Goal: Task Accomplishment & Management: Manage account settings

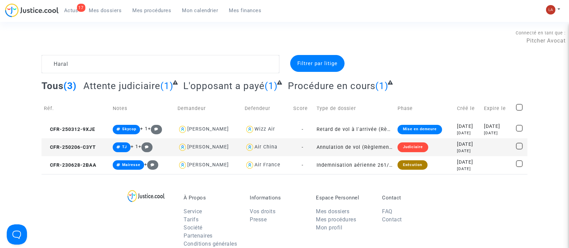
click at [77, 143] on td "CFR-250206-C3YT" at bounding box center [76, 147] width 69 height 18
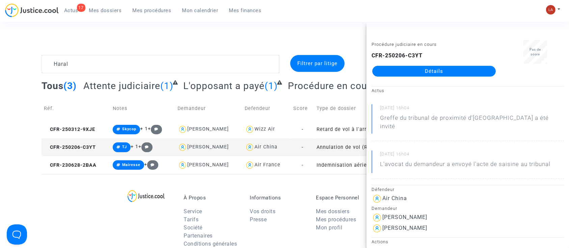
click at [382, 69] on link "Détails" at bounding box center [434, 71] width 124 height 11
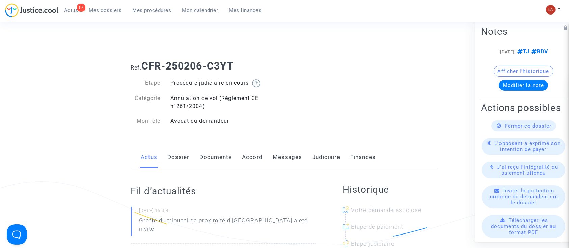
click at [179, 165] on link "Dossier" at bounding box center [179, 157] width 22 height 22
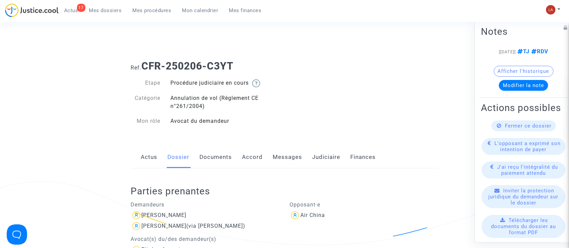
click at [215, 163] on link "Documents" at bounding box center [216, 157] width 32 height 22
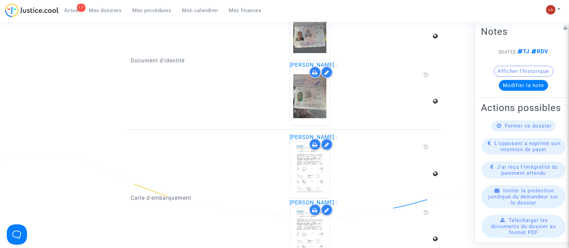
scroll to position [977, 0]
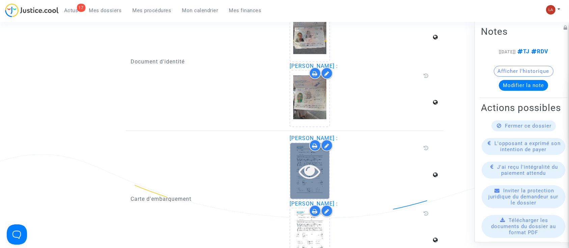
click at [311, 165] on icon at bounding box center [310, 171] width 22 height 22
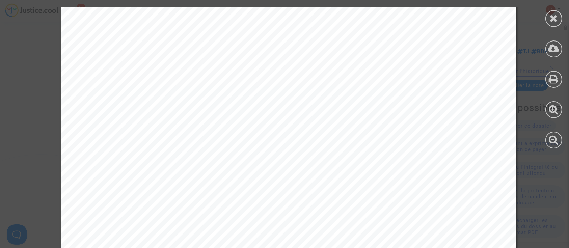
scroll to position [413, 0]
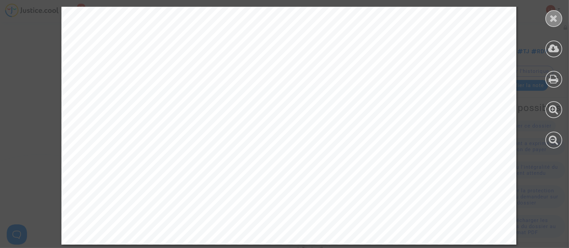
click at [549, 23] on div at bounding box center [554, 18] width 17 height 17
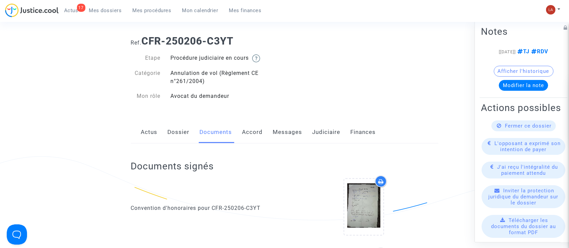
scroll to position [25, 0]
click at [255, 132] on link "Accord" at bounding box center [252, 133] width 21 height 22
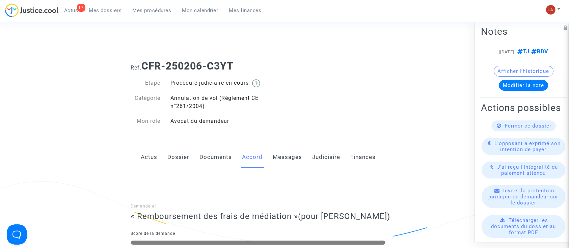
click at [221, 155] on link "Documents" at bounding box center [216, 157] width 32 height 22
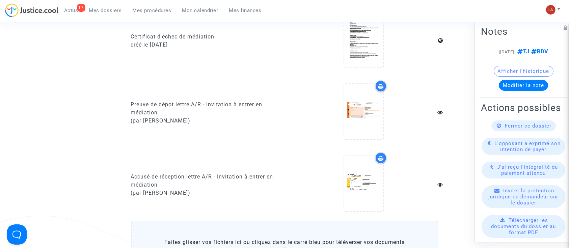
scroll to position [637, 0]
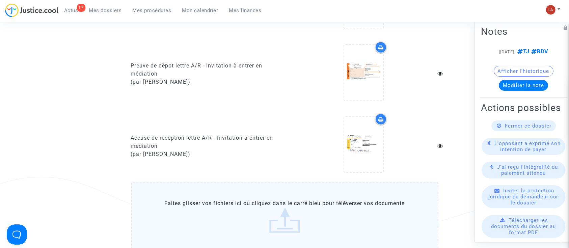
click at [214, 206] on label "Faites glisser vos fichiers ici ou cliquez dans le carré bleu pour téléverser v…" at bounding box center [285, 216] width 308 height 69
click at [0, 0] on input "Faites glisser vos fichiers ici ou cliquez dans le carré bleu pour téléverser v…" at bounding box center [0, 0] width 0 height 0
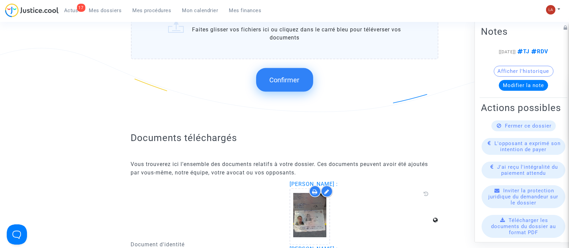
scroll to position [1086, 0]
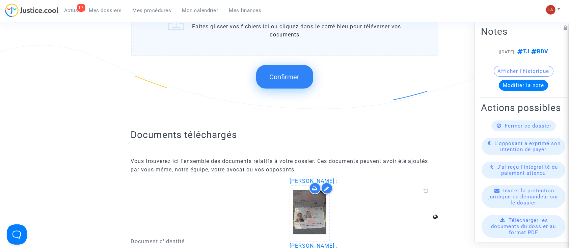
click at [267, 73] on button "Confirmer" at bounding box center [284, 77] width 57 height 24
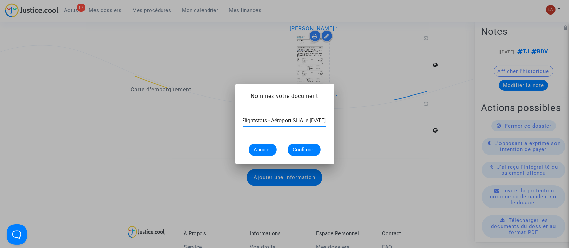
scroll to position [0, 49]
type input "Extrait Flightstats - Aéroport SHA le 16 septembre 2024"
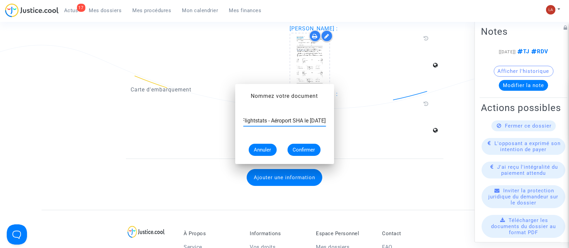
scroll to position [1086, 0]
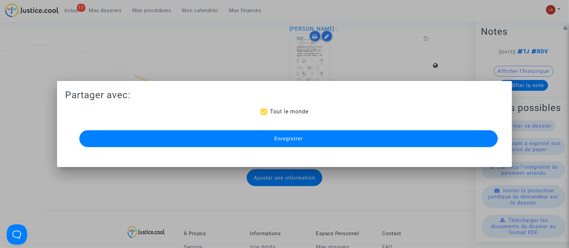
click at [232, 129] on div "Enregistrer" at bounding box center [284, 139] width 419 height 20
click at [202, 136] on button "Enregistrer" at bounding box center [288, 138] width 419 height 17
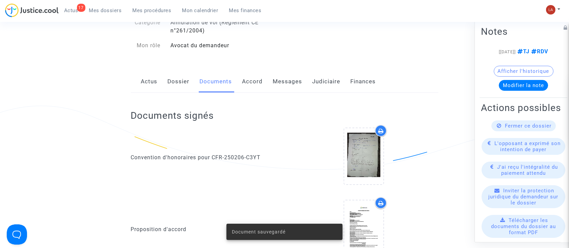
scroll to position [75, 0]
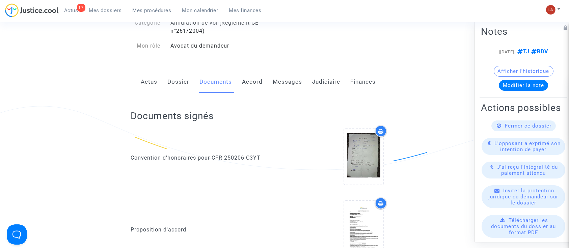
click at [258, 84] on link "Accord" at bounding box center [252, 82] width 21 height 22
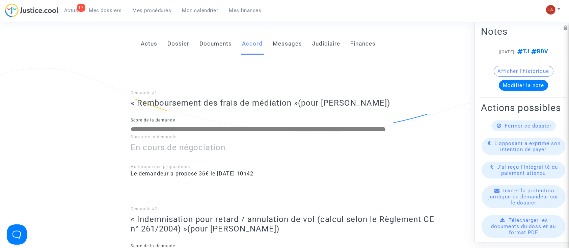
scroll to position [107, 0]
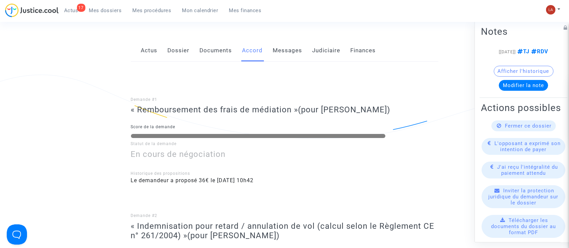
click at [287, 54] on link "Messages" at bounding box center [287, 50] width 29 height 22
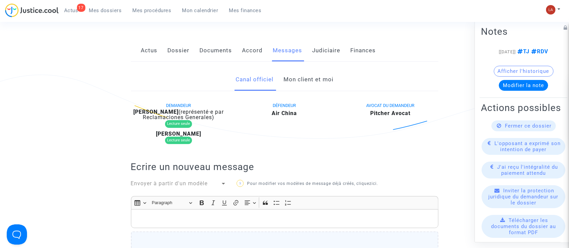
click at [182, 47] on link "Dossier" at bounding box center [179, 50] width 22 height 22
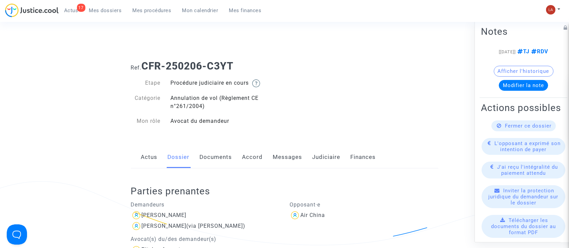
click at [290, 165] on link "Messages" at bounding box center [287, 157] width 29 height 22
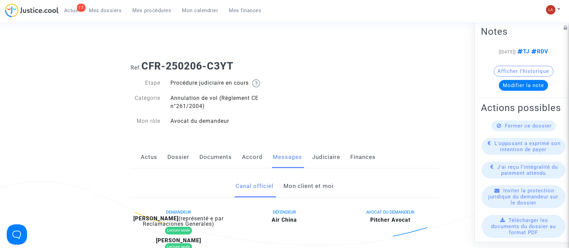
click at [307, 182] on link "Mon client et moi" at bounding box center [309, 186] width 50 height 22
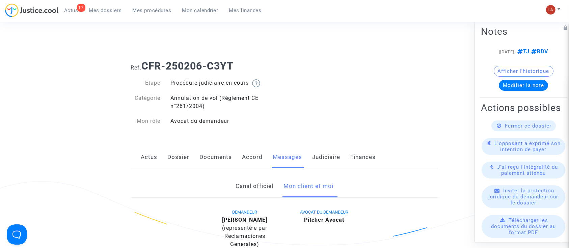
scroll to position [285, 0]
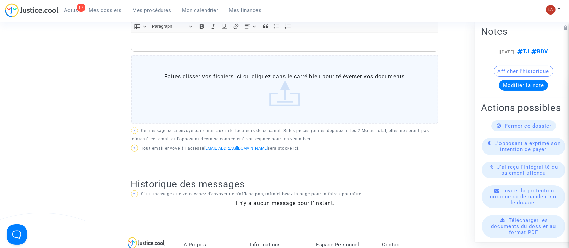
click at [205, 43] on p "Rich Text Editor, main" at bounding box center [284, 42] width 300 height 8
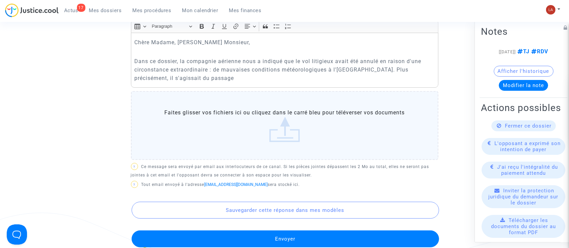
click at [181, 79] on p "Dans ce dossier, la compagnie aérienne nous a indiqué que le vol litigieux avai…" at bounding box center [284, 69] width 300 height 25
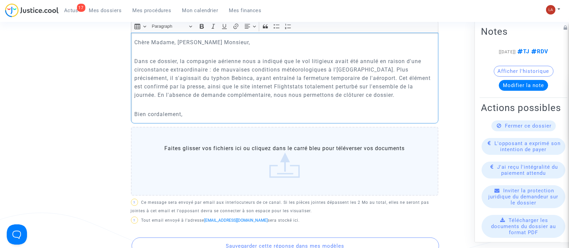
click at [157, 114] on p "Bien cordalement," at bounding box center [284, 114] width 300 height 8
click at [205, 115] on p "Bien cordialement," at bounding box center [284, 114] width 300 height 8
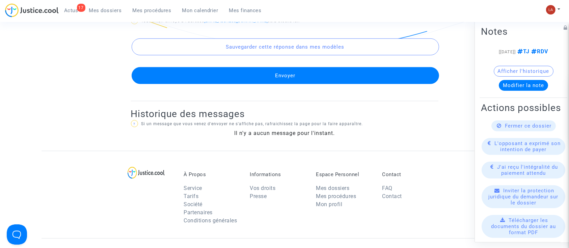
scroll to position [524, 0]
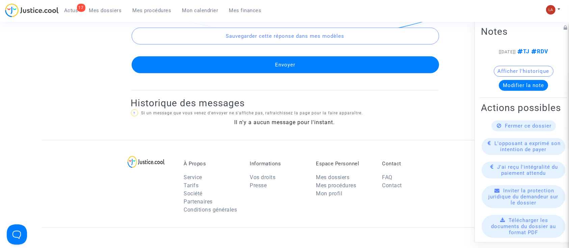
click at [192, 72] on button "Envoyer" at bounding box center [286, 64] width 308 height 17
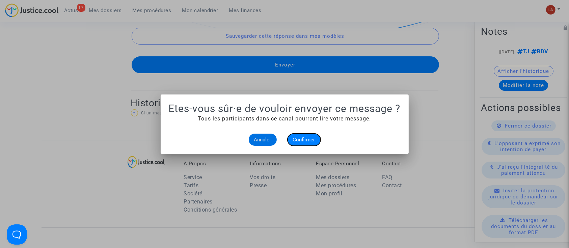
click at [305, 138] on span "Confirmer" at bounding box center [304, 140] width 22 height 6
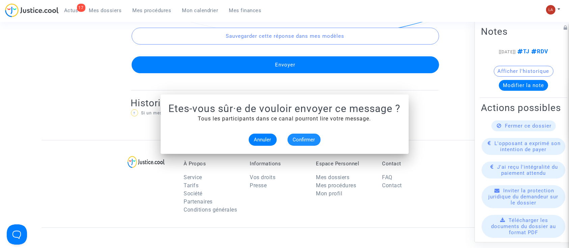
scroll to position [524, 0]
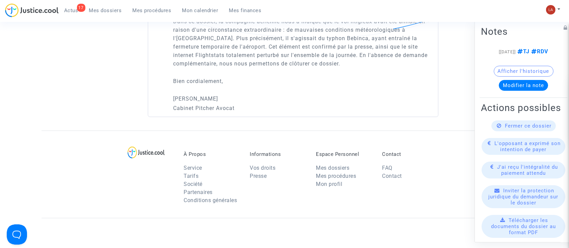
click at [499, 131] on div "Fermer ce dossier" at bounding box center [524, 126] width 64 height 11
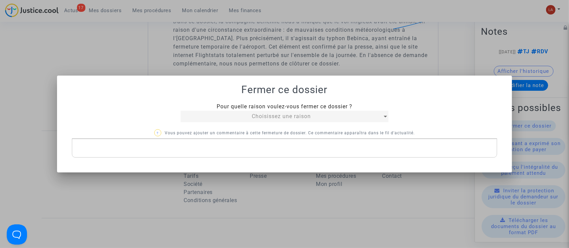
scroll to position [0, 0]
click at [267, 114] on span "Choisissez une raison" at bounding box center [281, 116] width 59 height 6
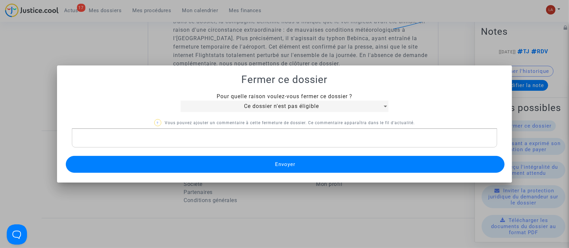
click at [226, 150] on div "Pour quelle raison voulez-vous fermer ce dossier ? Ce dossier n'est pas éligibl…" at bounding box center [284, 133] width 439 height 82
click at [219, 143] on div "Rich Text Editor, main" at bounding box center [285, 138] width 426 height 19
click at [182, 164] on button "Envoyer" at bounding box center [285, 164] width 439 height 17
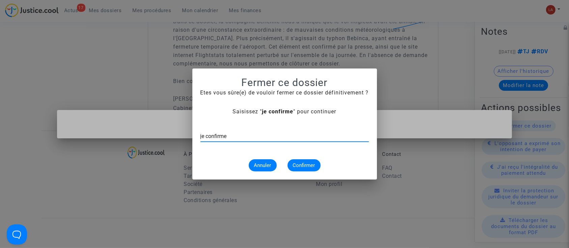
type input "je confirme"
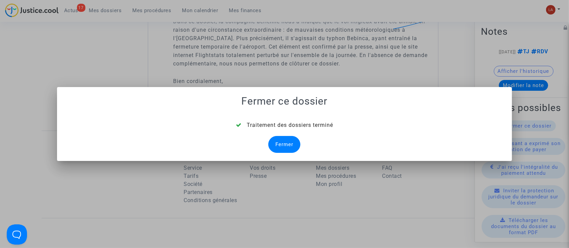
click at [290, 139] on div "Fermer" at bounding box center [284, 144] width 32 height 17
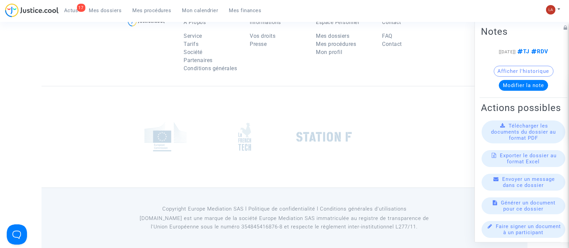
click at [106, 9] on span "Mes dossiers" at bounding box center [105, 10] width 33 height 6
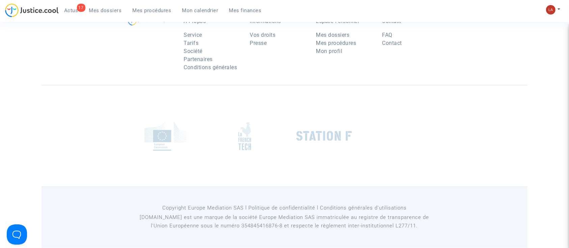
scroll to position [82, 0]
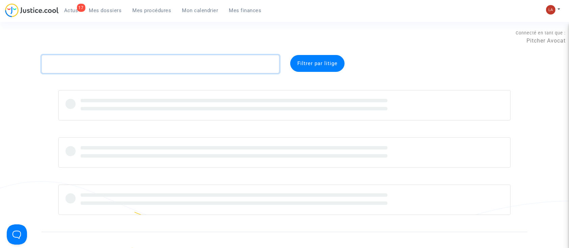
click at [90, 61] on textarea at bounding box center [161, 64] width 238 height 18
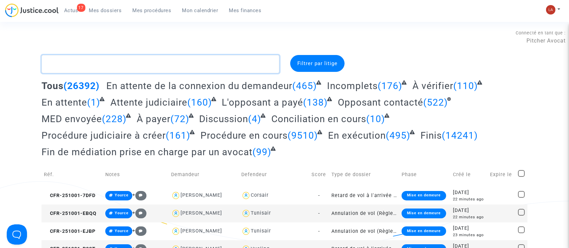
click at [124, 63] on textarea at bounding box center [161, 64] width 238 height 18
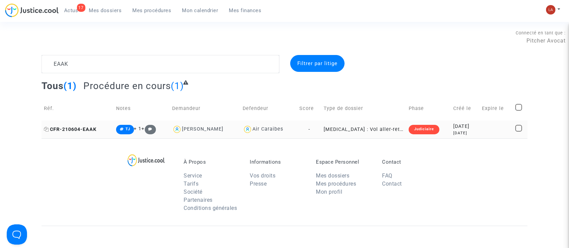
click at [93, 128] on span "CFR-210604-EAAK" at bounding box center [70, 130] width 53 height 6
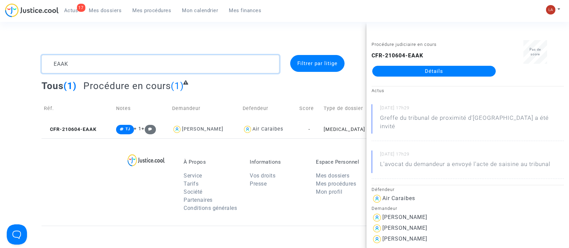
click at [66, 61] on textarea at bounding box center [161, 64] width 238 height 18
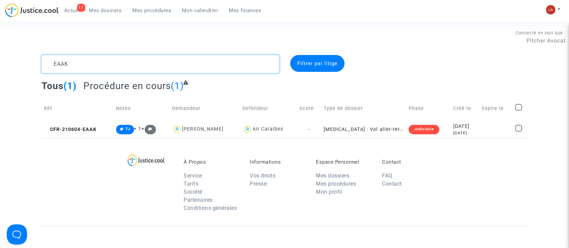
click at [66, 61] on textarea at bounding box center [161, 64] width 238 height 18
paste textarea "MVQZ"
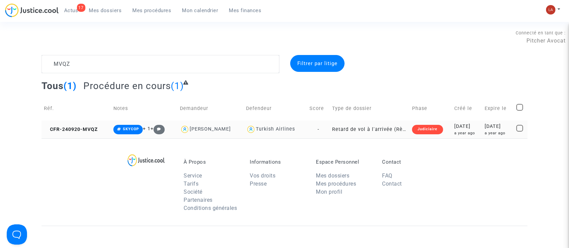
click at [92, 133] on td "CFR-240920-MVQZ" at bounding box center [77, 130] width 70 height 18
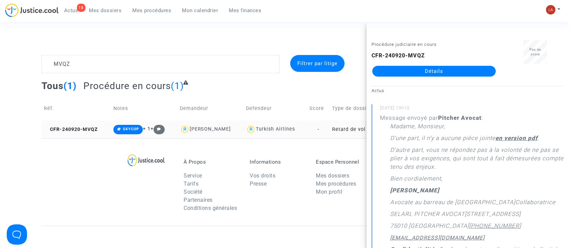
click at [273, 131] on div "Turkish Airlines" at bounding box center [275, 129] width 39 height 6
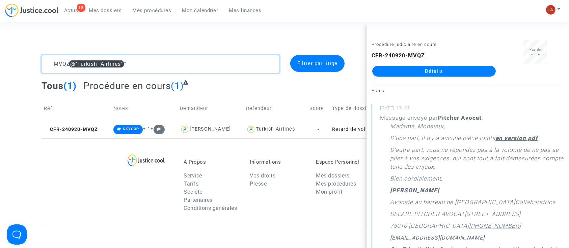
click at [54, 61] on textarea at bounding box center [161, 64] width 238 height 18
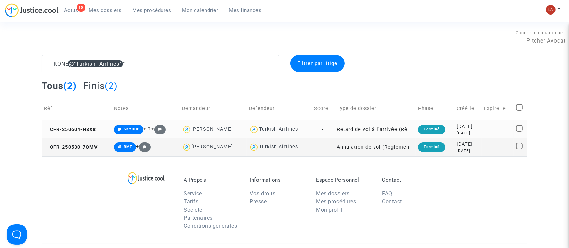
click at [81, 121] on td "CFR-250604-N8X8" at bounding box center [77, 130] width 70 height 18
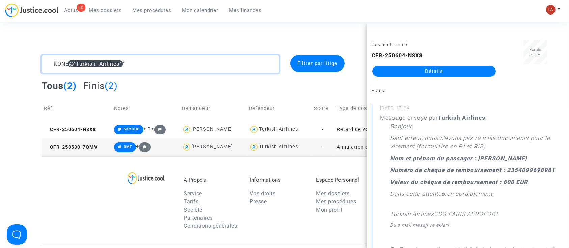
click at [131, 65] on textarea at bounding box center [161, 64] width 238 height 18
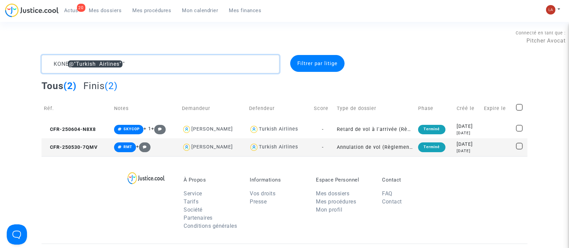
click at [131, 65] on textarea at bounding box center [161, 64] width 238 height 18
paste textarea "8429"
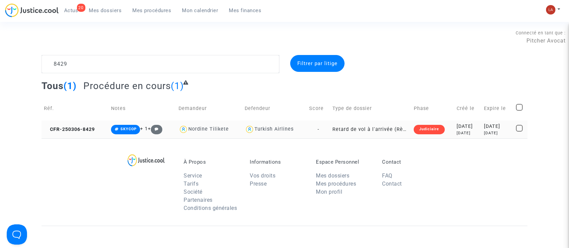
click at [86, 132] on td "CFR-250306-8429" at bounding box center [75, 130] width 67 height 18
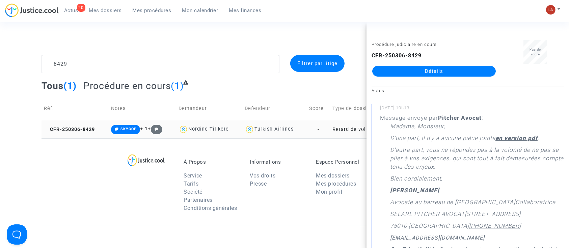
click at [267, 134] on div "Turkish Airlines" at bounding box center [275, 130] width 60 height 10
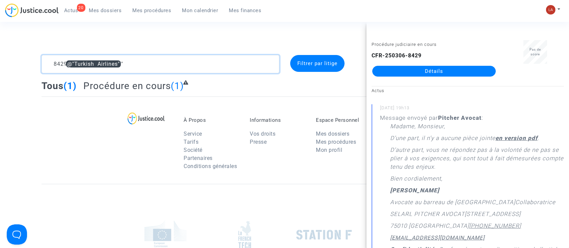
click at [52, 66] on textarea at bounding box center [161, 64] width 238 height 18
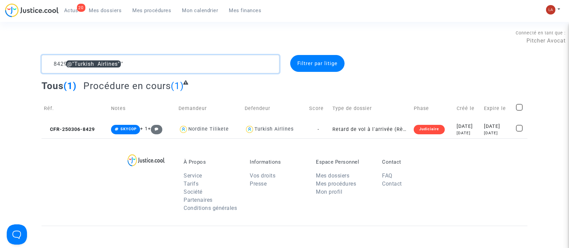
click at [52, 66] on textarea at bounding box center [161, 64] width 238 height 18
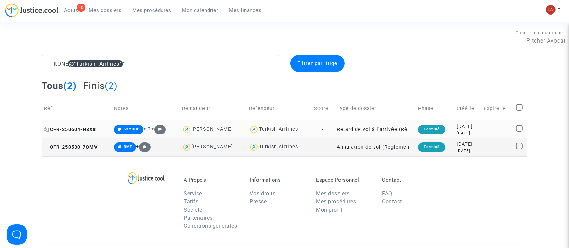
click at [78, 129] on span "CFR-250604-N8X8" at bounding box center [70, 130] width 52 height 6
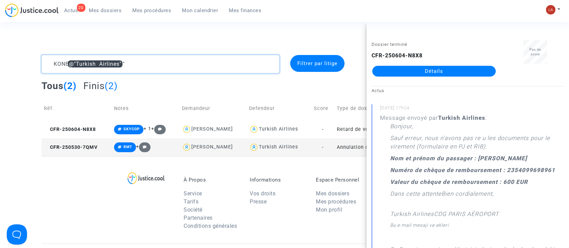
click at [57, 57] on textarea at bounding box center [161, 64] width 238 height 18
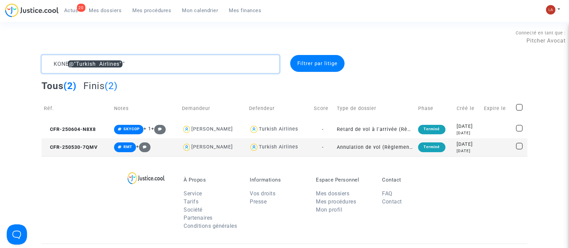
click at [57, 57] on textarea at bounding box center [161, 64] width 238 height 18
paste textarea "Guidet"
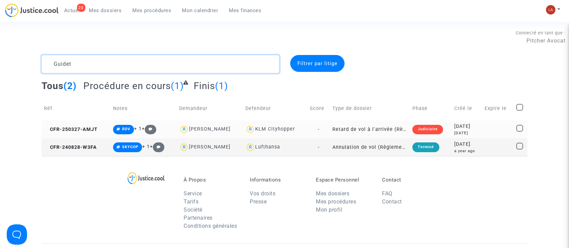
type textarea "Guidet"
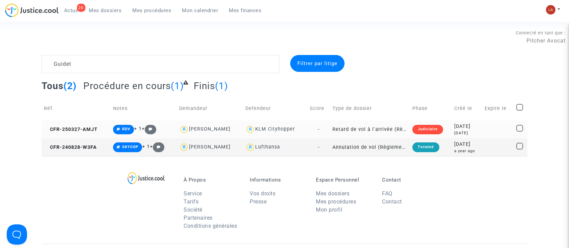
click at [67, 124] on td "CFR-250327-AMJT" at bounding box center [76, 130] width 69 height 18
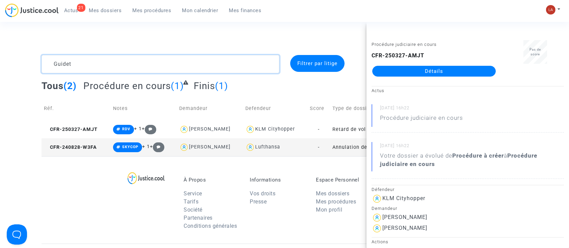
click at [120, 69] on textarea at bounding box center [161, 64] width 238 height 18
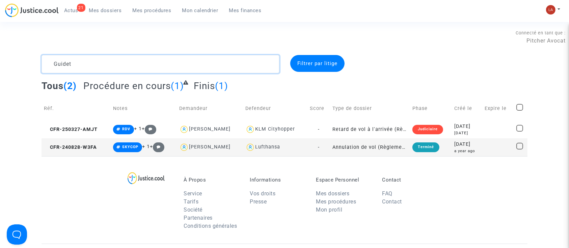
click at [120, 69] on textarea at bounding box center [161, 64] width 238 height 18
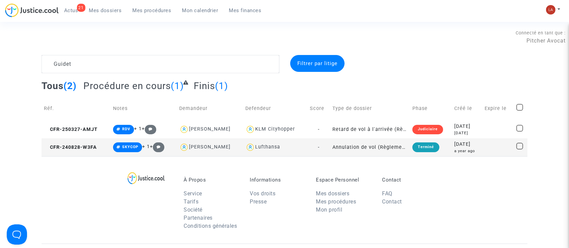
click at [147, 16] on div "21 Actus Mes dossiers Mes procédures Mon calendrier Mes finances" at bounding box center [136, 12] width 262 height 19
click at [146, 9] on span "Mes procédures" at bounding box center [152, 10] width 39 height 6
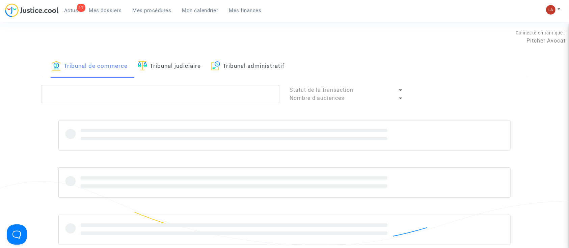
click at [179, 64] on link "Tribunal judiciaire" at bounding box center [169, 66] width 63 height 23
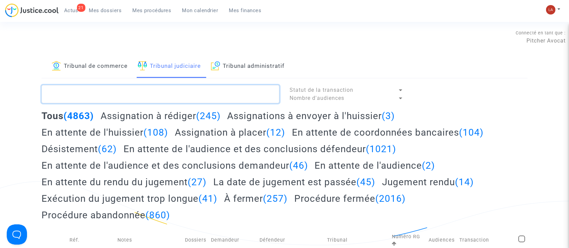
click at [160, 99] on textarea at bounding box center [161, 94] width 238 height 18
paste textarea "CHKANOU"
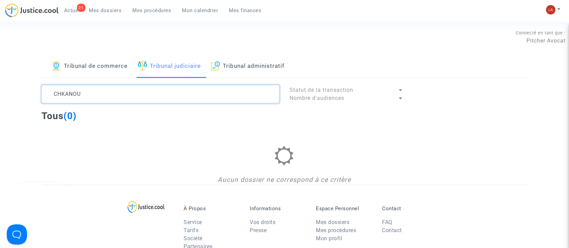
type textarea "CHKANOU"
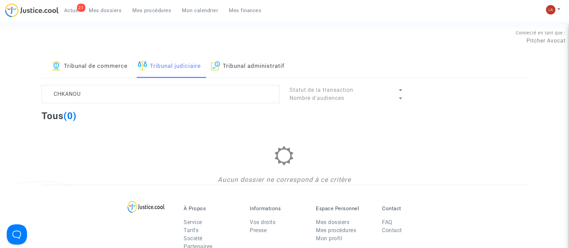
click at [109, 60] on link "Tribunal de commerce" at bounding box center [90, 66] width 76 height 23
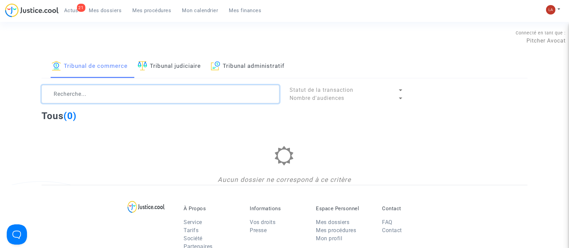
click at [101, 96] on textarea at bounding box center [161, 94] width 238 height 18
paste textarea "CHKANOU"
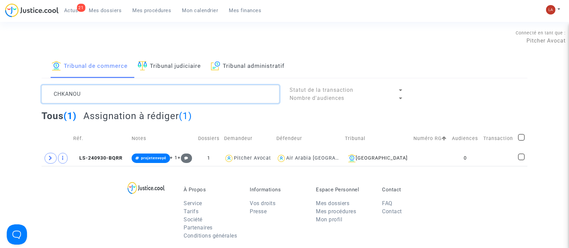
type textarea "CHKANOU"
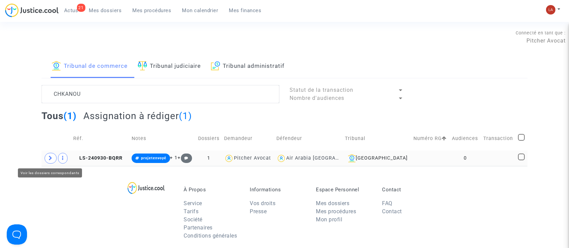
click at [50, 157] on icon at bounding box center [51, 158] width 4 height 5
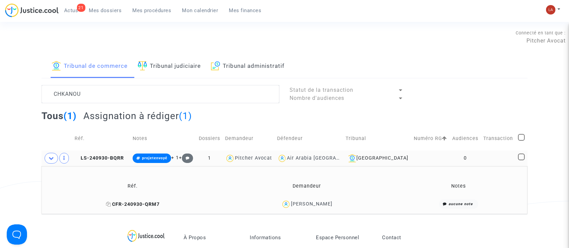
click at [128, 202] on span "CFR-240930-QRM7" at bounding box center [133, 205] width 54 height 6
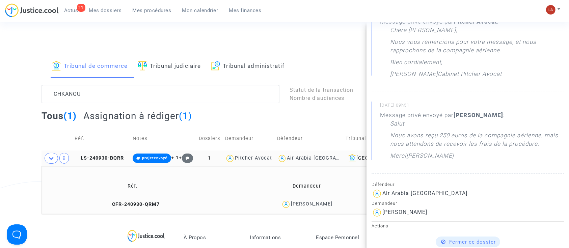
scroll to position [98, 0]
click at [76, 11] on span "Actus" at bounding box center [71, 10] width 14 height 6
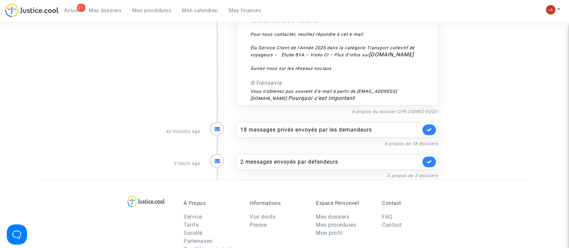
scroll to position [272, 0]
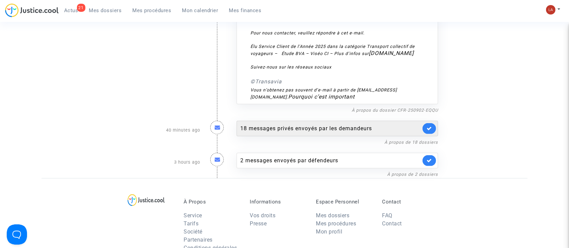
click at [313, 123] on div "18 messages privés envoyés par les demandeurs" at bounding box center [338, 129] width 202 height 16
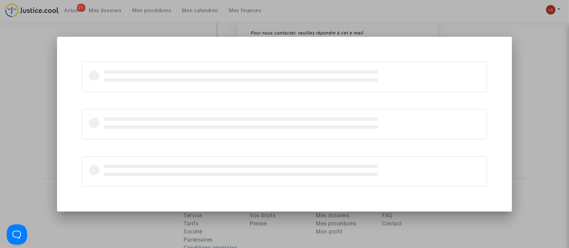
scroll to position [0, 0]
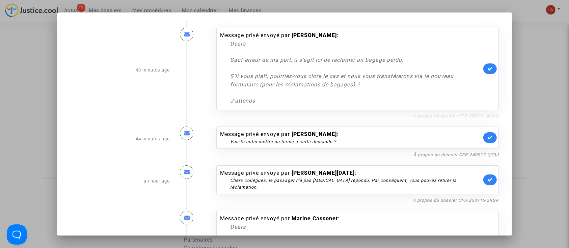
click at [435, 116] on link "À propos du dossier CFR-250311-NJAD" at bounding box center [456, 115] width 86 height 5
click at [485, 65] on link at bounding box center [490, 68] width 14 height 11
click at [442, 153] on link "À propos du dossier CFR-240912-Q73J" at bounding box center [456, 154] width 85 height 5
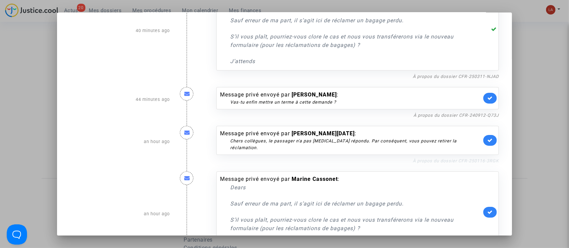
click at [429, 158] on link "À propos du dossier CFR-250116-3RGK" at bounding box center [456, 160] width 86 height 5
click at [487, 99] on icon at bounding box center [489, 98] width 5 height 5
click at [485, 99] on div "Message privé envoyé par Dominique Delmonaco : Vas-tu enfin mettre un terme à c…" at bounding box center [357, 98] width 283 height 22
click at [491, 98] on icon at bounding box center [494, 97] width 6 height 5
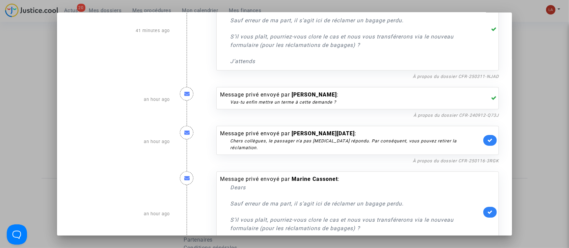
click at [491, 98] on icon at bounding box center [494, 97] width 6 height 5
click at [487, 138] on icon at bounding box center [489, 140] width 5 height 5
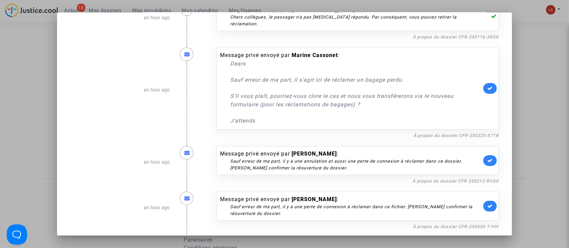
scroll to position [164, 0]
click at [441, 133] on link "À propos du dossier CFR-250225-E7TB" at bounding box center [456, 135] width 85 height 5
click at [483, 83] on link at bounding box center [490, 88] width 14 height 11
click at [444, 178] on link "À propos du dossier CFR-250212-RVQD" at bounding box center [456, 180] width 86 height 5
click at [487, 158] on icon at bounding box center [489, 160] width 5 height 5
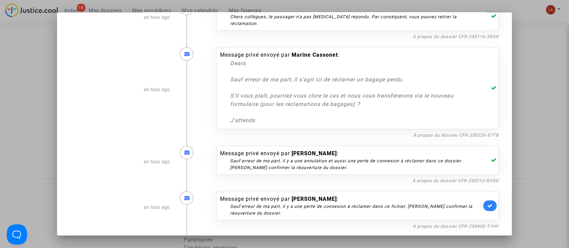
click at [437, 224] on link "À propos du dossier CFR-250430-T7HV" at bounding box center [456, 226] width 86 height 5
click at [487, 203] on icon at bounding box center [489, 205] width 5 height 5
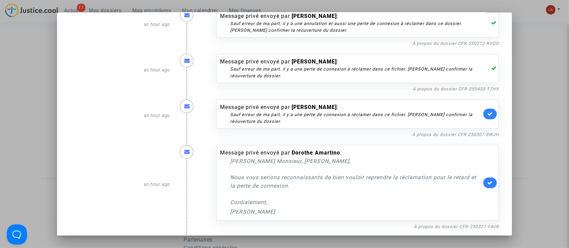
scroll to position [302, 0]
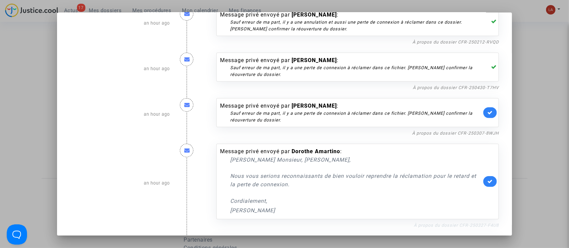
click at [454, 223] on link "À propos du dossier CFR-250327-F4U8" at bounding box center [456, 225] width 85 height 5
click at [487, 110] on icon at bounding box center [489, 112] width 5 height 5
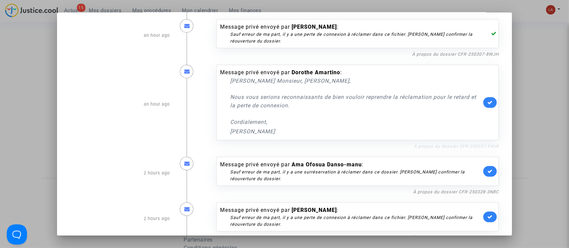
scroll to position [377, 0]
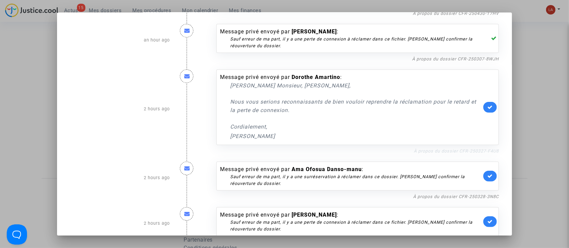
click at [432, 149] on link "À propos du dossier CFR-250327-F4U8" at bounding box center [456, 151] width 85 height 5
click at [487, 105] on icon at bounding box center [489, 107] width 5 height 5
click at [437, 194] on link "À propos du dossier CFR-250328-3N8C" at bounding box center [456, 196] width 86 height 5
click at [483, 171] on link at bounding box center [490, 176] width 14 height 11
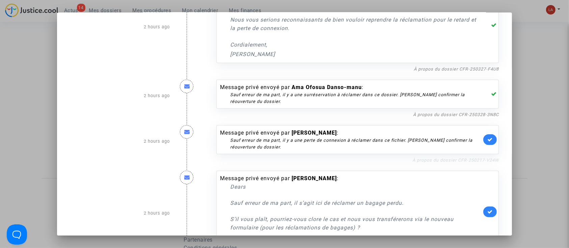
click at [455, 158] on link "À propos du dossier CFR-250217-V24W" at bounding box center [456, 160] width 86 height 5
click at [486, 134] on link at bounding box center [490, 139] width 14 height 11
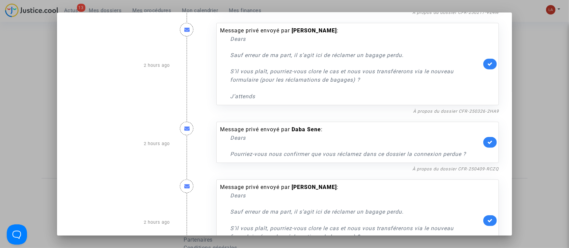
scroll to position [607, 0]
click at [443, 108] on link "À propos du dossier CFR-250326-2HA9" at bounding box center [456, 110] width 86 height 5
click at [487, 59] on link at bounding box center [490, 63] width 14 height 11
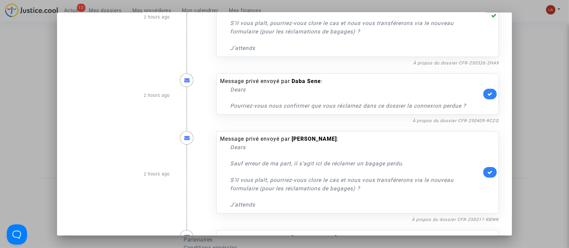
scroll to position [657, 0]
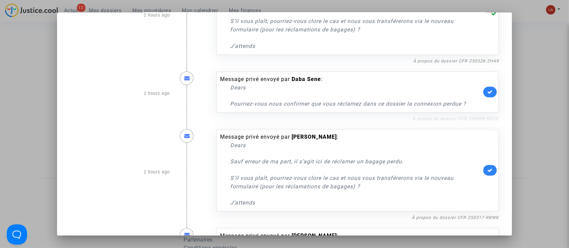
click at [421, 116] on link "À propos du dossier CFR-250409-RCZQ" at bounding box center [456, 118] width 86 height 5
click at [483, 87] on link at bounding box center [490, 92] width 14 height 11
click at [443, 215] on link "À propos du dossier CFR-250317-RBWK" at bounding box center [455, 217] width 87 height 5
click at [487, 168] on icon at bounding box center [489, 170] width 5 height 5
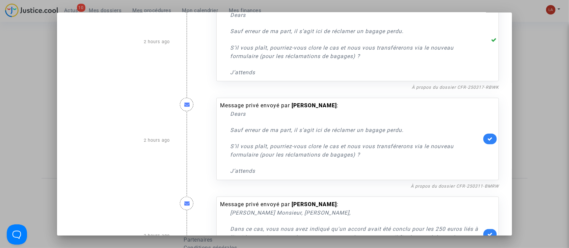
scroll to position [788, 0]
click at [444, 183] on link "À propos du dossier CFR-250311-BMRW" at bounding box center [455, 185] width 88 height 5
click at [487, 136] on icon at bounding box center [489, 138] width 5 height 5
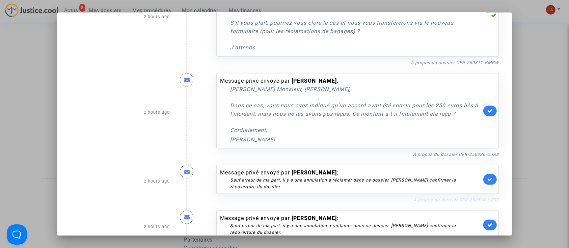
click at [443, 197] on link "À propos du dossier CFR-250514-GE9F" at bounding box center [456, 199] width 85 height 5
click at [487, 177] on icon at bounding box center [489, 179] width 5 height 5
click at [460, 152] on link "À propos du dossier CFR-250326-QJR8" at bounding box center [456, 154] width 86 height 5
click at [487, 108] on icon at bounding box center [489, 110] width 5 height 5
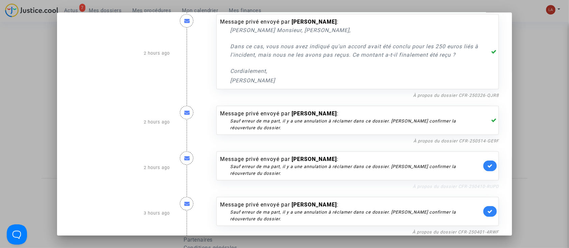
click at [455, 184] on link "À propos du dossier CFR-250410-RUPD" at bounding box center [456, 186] width 86 height 5
click at [488, 163] on icon at bounding box center [489, 165] width 5 height 5
click at [441, 230] on link "À propos du dossier CFR-250401-4RWF" at bounding box center [456, 232] width 86 height 5
click at [487, 209] on icon at bounding box center [489, 211] width 5 height 5
click at [561, 101] on div at bounding box center [284, 124] width 569 height 248
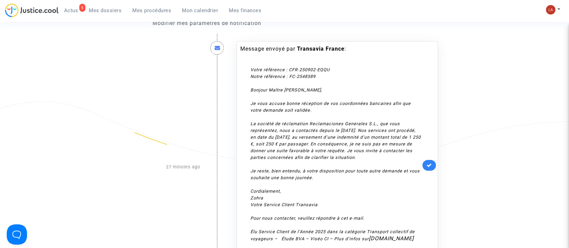
scroll to position [70, 0]
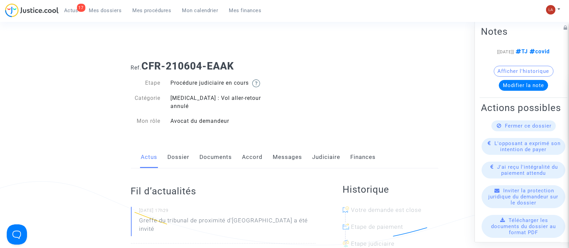
click at [285, 153] on link "Messages" at bounding box center [287, 157] width 29 height 22
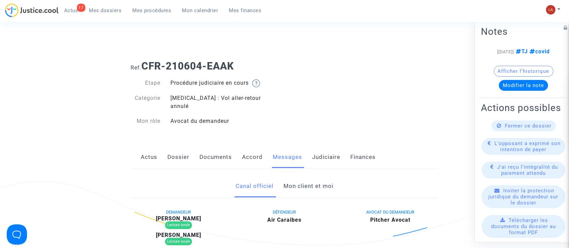
click at [313, 177] on link "Mon client et moi" at bounding box center [309, 186] width 50 height 22
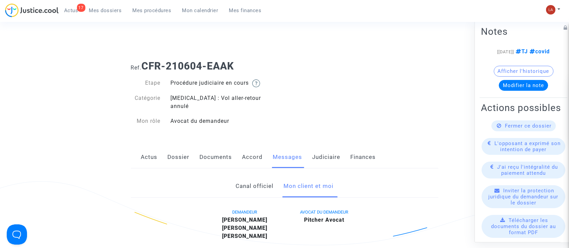
click at [328, 146] on link "Judiciaire" at bounding box center [327, 157] width 28 height 22
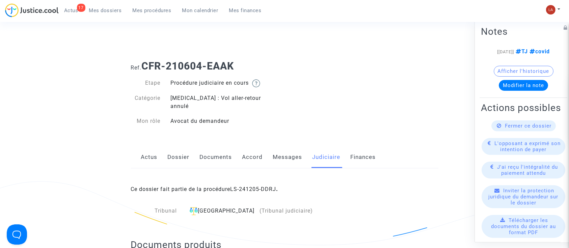
click at [226, 70] on b "CFR-210604-EAAK" at bounding box center [188, 66] width 92 height 12
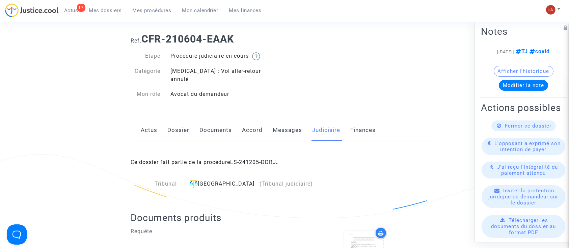
scroll to position [26, 0]
click at [288, 120] on link "Messages" at bounding box center [287, 131] width 29 height 22
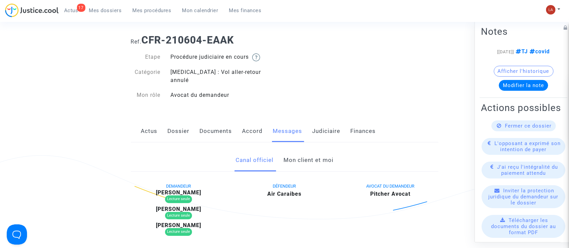
click at [301, 156] on link "Mon client et moi" at bounding box center [309, 160] width 50 height 22
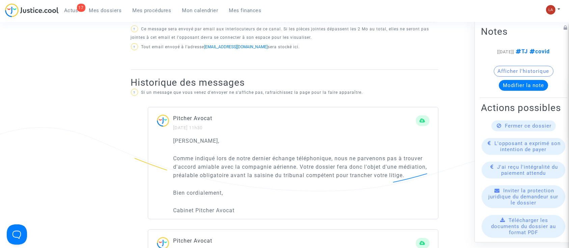
scroll to position [43, 0]
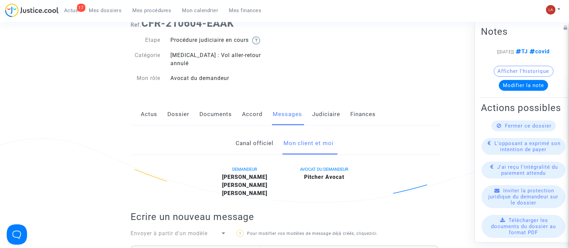
click at [170, 103] on link "Dossier" at bounding box center [179, 114] width 22 height 22
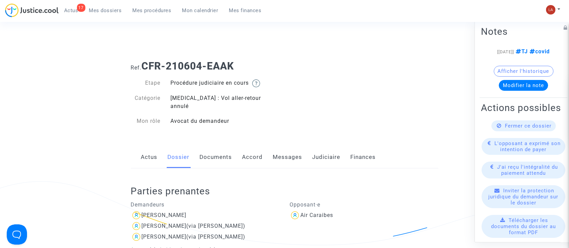
click at [284, 151] on link "Messages" at bounding box center [287, 157] width 29 height 22
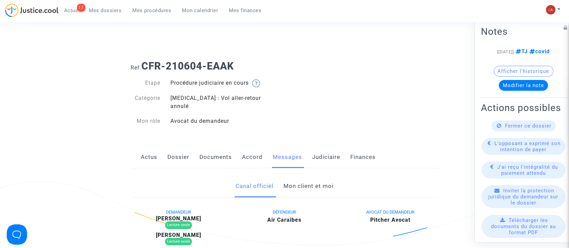
click at [301, 181] on link "Mon client et moi" at bounding box center [309, 186] width 50 height 22
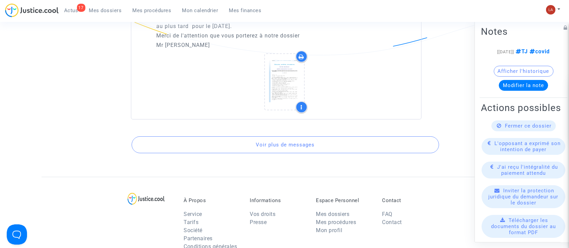
scroll to position [2400, 0]
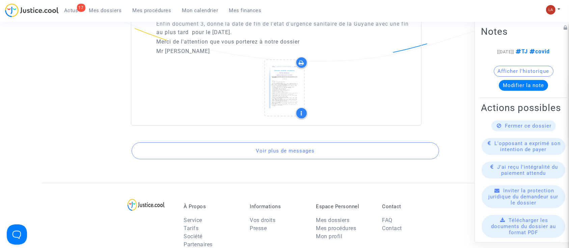
click at [261, 142] on button "Voir plus de messages" at bounding box center [286, 150] width 308 height 17
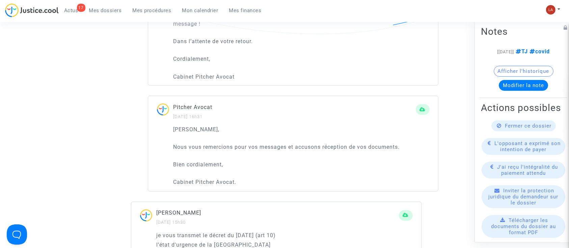
scroll to position [1143, 0]
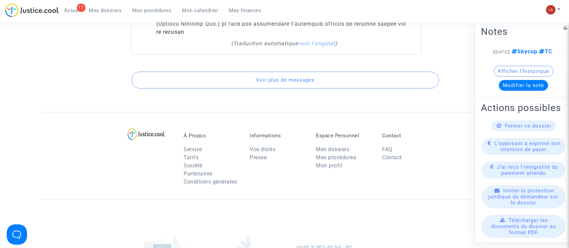
scroll to position [4245, 0]
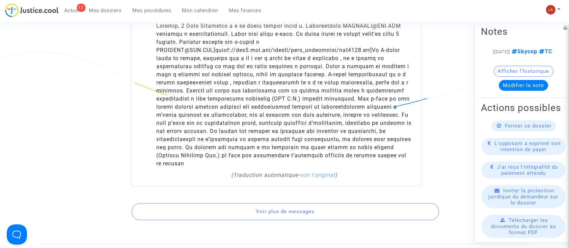
click at [293, 203] on button "Voir plus de messages" at bounding box center [286, 211] width 308 height 17
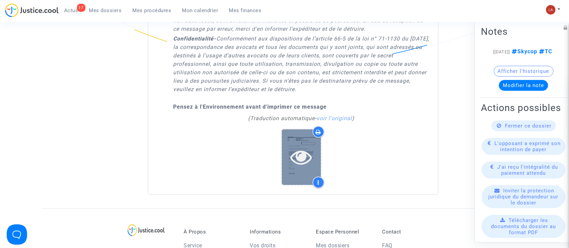
scroll to position [4613, 0]
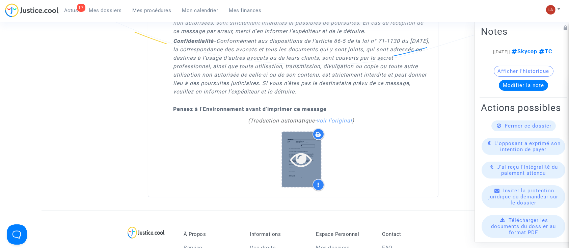
click at [299, 132] on div at bounding box center [301, 160] width 39 height 56
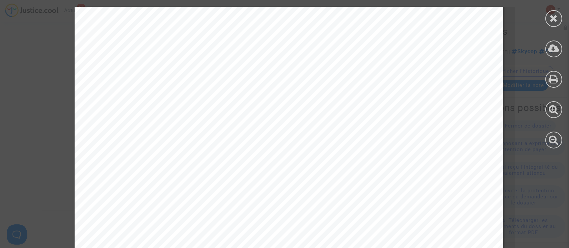
scroll to position [37, 0]
click at [551, 14] on icon at bounding box center [554, 18] width 8 height 10
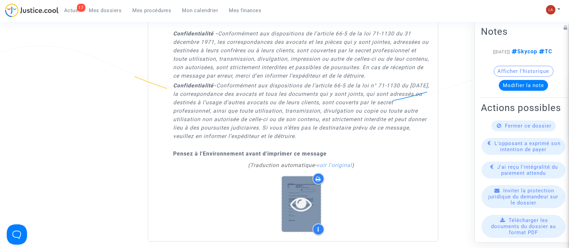
scroll to position [4569, 0]
click at [302, 192] on icon at bounding box center [302, 203] width 22 height 22
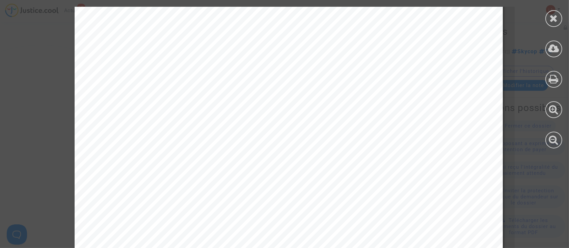
scroll to position [0, 0]
click at [554, 17] on icon at bounding box center [554, 18] width 8 height 10
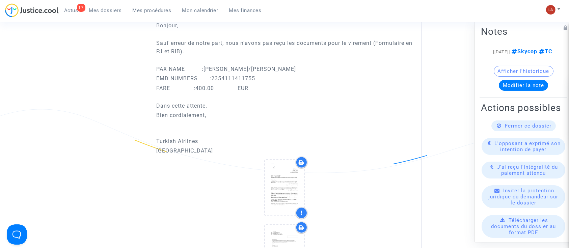
scroll to position [3906, 0]
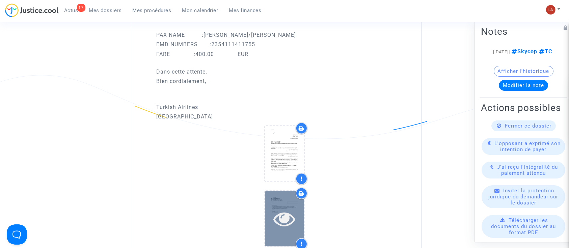
click at [294, 208] on icon at bounding box center [285, 219] width 22 height 22
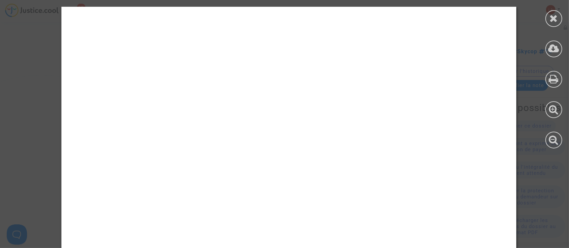
click at [294, 201] on div at bounding box center [289, 127] width 578 height 241
click at [552, 20] on icon at bounding box center [554, 18] width 8 height 10
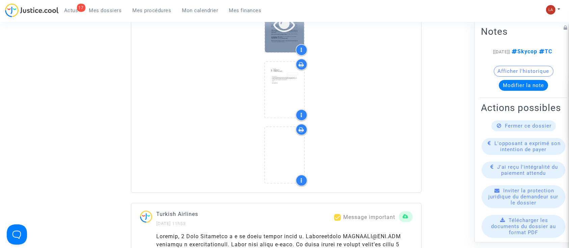
scroll to position [4035, 0]
click at [281, 143] on icon at bounding box center [285, 154] width 22 height 22
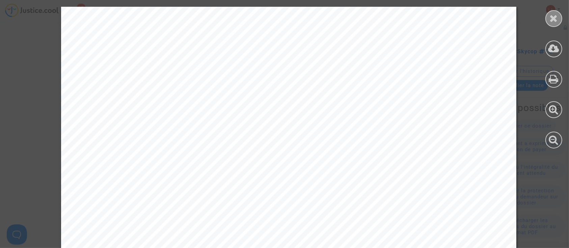
click at [554, 20] on icon at bounding box center [554, 18] width 8 height 10
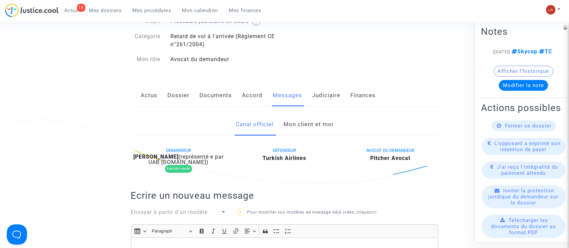
scroll to position [0, 0]
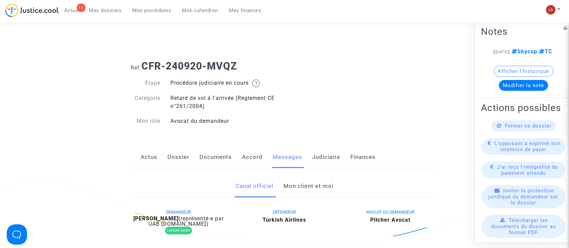
click at [144, 153] on link "Actus" at bounding box center [149, 157] width 17 height 22
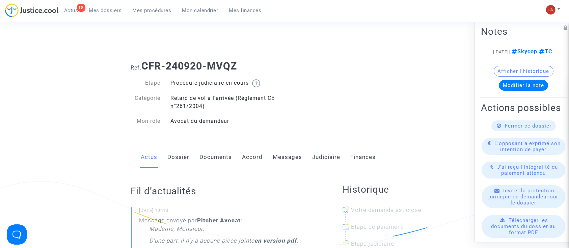
click at [326, 158] on link "Judiciaire" at bounding box center [327, 157] width 28 height 22
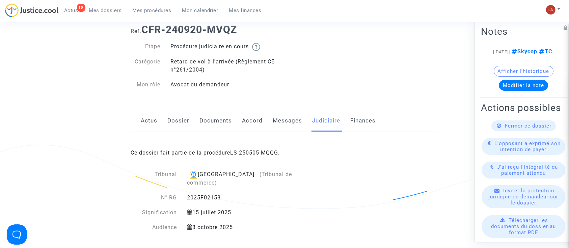
scroll to position [34, 0]
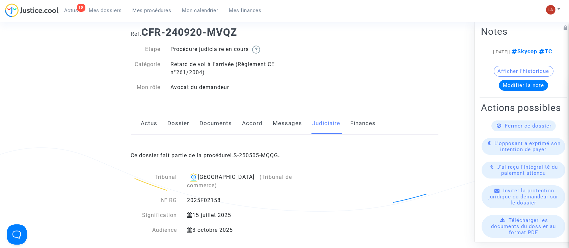
drag, startPoint x: 249, startPoint y: 6, endPoint x: 297, endPoint y: -55, distance: 76.9
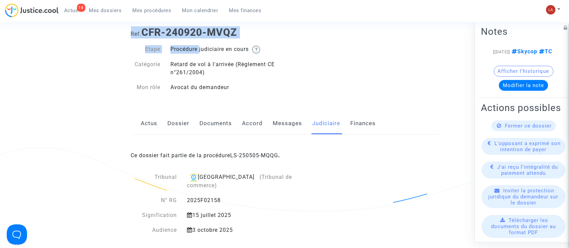
scroll to position [0, 0]
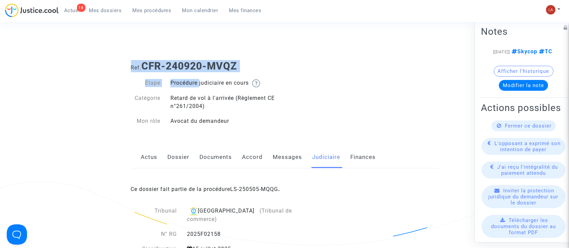
click at [215, 159] on link "Documents" at bounding box center [216, 157] width 32 height 22
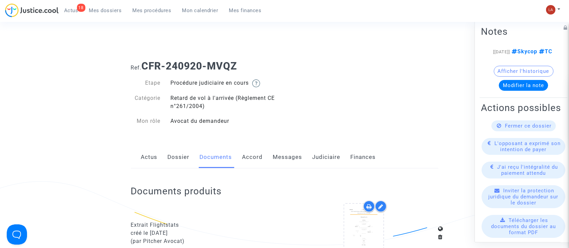
click at [195, 151] on div "Actus Dossier Documents Accord Messages Judiciaire Finances" at bounding box center [285, 157] width 308 height 23
click at [192, 151] on div "Actus Dossier Documents Accord Messages Judiciaire Finances" at bounding box center [285, 157] width 308 height 23
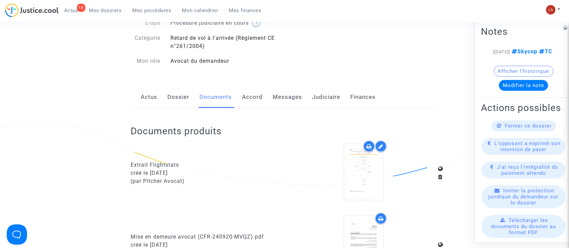
scroll to position [6, 0]
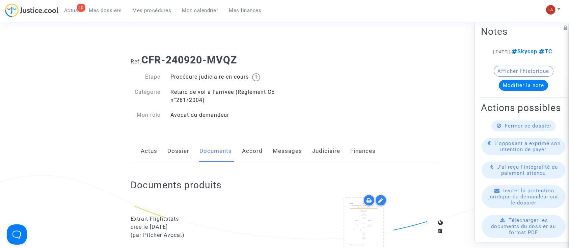
click at [181, 149] on link "Dossier" at bounding box center [179, 151] width 22 height 22
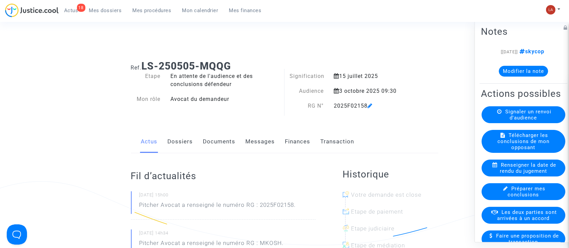
click at [223, 144] on link "Documents" at bounding box center [219, 142] width 32 height 22
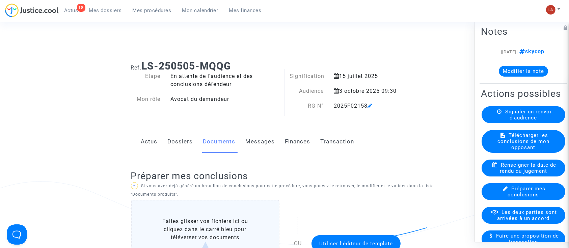
click at [176, 144] on link "Dossiers" at bounding box center [180, 142] width 25 height 22
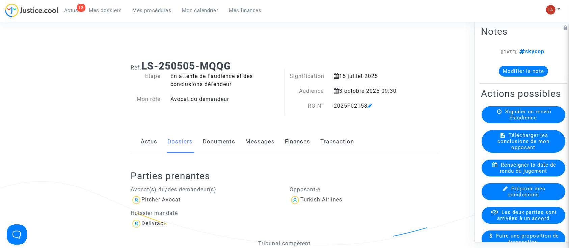
scroll to position [57, 0]
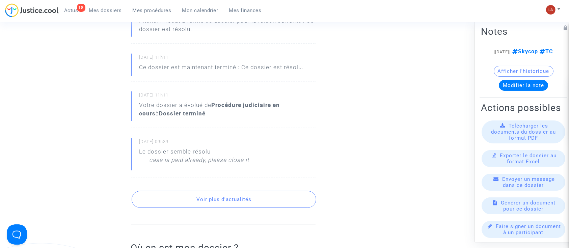
scroll to position [545, 0]
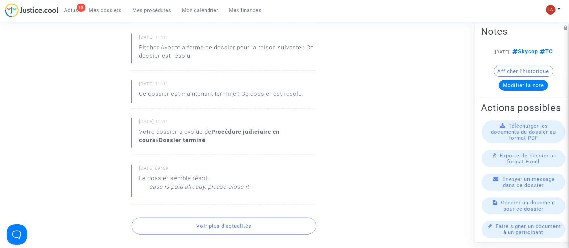
click at [212, 229] on button "Voir plus d'actualités" at bounding box center [224, 226] width 185 height 17
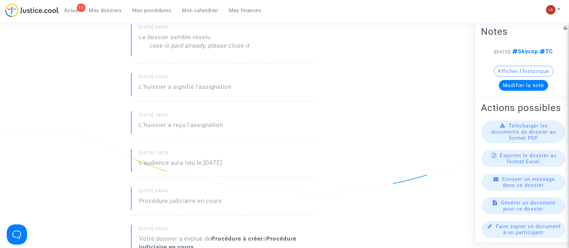
scroll to position [685, 0]
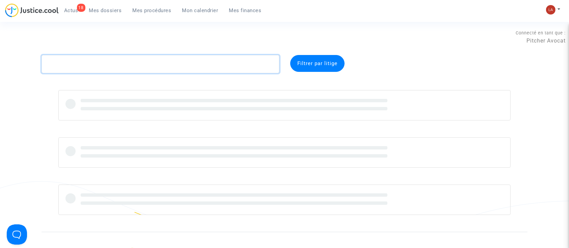
click at [108, 57] on textarea at bounding box center [161, 64] width 238 height 18
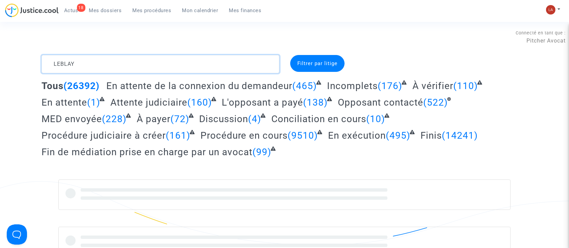
type textarea "LEBLAYE"
click at [108, 57] on textarea at bounding box center [161, 64] width 238 height 18
click at [108, 68] on textarea at bounding box center [161, 64] width 238 height 18
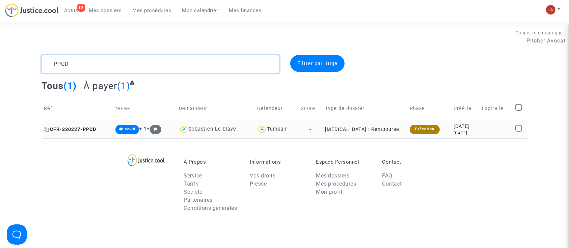
type textarea "PPCD"
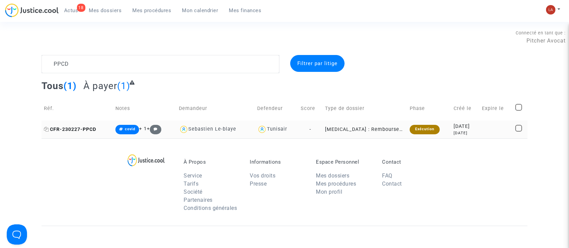
click at [75, 130] on span "CFR-230227-PPCD" at bounding box center [70, 130] width 52 height 6
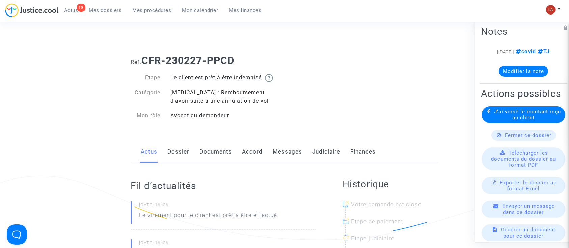
scroll to position [3, 0]
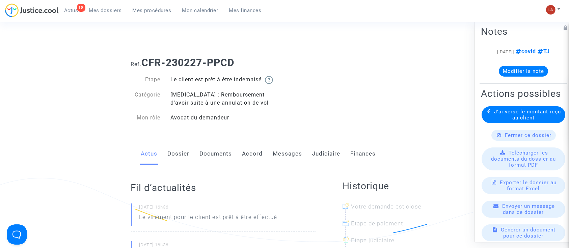
click at [188, 146] on link "Dossier" at bounding box center [179, 154] width 22 height 22
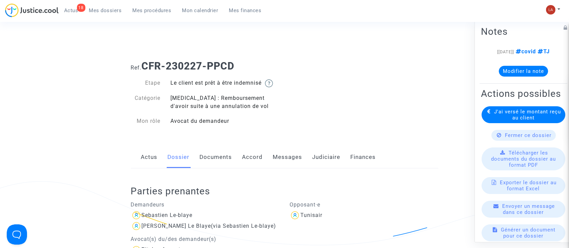
click at [327, 153] on link "Judiciaire" at bounding box center [327, 157] width 28 height 22
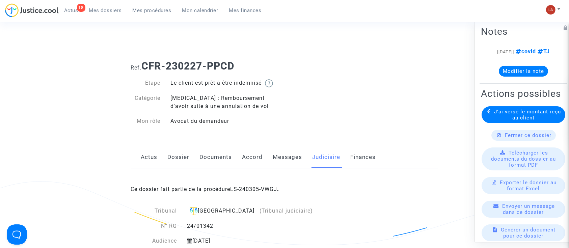
click at [217, 156] on link "Documents" at bounding box center [216, 157] width 32 height 22
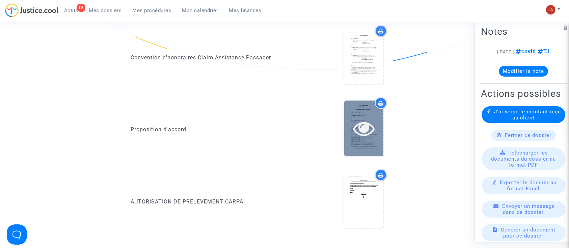
scroll to position [175, 0]
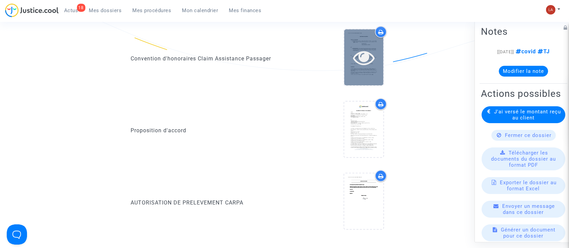
click at [365, 68] on div at bounding box center [363, 57] width 39 height 56
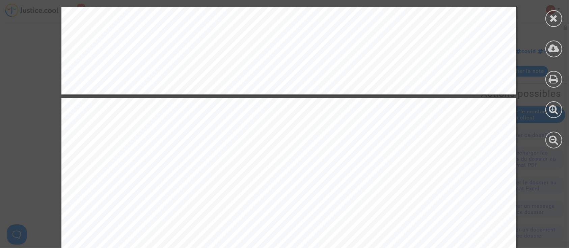
scroll to position [2515, 0]
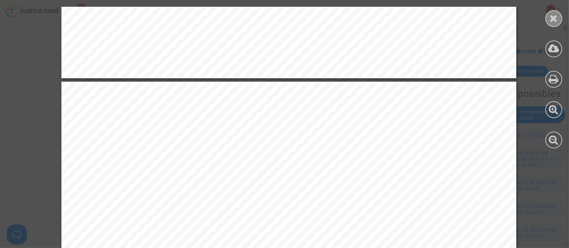
click at [555, 12] on div at bounding box center [554, 18] width 17 height 17
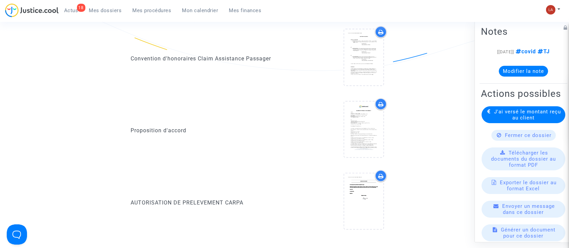
scroll to position [0, 0]
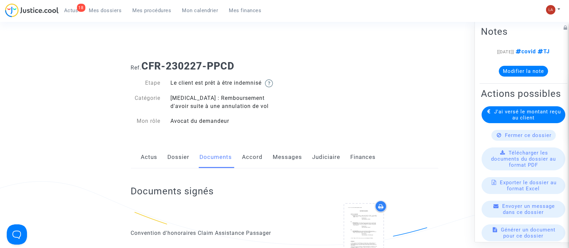
click at [279, 160] on link "Messages" at bounding box center [287, 157] width 29 height 22
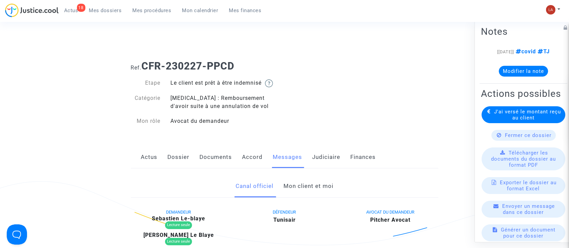
click at [312, 183] on link "Mon client et moi" at bounding box center [309, 186] width 50 height 22
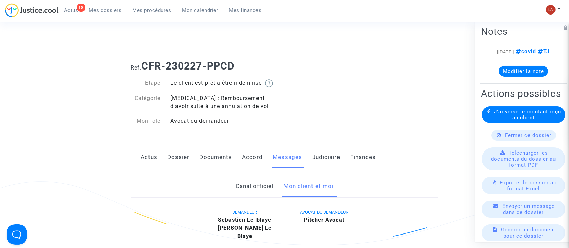
click at [214, 157] on link "Documents" at bounding box center [216, 157] width 32 height 22
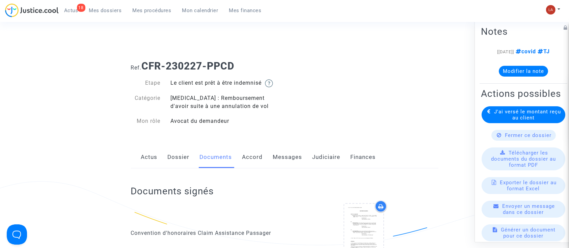
click at [254, 148] on link "Accord" at bounding box center [252, 157] width 21 height 22
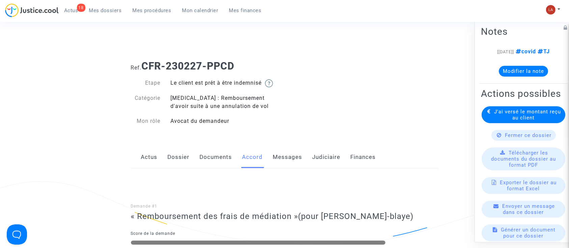
click at [331, 158] on link "Judiciaire" at bounding box center [327, 157] width 28 height 22
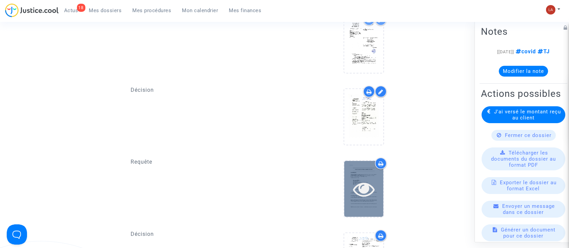
scroll to position [663, 0]
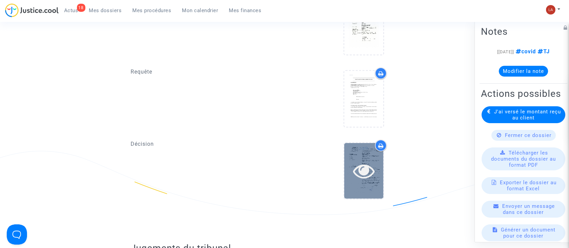
click at [368, 162] on icon at bounding box center [364, 171] width 22 height 22
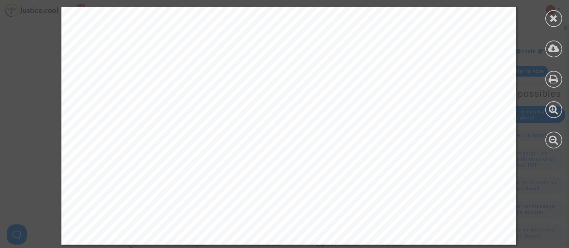
scroll to position [813, 0]
click at [557, 14] on icon at bounding box center [554, 18] width 8 height 10
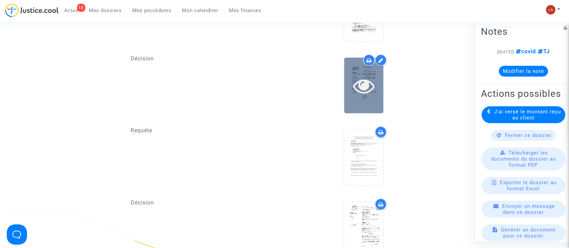
scroll to position [598, 0]
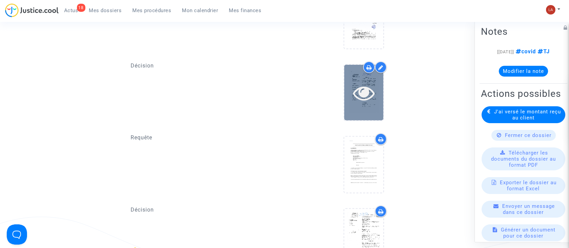
click at [364, 83] on icon at bounding box center [364, 93] width 22 height 22
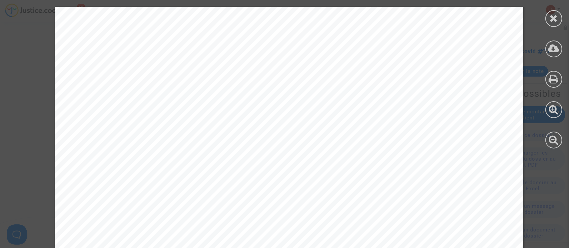
scroll to position [1292, 0]
click at [328, 155] on div at bounding box center [289, 236] width 468 height 606
click at [496, 178] on div at bounding box center [289, 236] width 468 height 606
click at [556, 23] on icon at bounding box center [554, 18] width 8 height 10
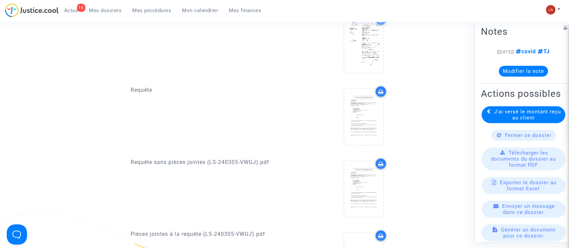
scroll to position [0, 0]
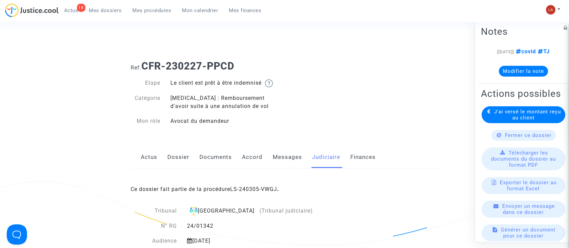
click at [208, 162] on link "Documents" at bounding box center [216, 157] width 32 height 22
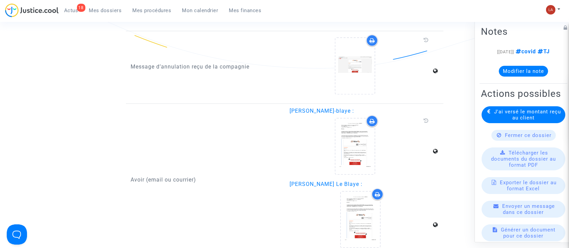
scroll to position [1352, 0]
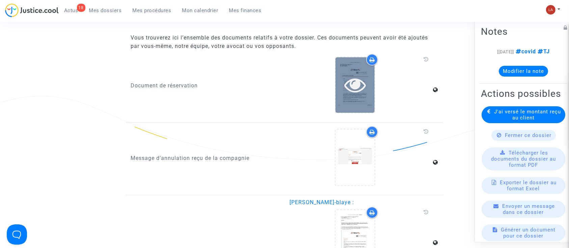
click at [356, 86] on icon at bounding box center [355, 85] width 22 height 22
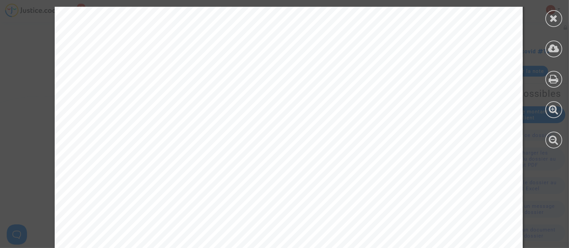
scroll to position [3105, 0]
click at [550, 12] on div at bounding box center [554, 18] width 17 height 17
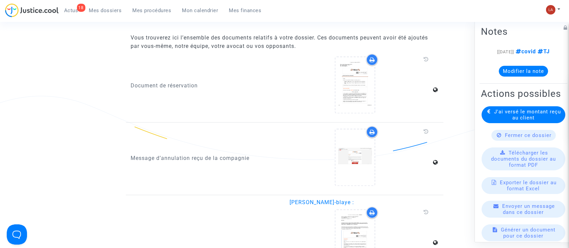
scroll to position [1405, 0]
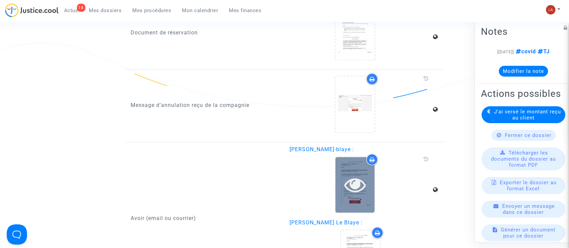
click at [358, 179] on icon at bounding box center [355, 185] width 22 height 22
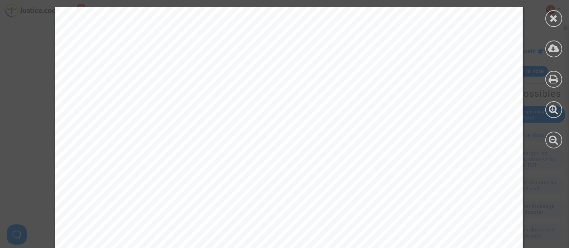
scroll to position [0, 0]
click at [546, 18] on div at bounding box center [554, 18] width 17 height 17
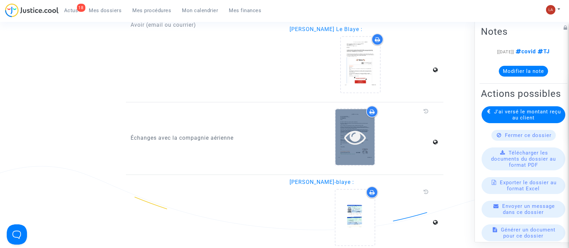
scroll to position [1598, 0]
click at [349, 144] on icon at bounding box center [355, 138] width 22 height 22
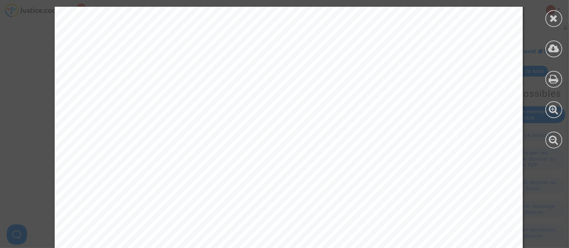
scroll to position [7470, 0]
click at [559, 20] on div at bounding box center [554, 18] width 17 height 17
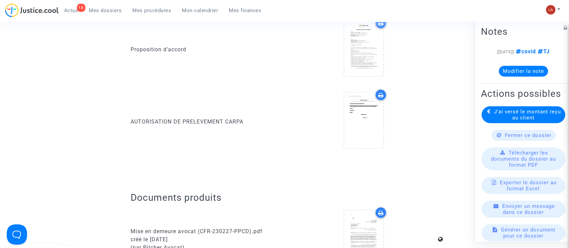
scroll to position [0, 0]
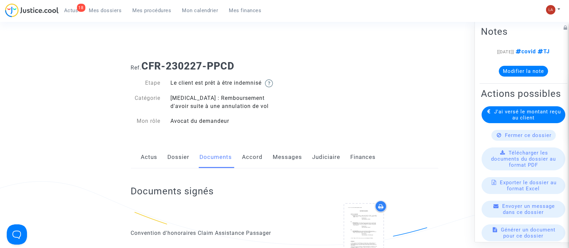
click at [179, 148] on link "Dossier" at bounding box center [179, 157] width 22 height 22
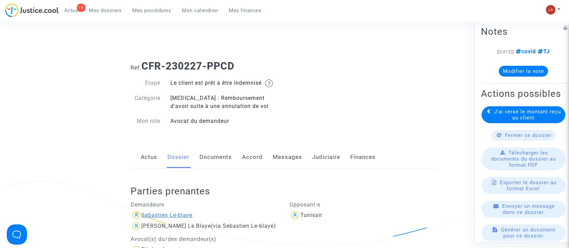
click at [156, 217] on div "Sebastien Le-blaye" at bounding box center [167, 215] width 51 height 6
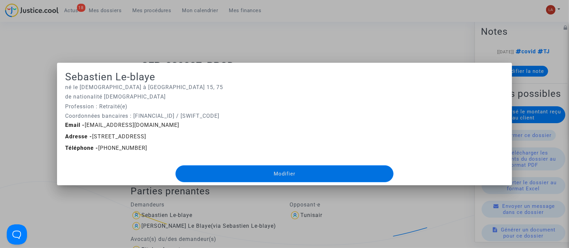
click at [266, 26] on div at bounding box center [284, 124] width 569 height 248
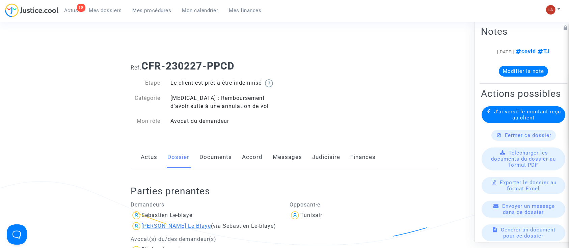
click at [155, 224] on div "Colette Le Blaye" at bounding box center [177, 226] width 70 height 6
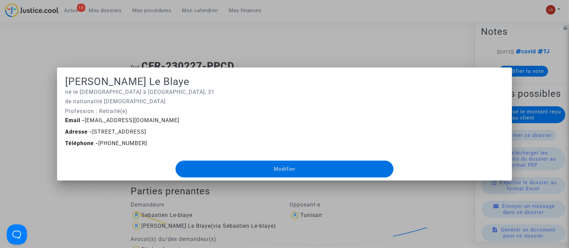
click at [154, 61] on div at bounding box center [284, 124] width 569 height 248
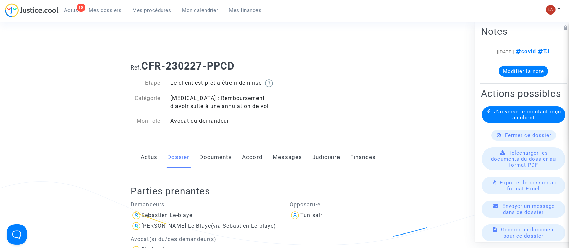
click at [321, 154] on link "Judiciaire" at bounding box center [327, 157] width 28 height 22
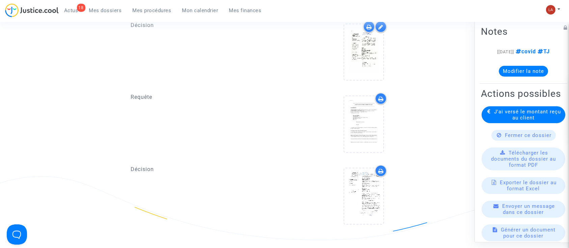
scroll to position [216, 0]
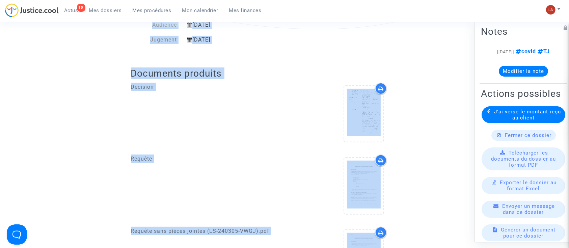
drag, startPoint x: 365, startPoint y: 177, endPoint x: 441, endPoint y: -55, distance: 243.6
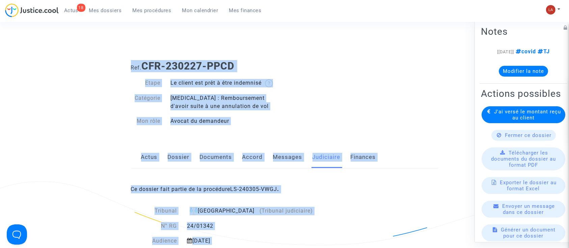
click at [328, 122] on div "Ref. CFR-230227-PPCD Etape Le client est prêt à être indemnisé Catégorie Covid …" at bounding box center [285, 93] width 318 height 77
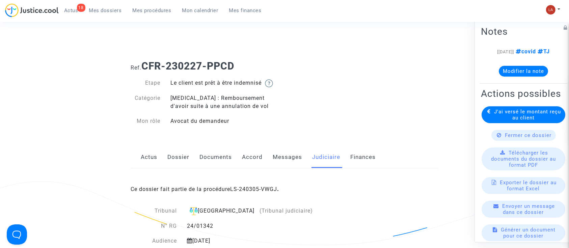
click at [289, 151] on link "Messages" at bounding box center [287, 157] width 29 height 22
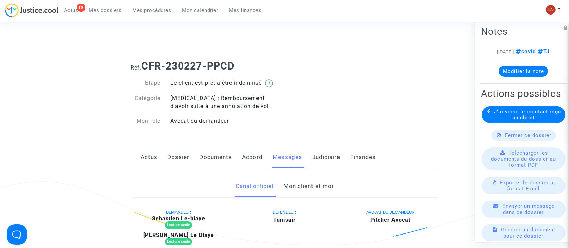
click at [296, 182] on link "Mon client et moi" at bounding box center [309, 186] width 50 height 22
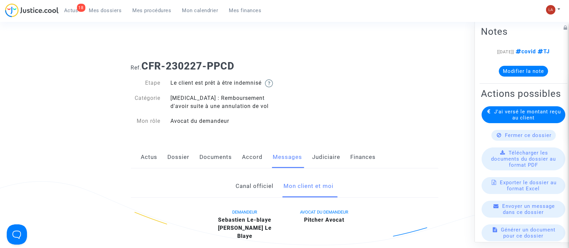
click at [222, 164] on link "Documents" at bounding box center [216, 157] width 32 height 22
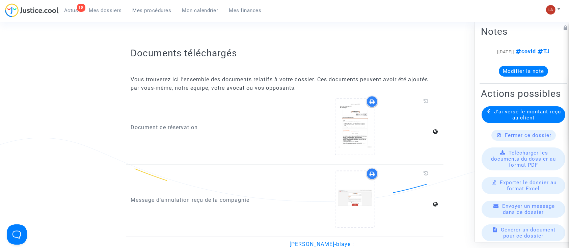
scroll to position [1319, 0]
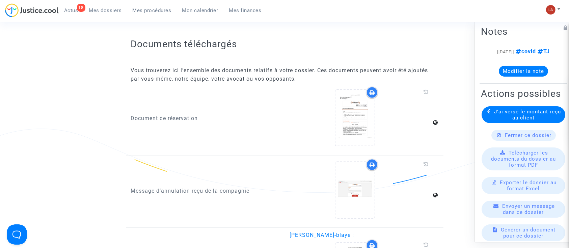
drag, startPoint x: 222, startPoint y: 164, endPoint x: 169, endPoint y: 163, distance: 53.3
click at [169, 163] on div "Message d’annulation reçu de la compagnie" at bounding box center [205, 191] width 159 height 65
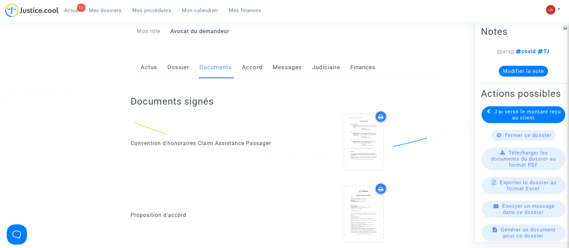
scroll to position [0, 0]
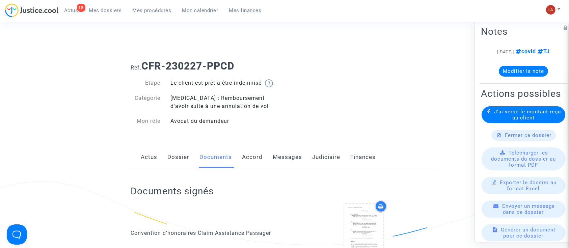
click at [248, 162] on link "Accord" at bounding box center [252, 157] width 21 height 22
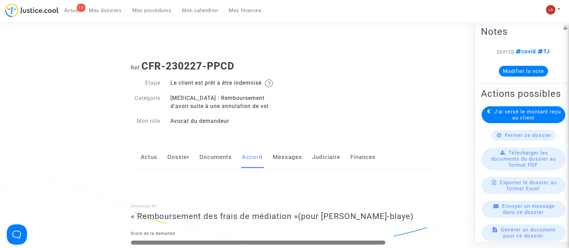
click at [284, 153] on link "Messages" at bounding box center [287, 157] width 29 height 22
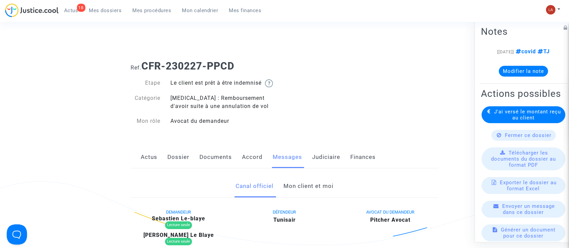
click at [287, 182] on link "Mon client et moi" at bounding box center [309, 186] width 50 height 22
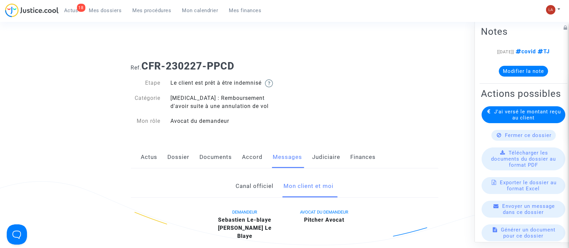
click at [267, 185] on link "Canal officiel" at bounding box center [255, 186] width 38 height 22
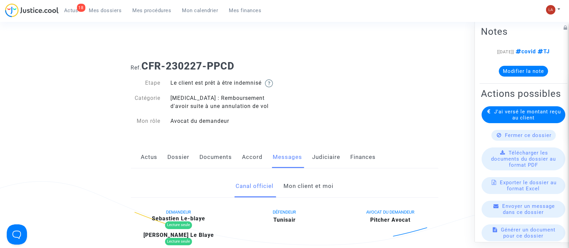
click at [299, 192] on link "Mon client et moi" at bounding box center [309, 186] width 50 height 22
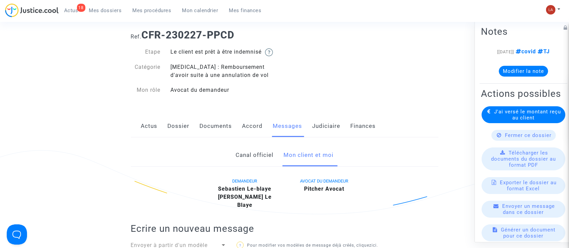
scroll to position [31, 0]
click at [216, 123] on link "Documents" at bounding box center [216, 126] width 32 height 22
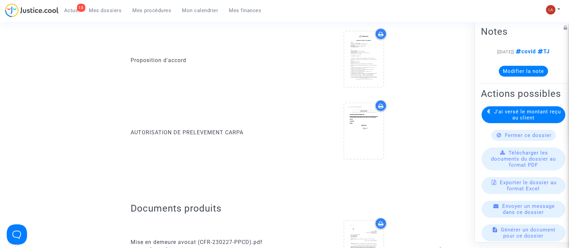
scroll to position [244, 0]
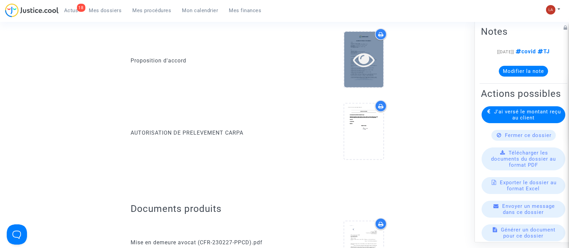
click at [354, 61] on icon at bounding box center [364, 60] width 22 height 22
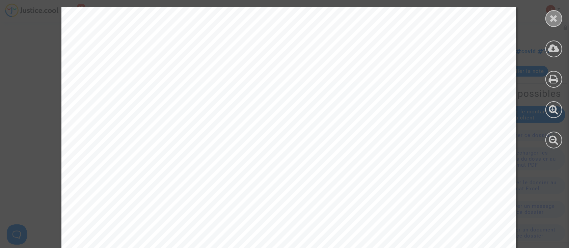
click at [548, 15] on div at bounding box center [554, 18] width 17 height 17
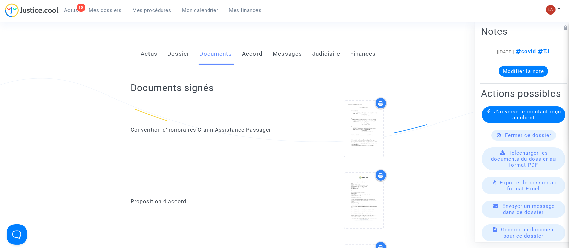
scroll to position [95, 0]
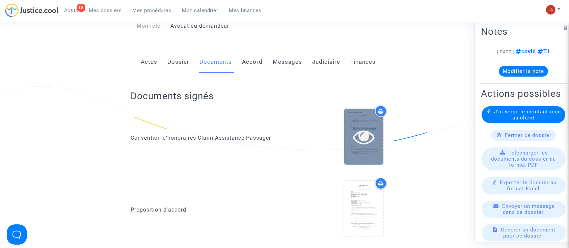
click at [360, 157] on div at bounding box center [363, 137] width 39 height 56
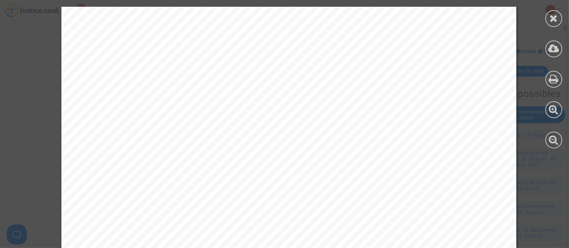
scroll to position [1355, 0]
click at [551, 20] on icon at bounding box center [554, 18] width 8 height 10
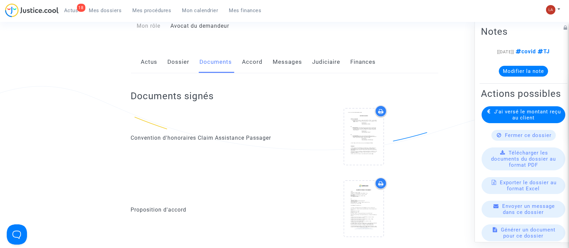
scroll to position [0, 0]
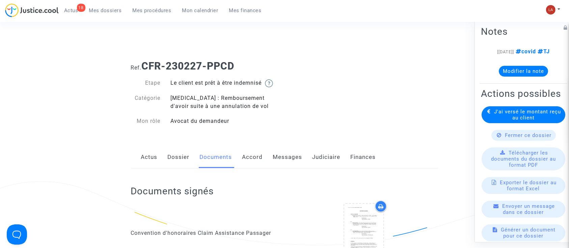
click at [292, 157] on link "Messages" at bounding box center [287, 157] width 29 height 22
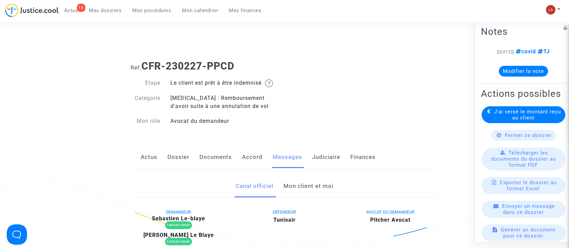
click at [320, 154] on link "Judiciaire" at bounding box center [327, 157] width 28 height 22
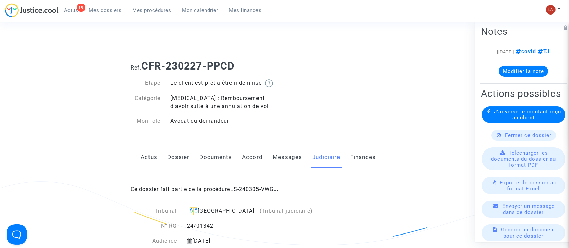
click at [179, 158] on link "Dossier" at bounding box center [179, 157] width 22 height 22
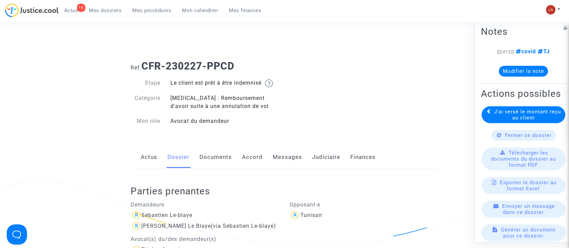
scroll to position [83, 0]
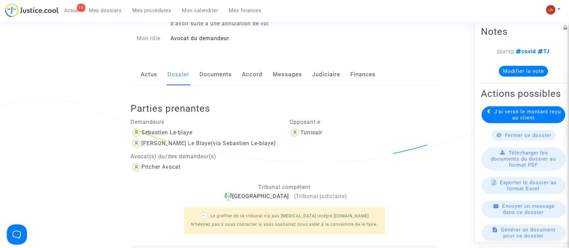
click at [330, 77] on link "Judiciaire" at bounding box center [327, 74] width 28 height 22
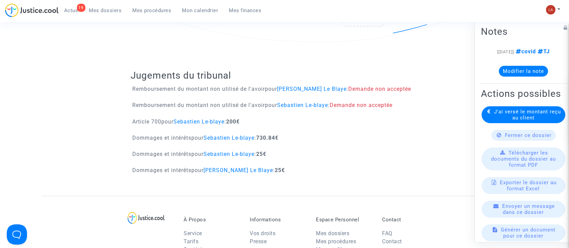
scroll to position [850, 0]
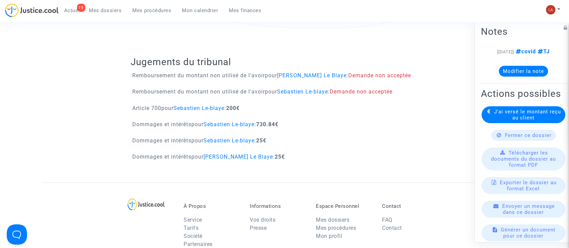
click at [276, 121] on b "730.84€" at bounding box center [268, 124] width 22 height 6
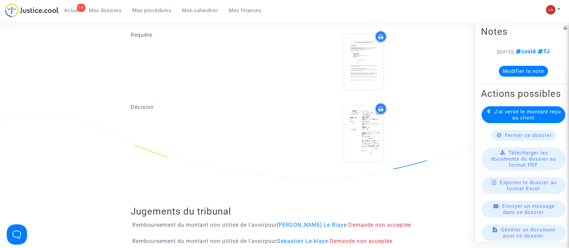
scroll to position [697, 0]
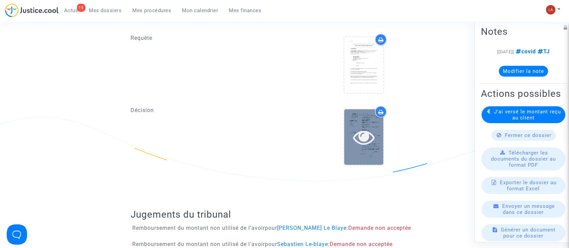
click at [365, 128] on icon at bounding box center [364, 137] width 22 height 22
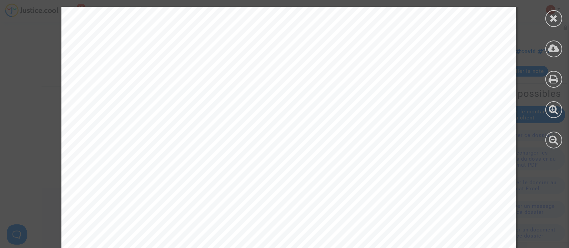
scroll to position [413, 0]
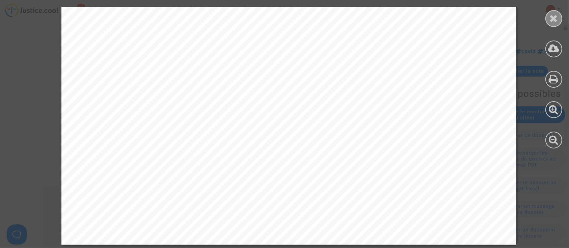
click at [553, 19] on icon at bounding box center [554, 18] width 8 height 10
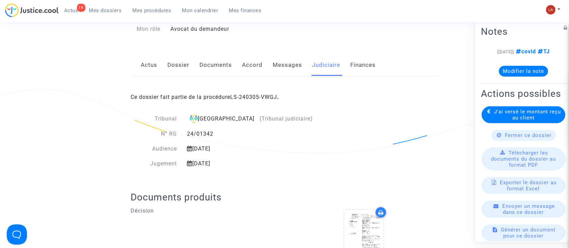
scroll to position [0, 0]
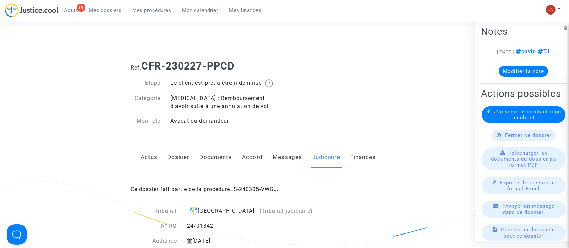
click at [285, 157] on link "Messages" at bounding box center [287, 157] width 29 height 22
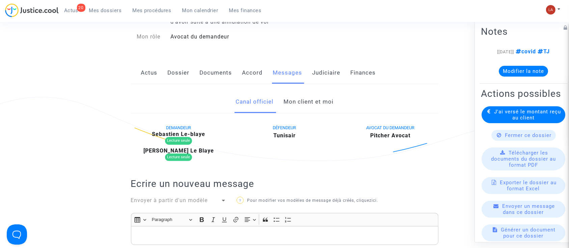
scroll to position [85, 0]
click at [316, 113] on div "Canal officiel Mon client et moi DEMANDEUR Sebastien Le-blaye Lecture seule Col…" at bounding box center [285, 248] width 318 height 317
click at [302, 96] on link "Mon client et moi" at bounding box center [309, 101] width 50 height 22
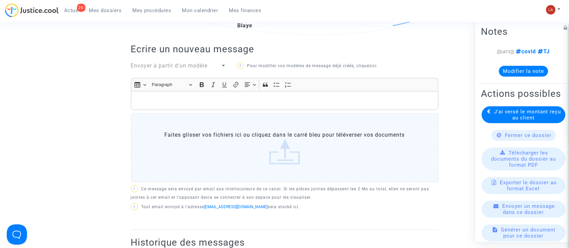
scroll to position [233, 0]
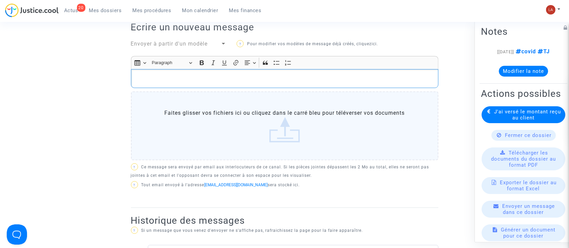
click at [261, 75] on p "Rich Text Editor, main" at bounding box center [284, 79] width 300 height 8
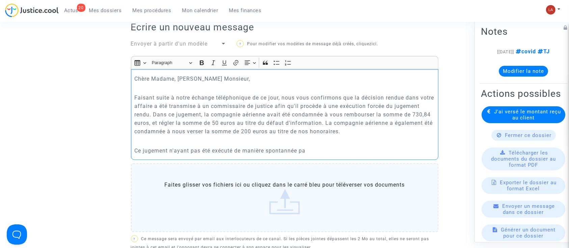
click at [289, 147] on p "Ce jugement n'ayant pas été exécuté de manière spontannée pa" at bounding box center [284, 151] width 300 height 8
click at [290, 147] on p "Ce jugement n'ayant pas été exécuté de manière spontannée pa" at bounding box center [284, 151] width 300 height 8
click at [301, 147] on p "Ce jugement n'ayant pas été exécuté de manière spontanée pa" at bounding box center [284, 151] width 300 height 8
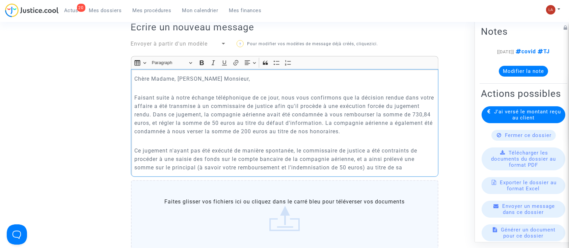
click at [146, 156] on p "Ce jugement n'ayant pas été exécuté de manière spontanée, le commissaire de jus…" at bounding box center [284, 159] width 300 height 25
click at [421, 155] on p "Ce jugement n'ayant pas été exécuté de manière spontanée, le commissaire de jus…" at bounding box center [284, 159] width 300 height 25
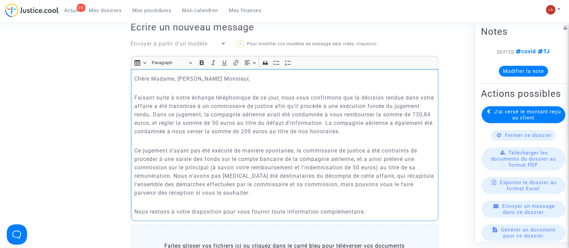
click at [256, 184] on p "Ce jugement n'ayant pas été exécuté de manière spontanée, le commissaire de jus…" at bounding box center [284, 172] width 300 height 51
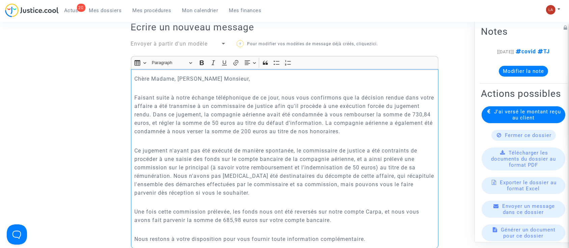
click at [390, 235] on p "Nous restons à votre disposition pour vous fournir toute information complément…" at bounding box center [284, 239] width 300 height 8
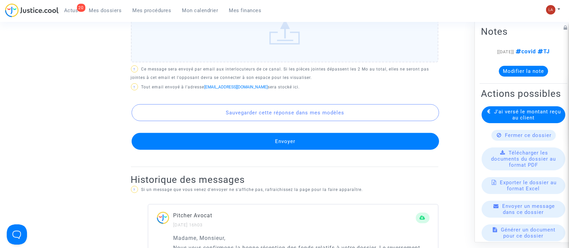
scroll to position [535, 0]
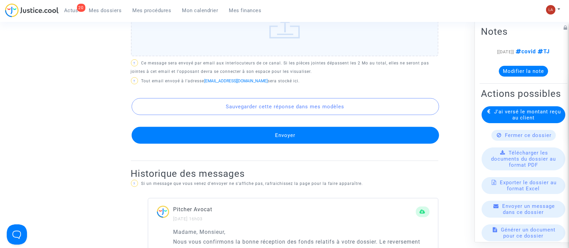
click at [295, 128] on button "Envoyer" at bounding box center [286, 135] width 308 height 17
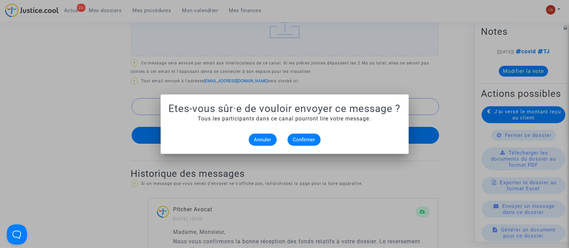
scroll to position [0, 0]
click at [307, 139] on span "Confirmer" at bounding box center [304, 140] width 22 height 6
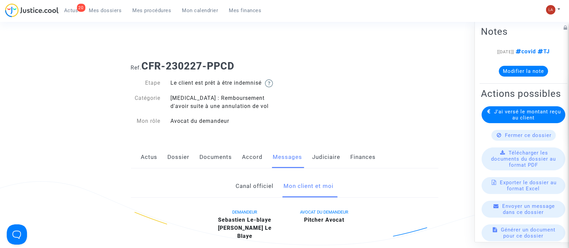
scroll to position [535, 0]
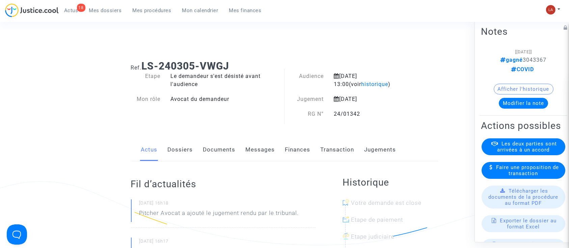
click at [219, 157] on link "Documents" at bounding box center [219, 150] width 32 height 22
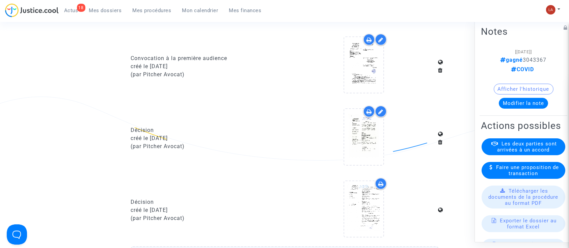
scroll to position [396, 0]
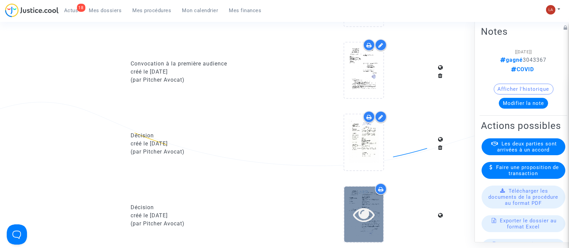
click at [360, 212] on icon at bounding box center [364, 215] width 22 height 22
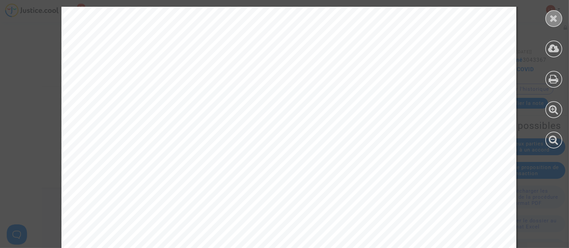
scroll to position [340, 0]
click at [547, 15] on div at bounding box center [554, 18] width 17 height 17
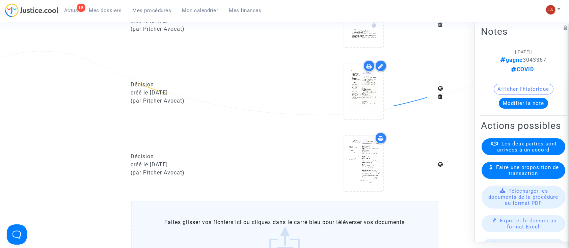
scroll to position [446, 0]
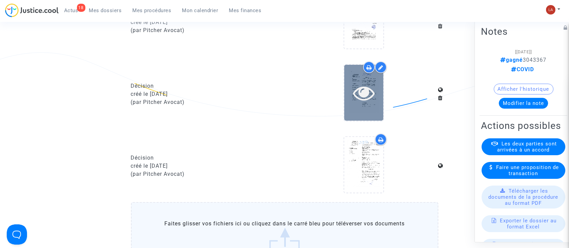
click at [366, 106] on div at bounding box center [363, 93] width 39 height 56
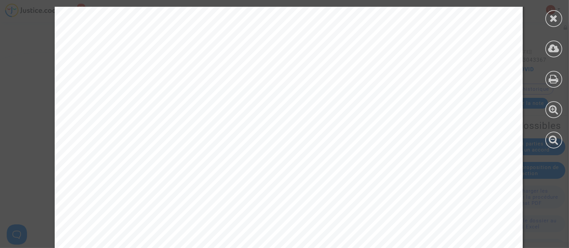
scroll to position [1953, 0]
click at [556, 47] on icon at bounding box center [554, 49] width 11 height 10
click at [552, 26] on div at bounding box center [554, 18] width 17 height 17
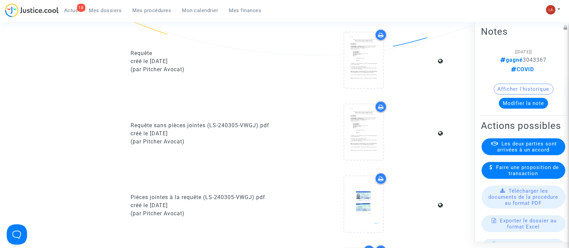
scroll to position [0, 0]
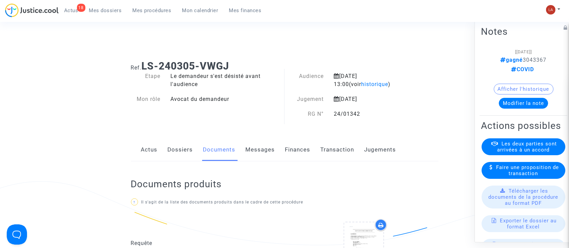
drag, startPoint x: 428, startPoint y: 144, endPoint x: 374, endPoint y: -55, distance: 206.3
drag, startPoint x: 533, startPoint y: 58, endPoint x: 540, endPoint y: 54, distance: 8.2
click at [540, 54] on div "[[DATE]] gagné 3043367 COVID" at bounding box center [523, 61] width 65 height 26
click at [537, 56] on p "gagné 3043367" at bounding box center [523, 60] width 65 height 8
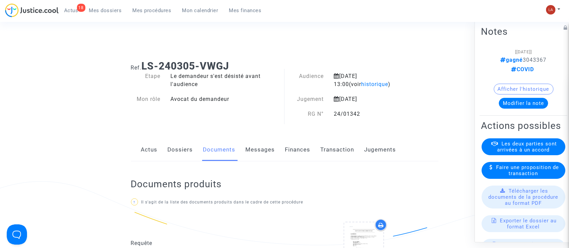
click at [537, 56] on p "gagné 3043367" at bounding box center [523, 60] width 65 height 8
copy span "3043367"
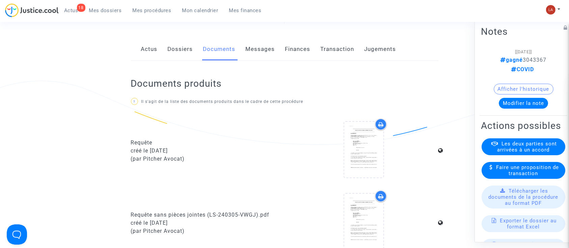
scroll to position [85, 0]
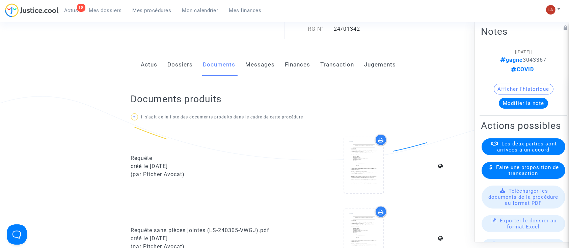
click at [511, 101] on button "Modifier la note" at bounding box center [523, 103] width 49 height 11
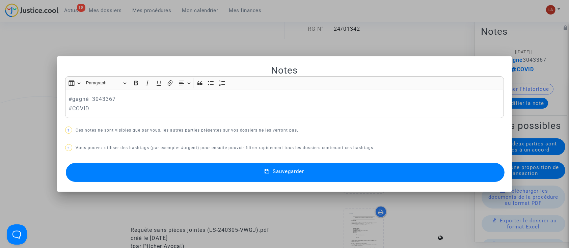
scroll to position [0, 0]
click at [137, 103] on p "#gagné 3043367" at bounding box center [285, 99] width 432 height 8
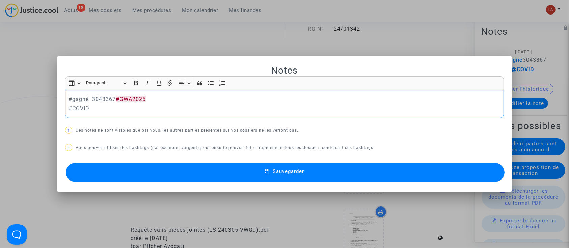
click at [136, 102] on span "#GWA2025" at bounding box center [131, 99] width 30 height 6
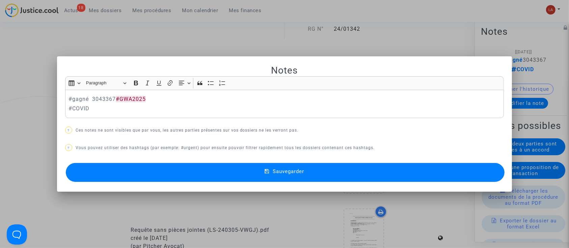
click at [178, 171] on button "Sauvegarder" at bounding box center [285, 172] width 439 height 19
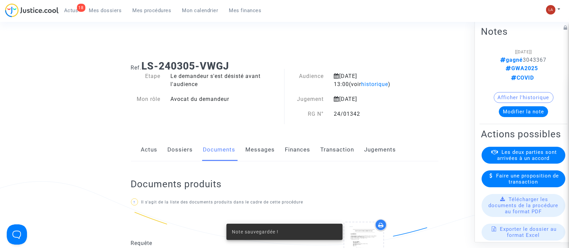
scroll to position [85, 0]
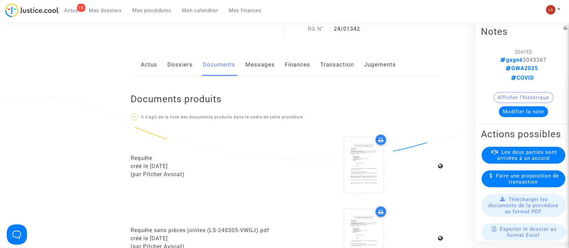
click at [256, 64] on link "Messages" at bounding box center [260, 65] width 29 height 22
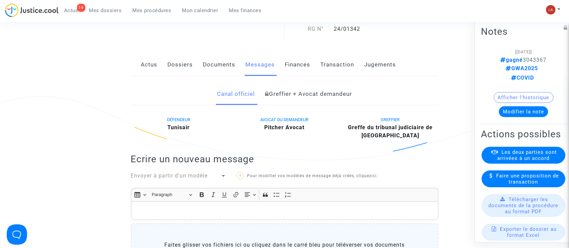
click at [217, 66] on link "Documents" at bounding box center [219, 65] width 32 height 22
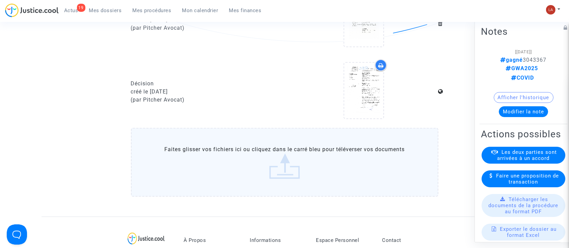
scroll to position [456, 0]
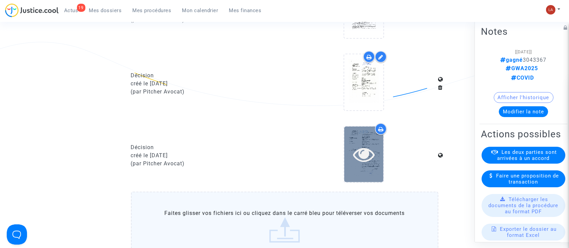
click at [353, 181] on div at bounding box center [363, 155] width 39 height 56
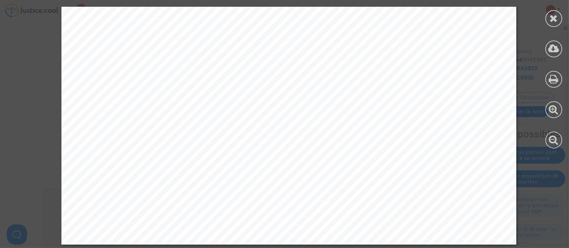
scroll to position [276, 0]
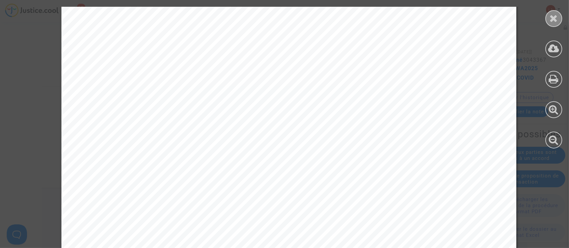
click at [556, 18] on icon at bounding box center [554, 18] width 8 height 10
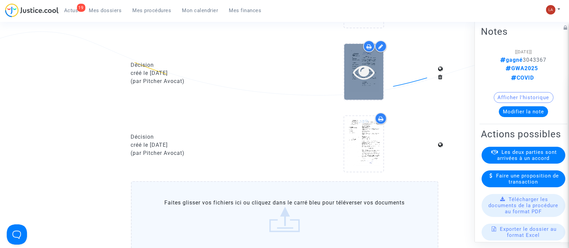
scroll to position [466, 0]
click at [365, 74] on icon at bounding box center [364, 73] width 22 height 22
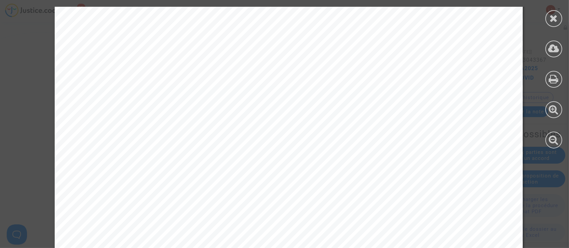
scroll to position [1831, 0]
click at [556, 17] on icon at bounding box center [554, 18] width 8 height 10
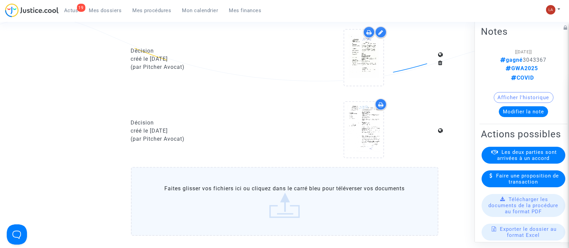
scroll to position [481, 0]
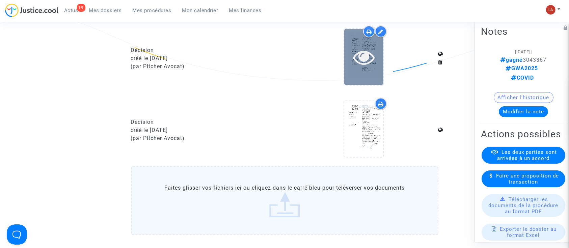
click at [373, 65] on icon at bounding box center [364, 57] width 22 height 22
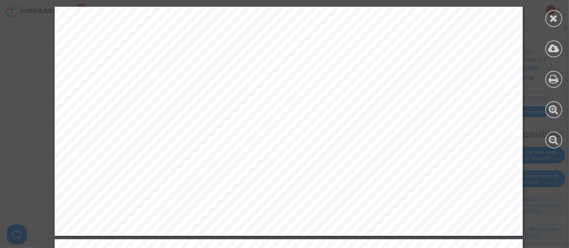
scroll to position [854, 0]
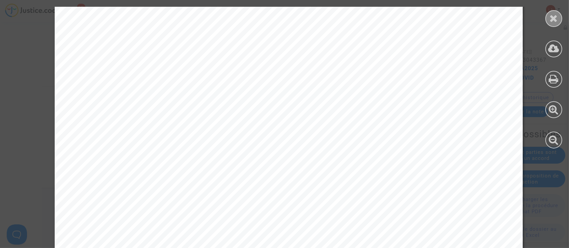
click at [549, 20] on div at bounding box center [554, 18] width 17 height 17
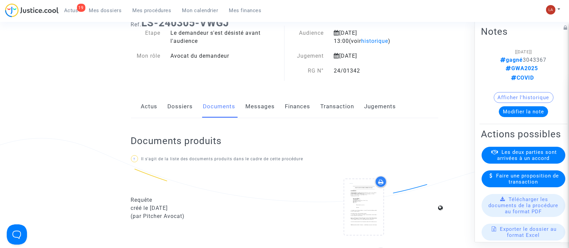
scroll to position [0, 0]
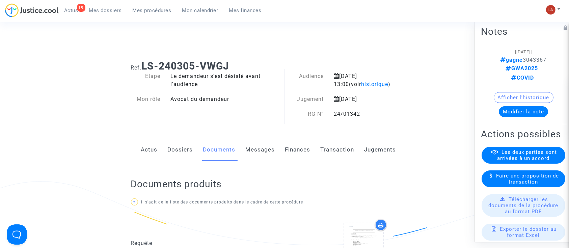
click at [181, 150] on link "Dossiers" at bounding box center [180, 150] width 25 height 22
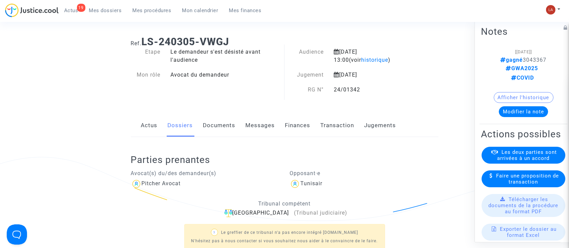
scroll to position [22, 0]
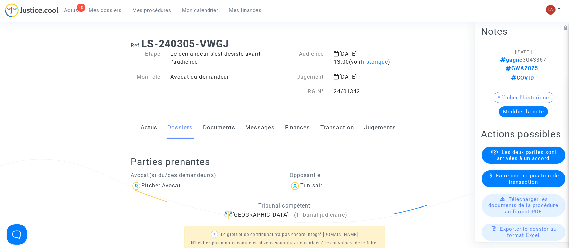
click at [214, 125] on link "Documents" at bounding box center [219, 127] width 32 height 22
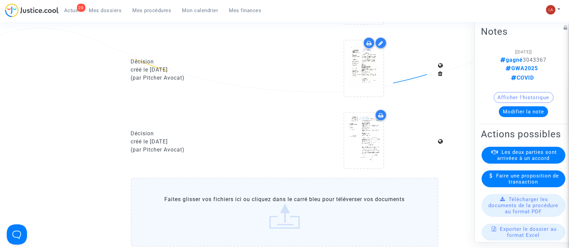
scroll to position [465, 0]
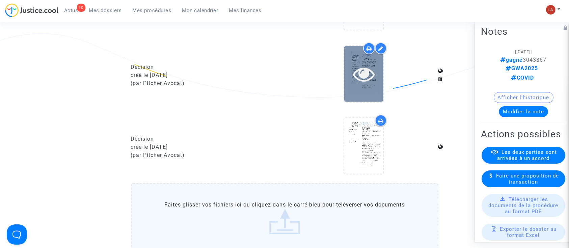
click at [345, 88] on div at bounding box center [363, 74] width 39 height 56
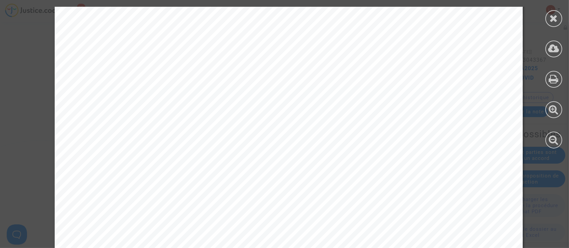
scroll to position [1937, 0]
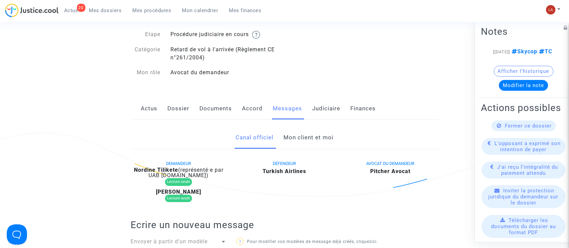
scroll to position [48, 0]
click at [145, 104] on link "Actus" at bounding box center [149, 109] width 17 height 22
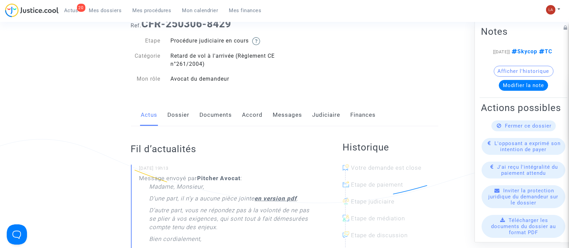
scroll to position [0, 0]
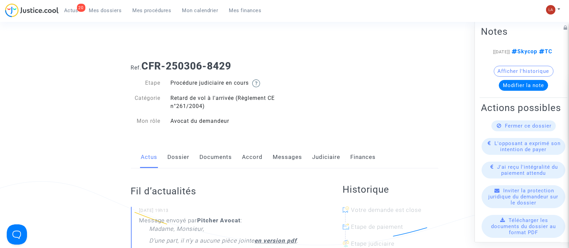
click at [314, 150] on link "Judiciaire" at bounding box center [327, 157] width 28 height 22
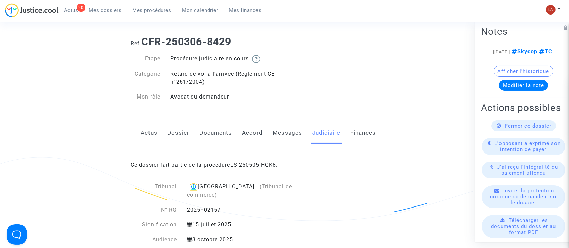
scroll to position [19, 0]
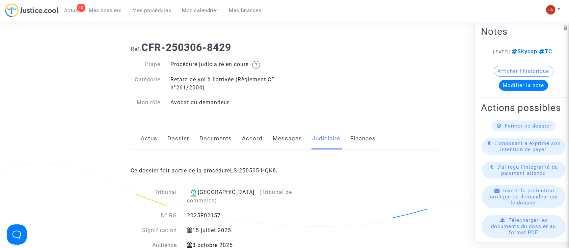
click at [146, 15] on link "Mes procédures" at bounding box center [152, 10] width 50 height 10
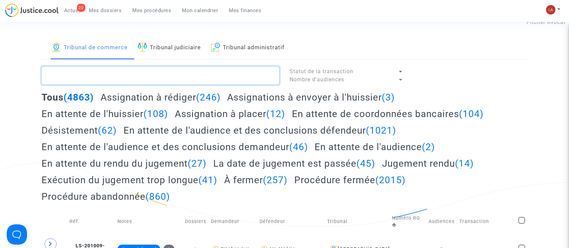
click at [173, 67] on textarea at bounding box center [161, 76] width 238 height 18
paste textarea "Q4TD"
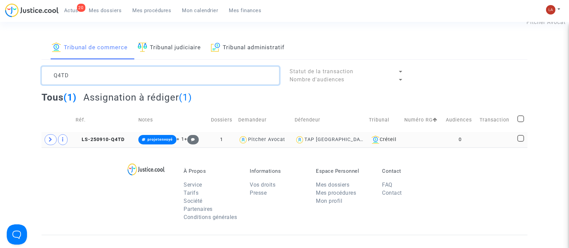
type textarea "Q4TD"
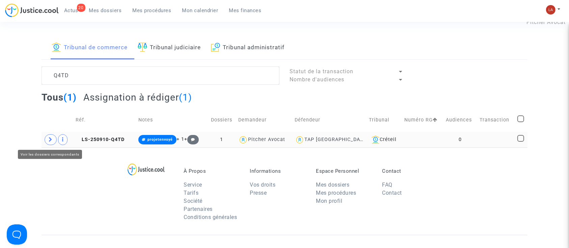
click at [51, 142] on icon at bounding box center [51, 139] width 4 height 5
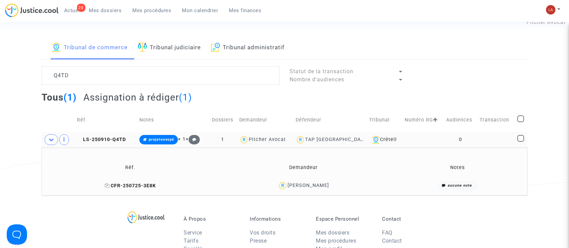
click at [132, 183] on span "CFR-250725-3E8K" at bounding box center [130, 186] width 51 height 6
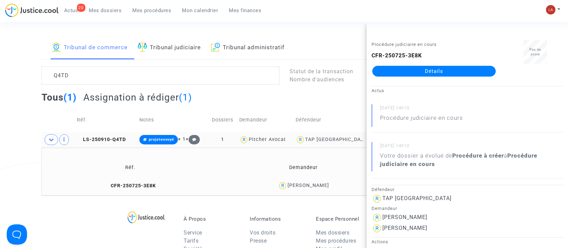
click at [118, 181] on td "CFR-250725-3E8K" at bounding box center [130, 186] width 173 height 15
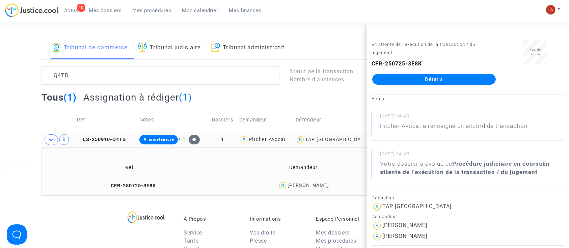
click at [426, 81] on link "Détails" at bounding box center [434, 79] width 124 height 11
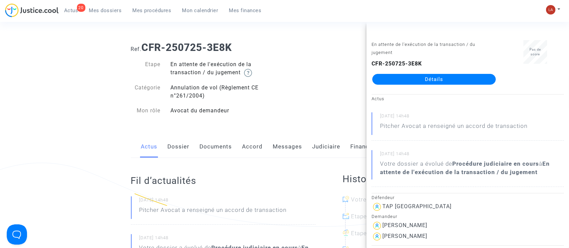
click at [310, 86] on div "Ref. CFR-250725-3E8K Etape En attente de l'exécution de la transaction / du jug…" at bounding box center [285, 78] width 318 height 85
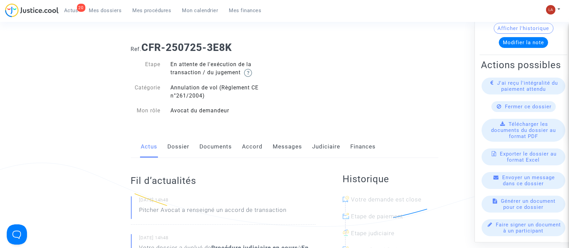
scroll to position [69, 0]
click at [514, 82] on span "J'ai reçu l'intégralité du paiement attendu" at bounding box center [528, 86] width 61 height 12
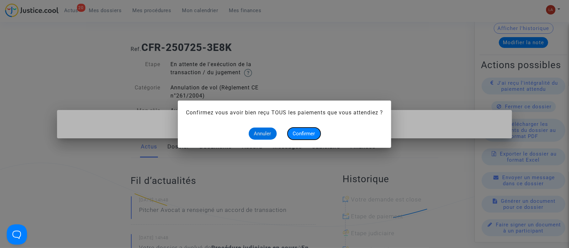
click at [297, 135] on span "Confirmer" at bounding box center [304, 134] width 22 height 6
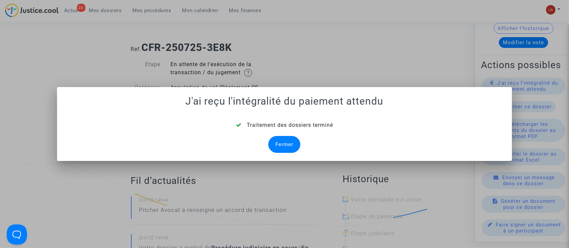
click at [280, 144] on div "Fermer" at bounding box center [284, 144] width 32 height 17
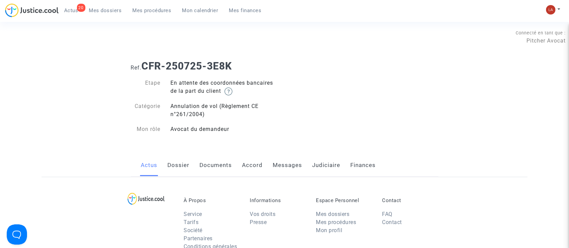
scroll to position [19, 0]
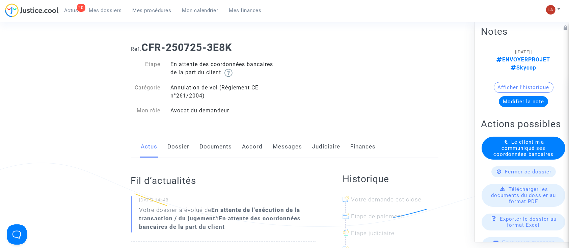
click at [530, 148] on span "Le client m'a communiqué ses coordonnées bancaires" at bounding box center [524, 148] width 60 height 18
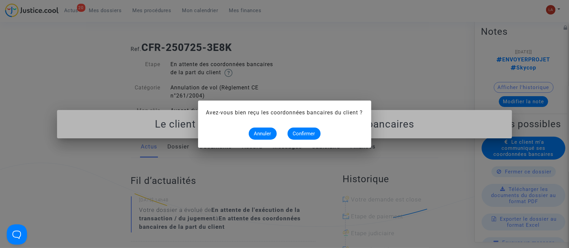
scroll to position [0, 0]
click at [302, 130] on button "Confirmer" at bounding box center [304, 134] width 33 height 12
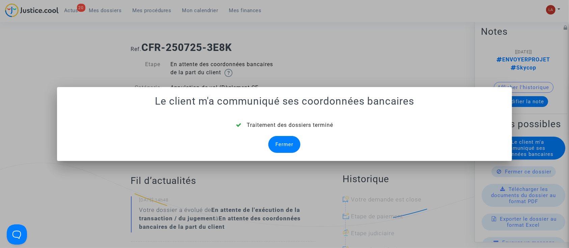
click at [289, 140] on div "Fermer" at bounding box center [284, 144] width 32 height 17
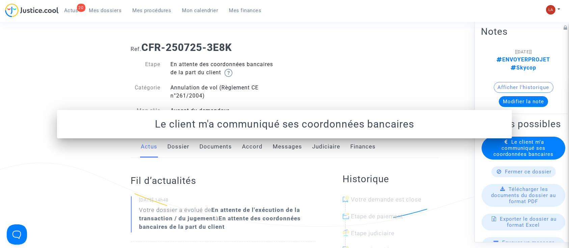
scroll to position [19, 0]
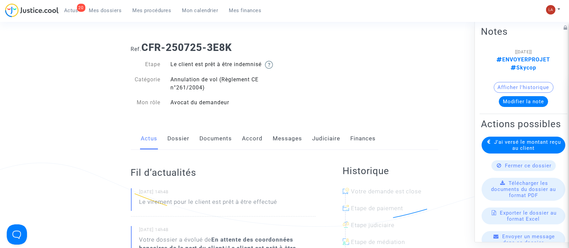
click at [157, 9] on span "Mes procédures" at bounding box center [152, 10] width 39 height 6
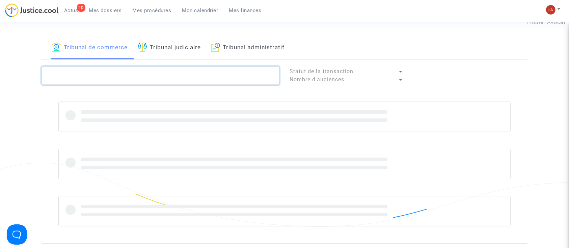
click at [138, 70] on textarea at bounding box center [161, 76] width 238 height 18
paste textarea "NP9Q"
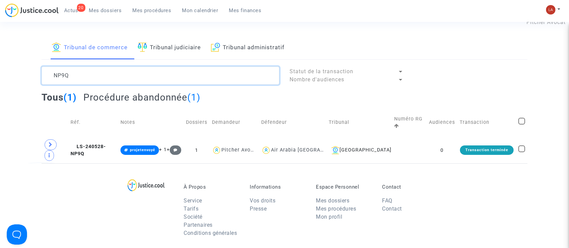
click at [61, 70] on textarea at bounding box center [161, 76] width 238 height 18
paste textarea "Khadraoui"
type textarea "Khadraoui"
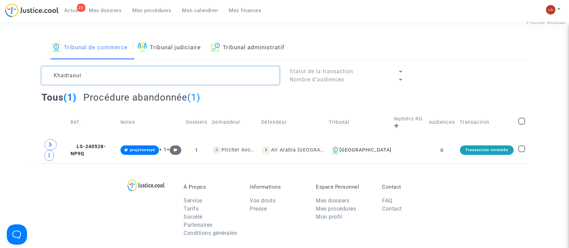
click at [62, 81] on textarea at bounding box center [161, 76] width 238 height 18
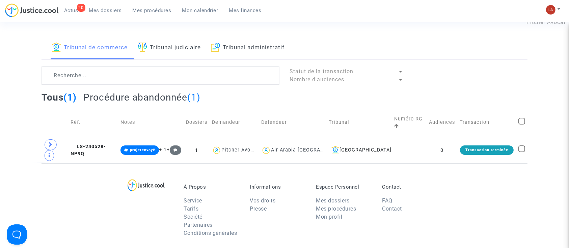
click at [184, 52] on link "Tribunal judiciaire" at bounding box center [169, 47] width 63 height 23
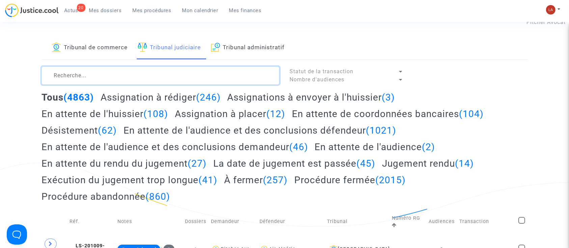
click at [154, 76] on textarea at bounding box center [161, 76] width 238 height 18
paste textarea "Khadraoui"
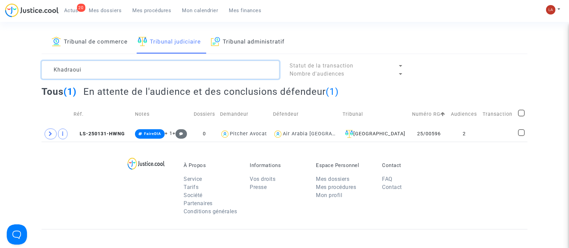
scroll to position [23, 0]
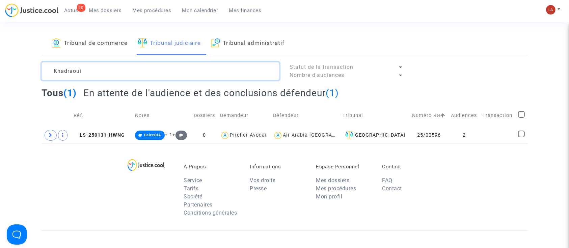
type textarea "Khadraoui"
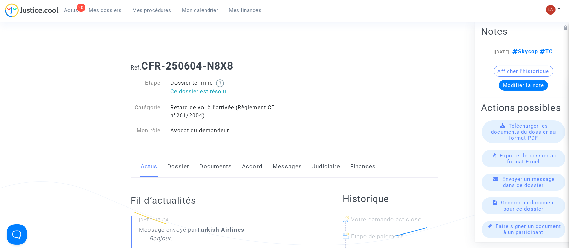
click at [325, 164] on link "Judiciaire" at bounding box center [327, 167] width 28 height 22
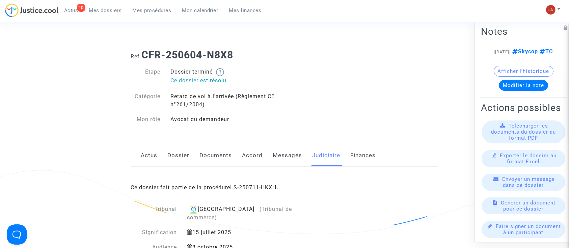
scroll to position [1, 0]
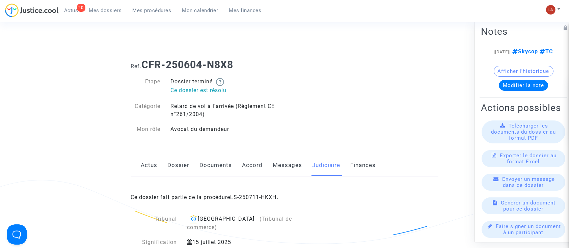
click at [152, 170] on link "Actus" at bounding box center [149, 165] width 17 height 22
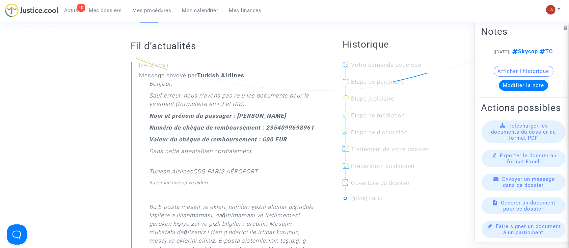
scroll to position [155, 0]
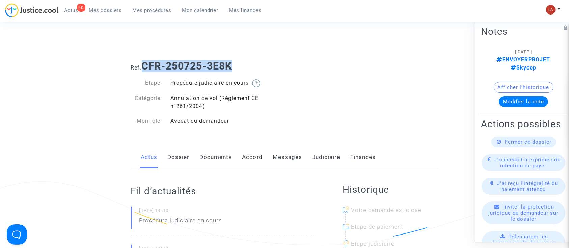
drag, startPoint x: 242, startPoint y: 63, endPoint x: 146, endPoint y: 67, distance: 96.3
click at [146, 67] on h1 "Ref. CFR-250725-3E8K" at bounding box center [285, 66] width 308 height 12
copy b "CFR-250725-3E8K"
click at [261, 159] on div "Actus Dossier Documents Accord Messages Judiciaire Finances" at bounding box center [285, 157] width 308 height 23
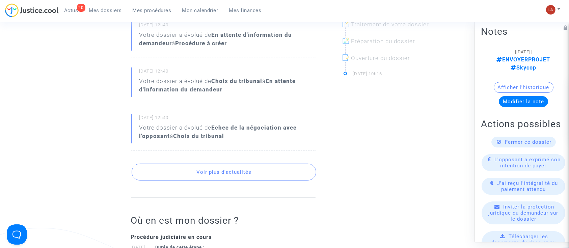
click at [226, 172] on button "Voir plus d'actualités" at bounding box center [224, 172] width 185 height 17
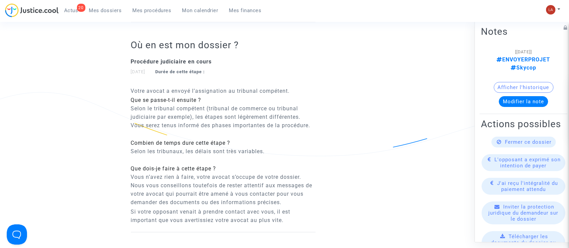
scroll to position [990, 0]
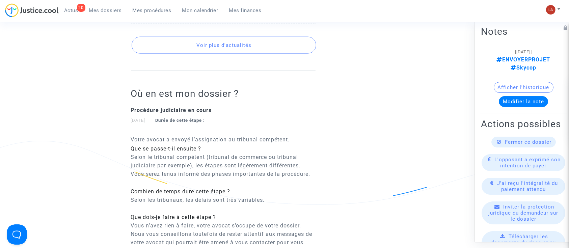
click at [258, 43] on button "Voir plus d'actualités" at bounding box center [224, 45] width 185 height 17
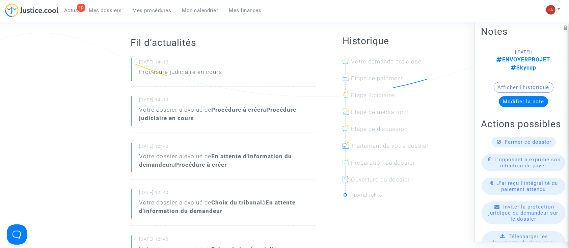
scroll to position [0, 0]
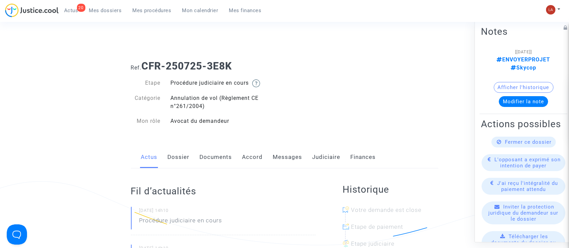
click at [276, 165] on link "Messages" at bounding box center [287, 157] width 29 height 22
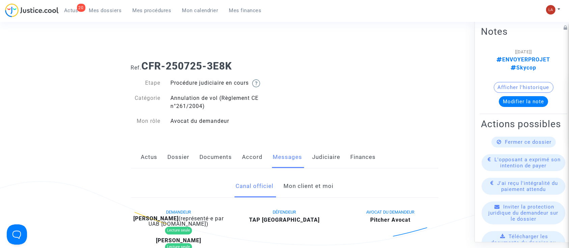
scroll to position [45, 0]
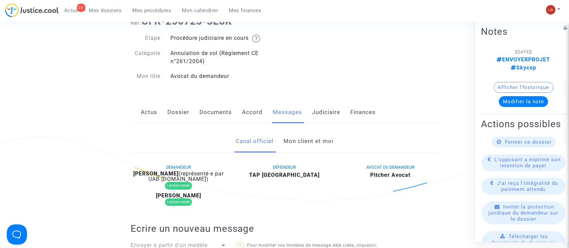
click at [323, 147] on link "Mon client et moi" at bounding box center [309, 141] width 50 height 22
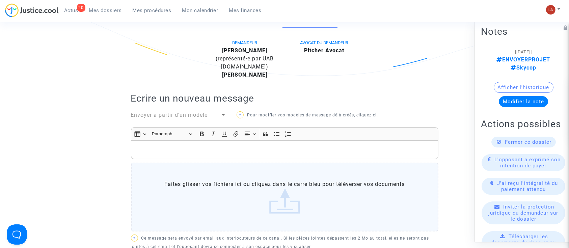
scroll to position [90, 0]
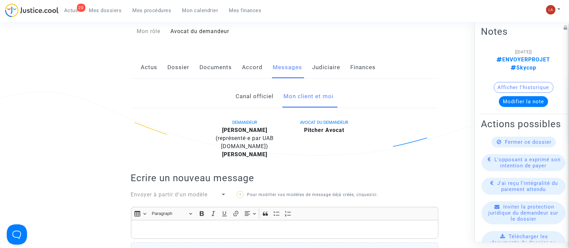
click at [133, 57] on div "Actus Dossier Documents Accord Messages Judiciaire Finances" at bounding box center [285, 67] width 308 height 23
click at [147, 69] on link "Actus" at bounding box center [149, 67] width 17 height 22
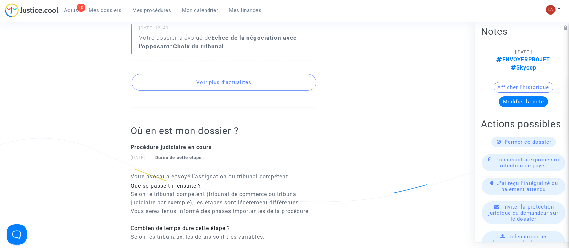
click at [228, 80] on button "Voir plus d'actualités" at bounding box center [224, 82] width 185 height 17
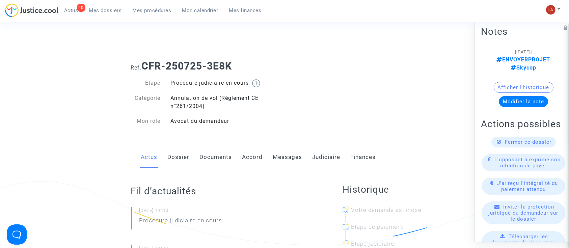
click at [163, 152] on div "Actus Dossier Documents Accord Messages Judiciaire Finances" at bounding box center [285, 157] width 308 height 23
click at [173, 157] on link "Dossier" at bounding box center [179, 157] width 22 height 22
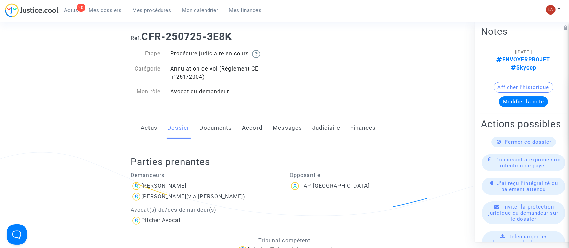
scroll to position [30, 0]
drag, startPoint x: 183, startPoint y: 185, endPoint x: 142, endPoint y: 185, distance: 40.8
click at [142, 185] on div "Rodrigo Duarte" at bounding box center [205, 185] width 149 height 11
copy div "Rodrigo Duarte"
click at [522, 98] on button "Modifier la note" at bounding box center [523, 101] width 49 height 11
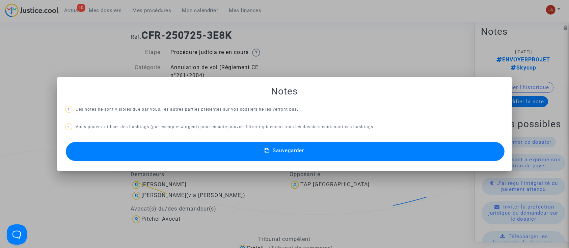
scroll to position [0, 0]
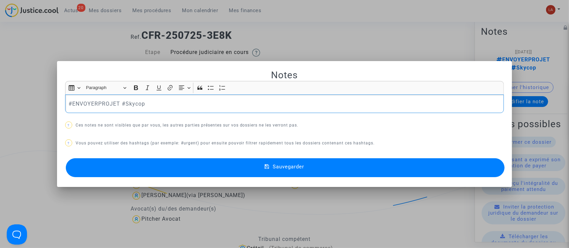
click at [341, 39] on div at bounding box center [284, 124] width 569 height 248
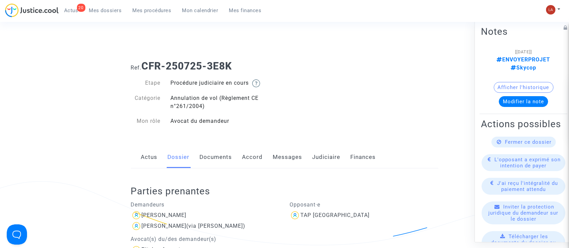
scroll to position [30, 0]
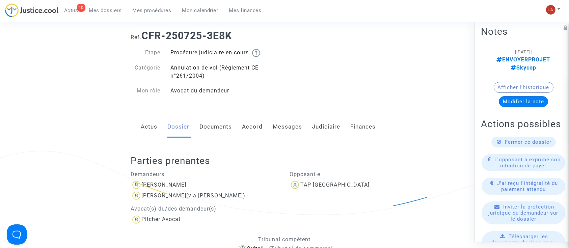
click at [318, 122] on link "Judiciaire" at bounding box center [327, 127] width 28 height 22
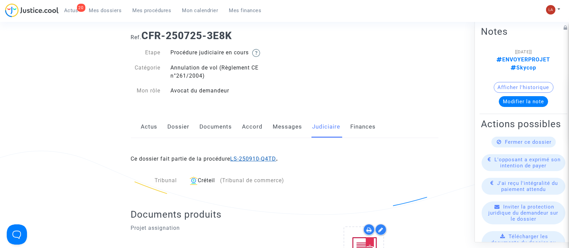
click at [255, 157] on link "LS-250910-Q4TD" at bounding box center [254, 159] width 46 height 6
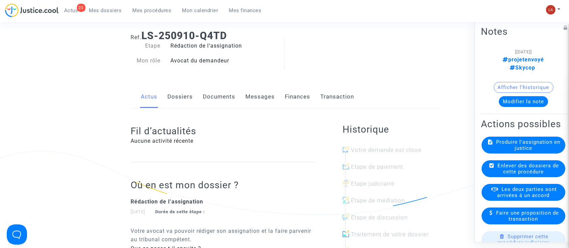
click at [513, 96] on button "Modifier la note" at bounding box center [523, 101] width 49 height 11
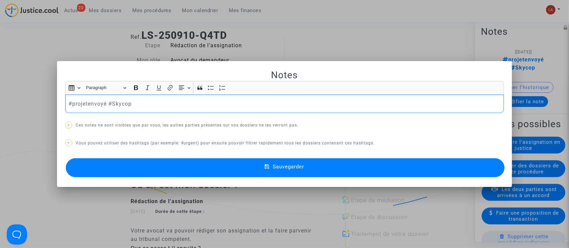
click at [138, 101] on p "#projetenvoyé #Skycop" at bounding box center [285, 104] width 432 height 8
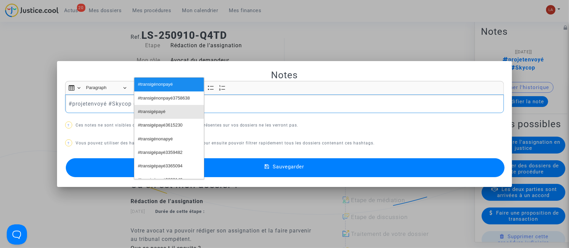
click at [141, 114] on span "#transigépayé" at bounding box center [152, 112] width 28 height 10
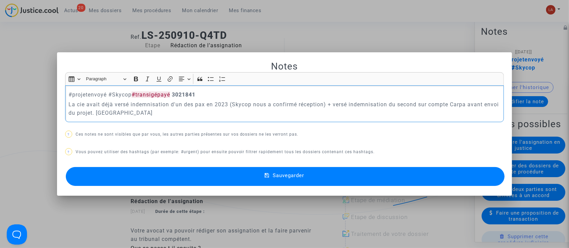
click at [195, 177] on button "Sauvegarder" at bounding box center [285, 176] width 439 height 19
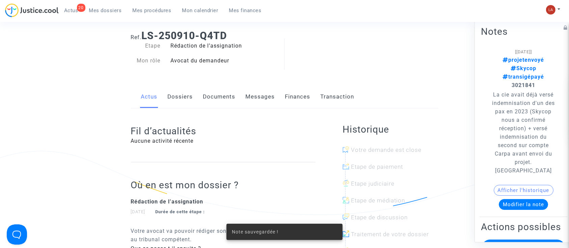
scroll to position [205, 0]
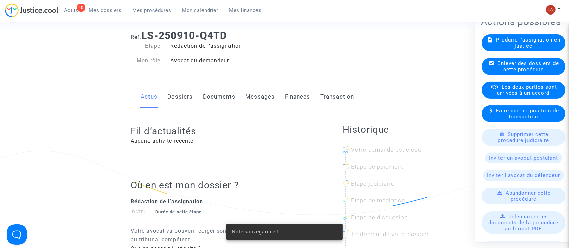
click at [510, 96] on span "Les deux parties sont arrivées à un accord" at bounding box center [528, 90] width 60 height 12
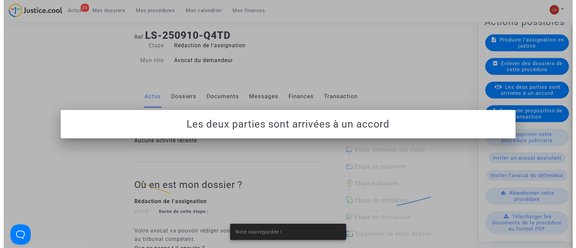
scroll to position [0, 0]
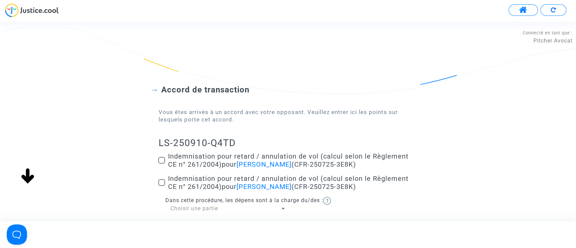
scroll to position [71, 0]
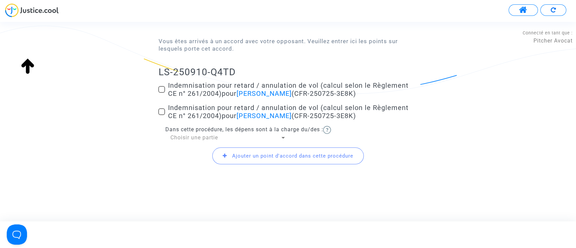
click at [189, 139] on span "Choisir une partie" at bounding box center [194, 137] width 48 height 6
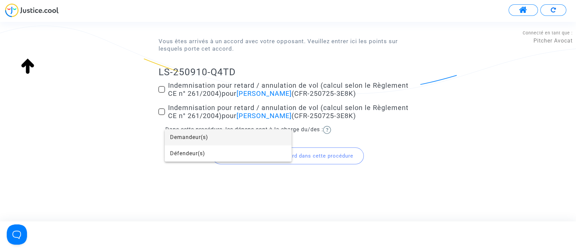
click at [189, 139] on span "Demandeur(s)" at bounding box center [228, 137] width 116 height 16
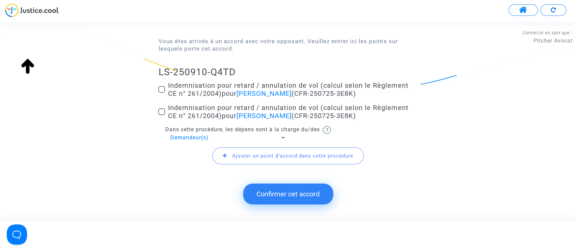
click at [163, 88] on span at bounding box center [161, 89] width 7 height 7
click at [162, 93] on input "Indemnisation pour retard / annulation de vol (calcul selon le Règlement CE n° …" at bounding box center [161, 93] width 0 height 0
checkbox input "true"
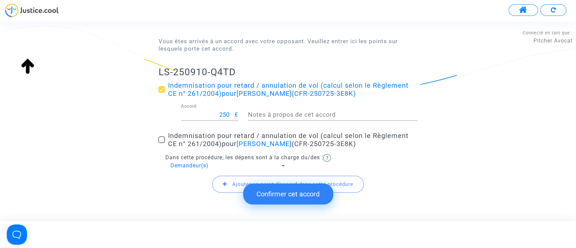
scroll to position [99, 0]
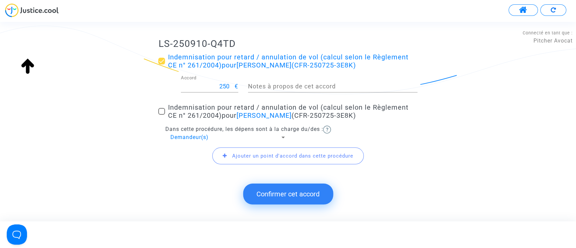
click at [294, 201] on button "Confirmer cet accord" at bounding box center [288, 194] width 90 height 21
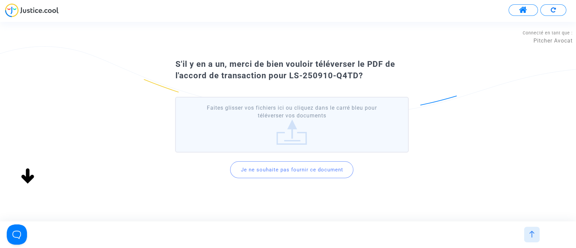
click at [274, 166] on button "Je ne souhaite pas fournir ce document" at bounding box center [291, 169] width 123 height 17
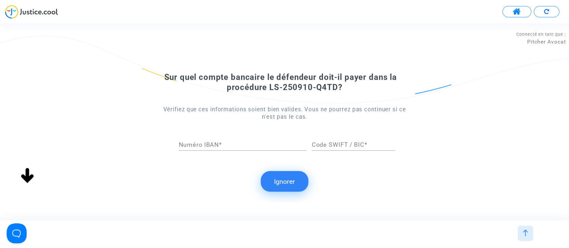
scroll to position [0, 0]
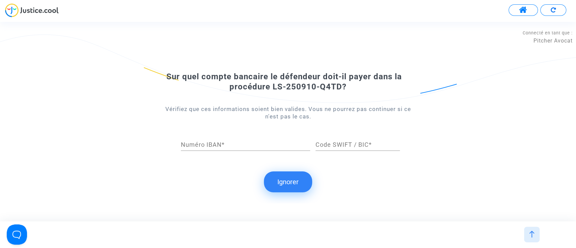
click at [274, 173] on button "Ignorer" at bounding box center [288, 181] width 48 height 21
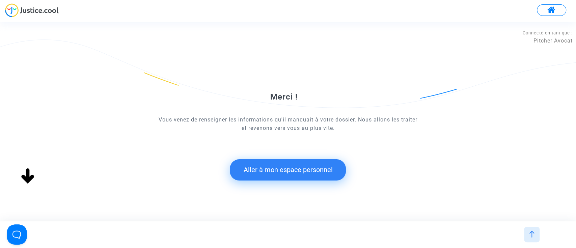
click at [245, 166] on button "Aller à mon espace personnel" at bounding box center [288, 169] width 116 height 21
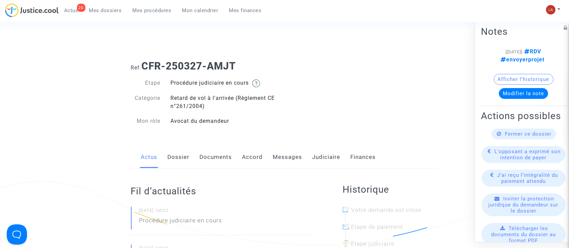
click at [163, 155] on div "Actus Dossier Documents Accord Messages Judiciaire Finances" at bounding box center [285, 157] width 308 height 23
click at [168, 155] on link "Dossier" at bounding box center [179, 157] width 22 height 22
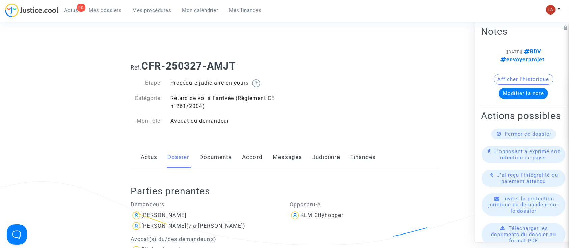
click at [218, 147] on link "Documents" at bounding box center [216, 157] width 32 height 22
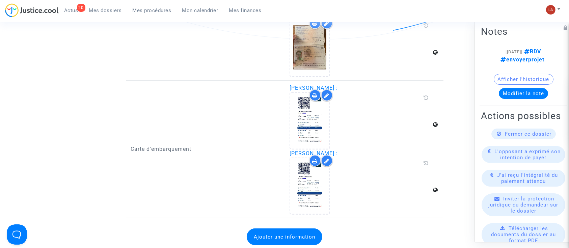
scroll to position [521, 0]
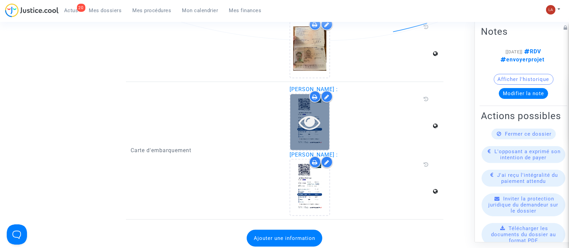
click at [311, 141] on div at bounding box center [309, 122] width 39 height 56
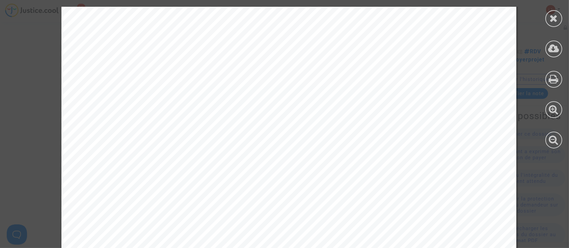
scroll to position [350, 0]
click at [549, 18] on div at bounding box center [554, 18] width 17 height 17
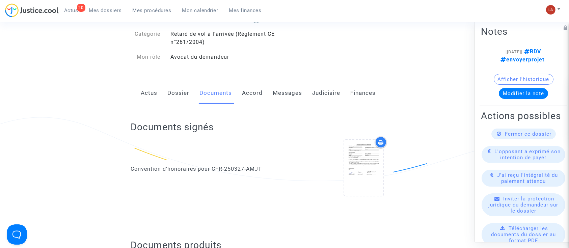
scroll to position [140, 0]
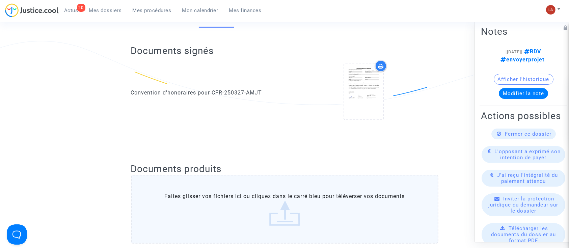
click at [177, 186] on label "Faites glisser vos fichiers ici ou cliquez dans le carré bleu pour téléverser v…" at bounding box center [285, 209] width 308 height 69
click at [0, 0] on input "Faites glisser vos fichiers ici ou cliquez dans le carré bleu pour téléverser v…" at bounding box center [0, 0] width 0 height 0
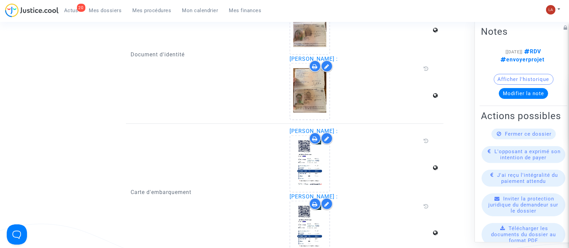
scroll to position [932, 0]
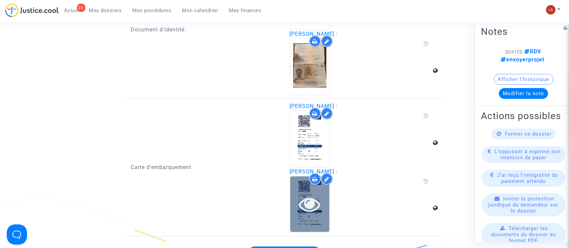
click at [320, 193] on icon at bounding box center [310, 204] width 22 height 22
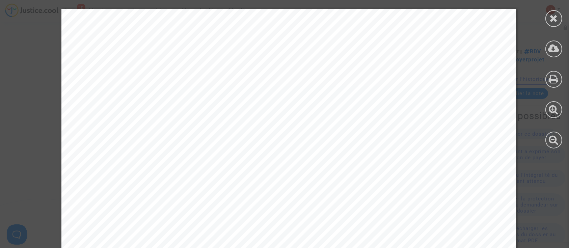
scroll to position [2594, 0]
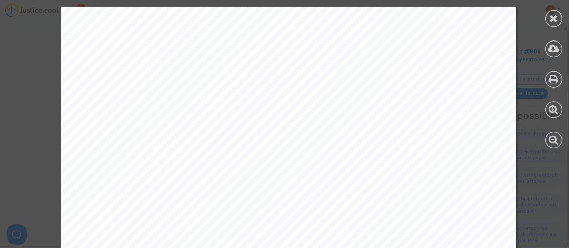
drag, startPoint x: 561, startPoint y: 22, endPoint x: 314, endPoint y: 107, distance: 261.2
click at [556, 18] on icon at bounding box center [554, 18] width 8 height 10
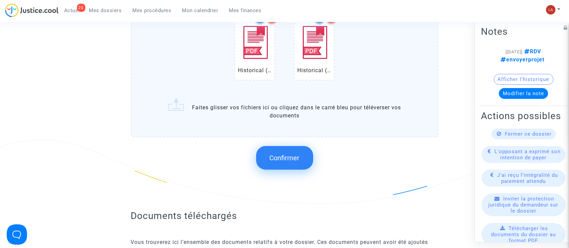
scroll to position [674, 0]
click at [273, 157] on span "Confirmer" at bounding box center [285, 159] width 30 height 8
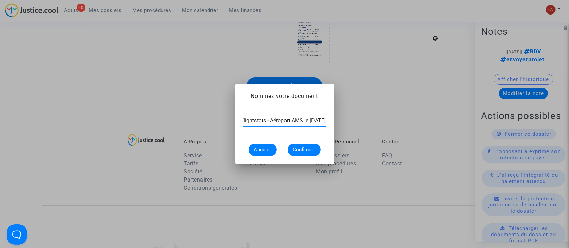
scroll to position [0, 41]
type input "Extrait Flightstats - Aéroport AMS le [DATE]"
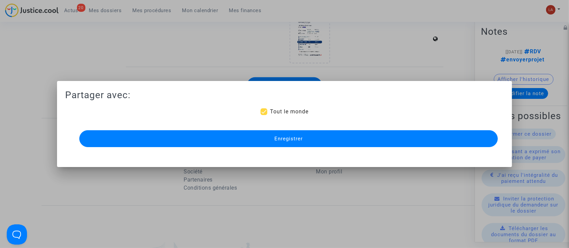
click at [254, 138] on button "Enregistrer" at bounding box center [288, 138] width 419 height 17
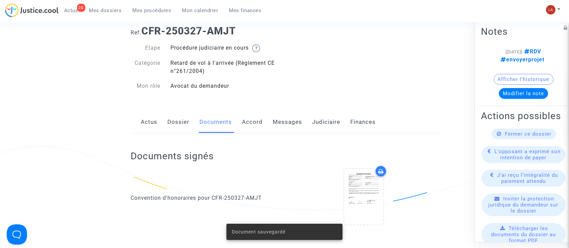
scroll to position [29, 0]
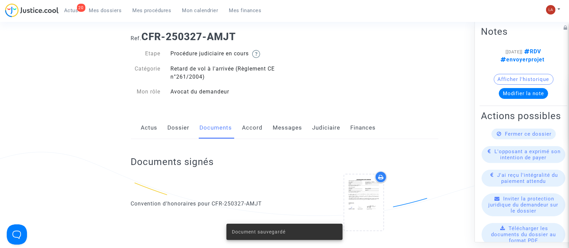
click at [181, 125] on link "Dossier" at bounding box center [179, 128] width 22 height 22
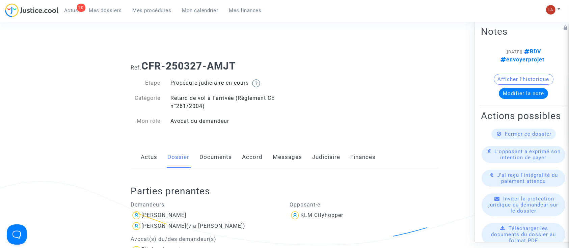
click at [249, 161] on link "Accord" at bounding box center [252, 157] width 21 height 22
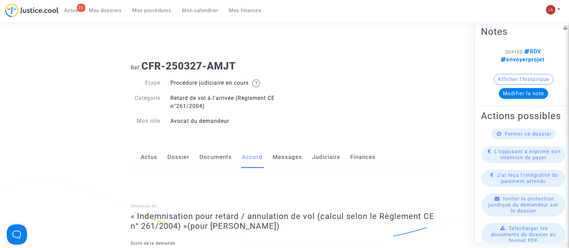
click at [178, 155] on link "Dossier" at bounding box center [179, 157] width 22 height 22
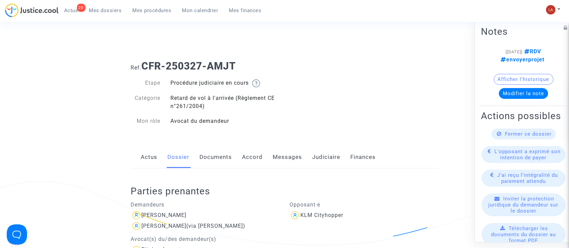
click at [284, 152] on link "Messages" at bounding box center [287, 157] width 29 height 22
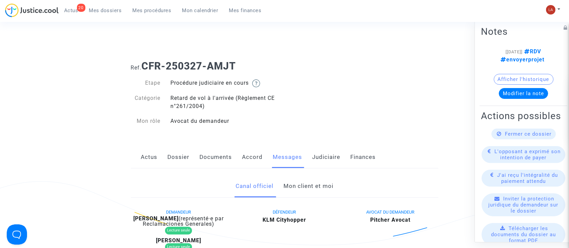
click at [256, 160] on link "Accord" at bounding box center [252, 157] width 21 height 22
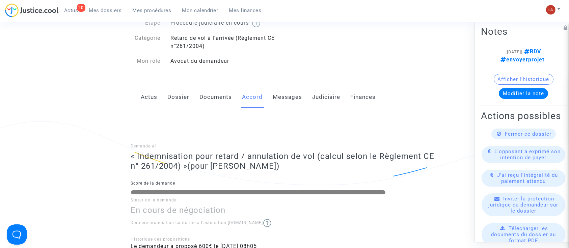
scroll to position [19, 0]
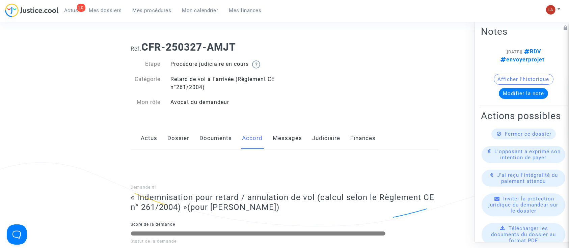
click at [287, 136] on link "Messages" at bounding box center [287, 138] width 29 height 22
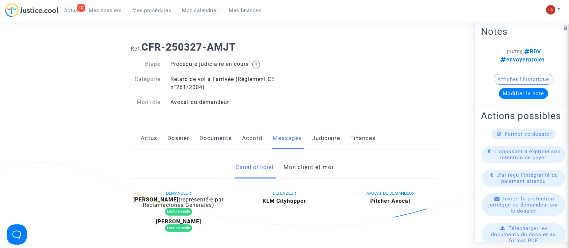
click at [321, 166] on link "Mon client et moi" at bounding box center [309, 167] width 50 height 22
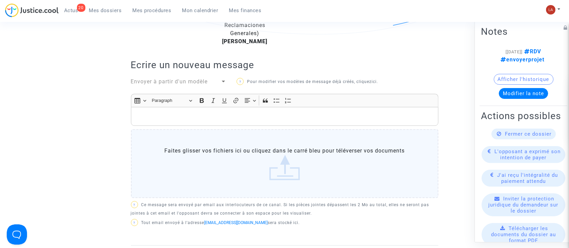
scroll to position [208, 0]
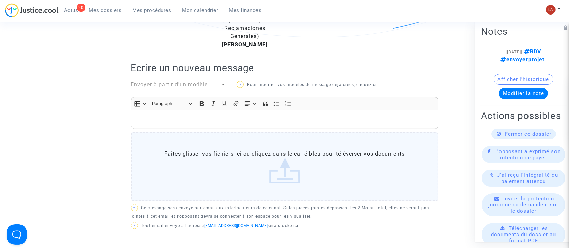
click at [273, 127] on div "Rich Text Editor, main" at bounding box center [285, 119] width 308 height 19
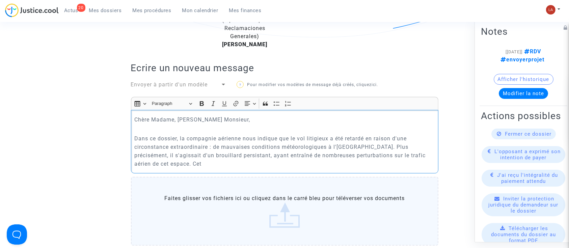
click at [264, 136] on p "Dans ce dossier, la compagnie aérienne nous indique que le vol litigieux a été …" at bounding box center [284, 151] width 300 height 34
click at [240, 163] on p "Dans ce dossier, la compagnie aérienne nous a fait parvenir les justificatifs p…" at bounding box center [284, 151] width 300 height 34
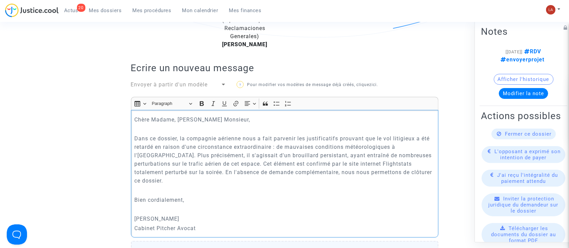
scroll to position [406, 0]
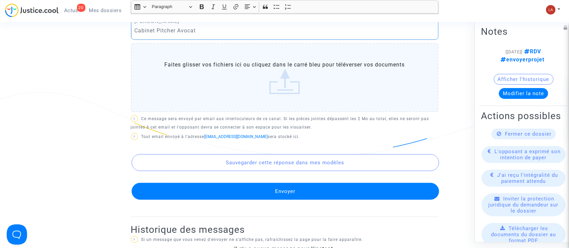
click at [230, 183] on button "Envoyer" at bounding box center [286, 191] width 308 height 17
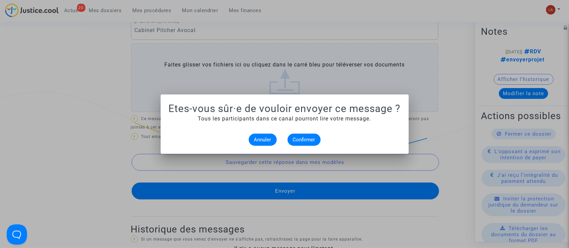
scroll to position [0, 0]
click at [310, 148] on mat-dialog-container "Etes-vous sûr·e de vouloir envoyer ce message ? Tous les participants dans ce c…" at bounding box center [285, 124] width 248 height 59
click at [308, 138] on span "Confirmer" at bounding box center [304, 140] width 22 height 6
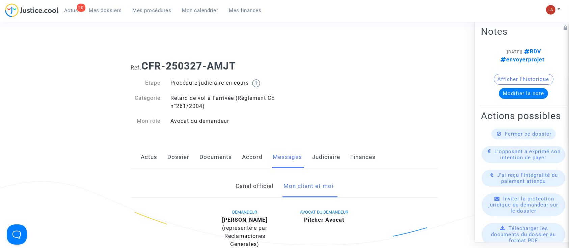
scroll to position [406, 0]
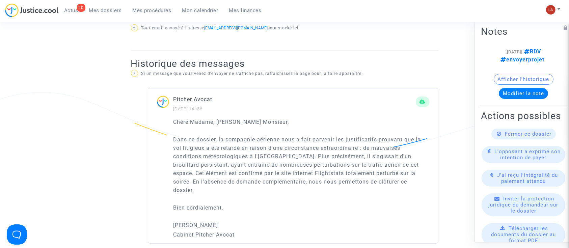
click at [492, 139] on div "Fermer ce dossier" at bounding box center [524, 134] width 64 height 11
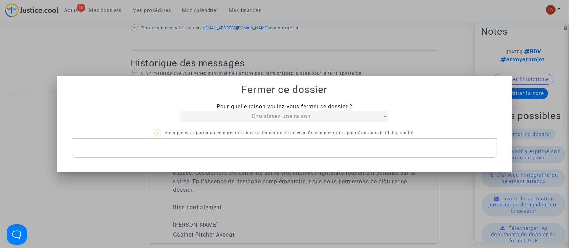
scroll to position [0, 0]
click at [202, 116] on div "Choisissez une raison" at bounding box center [282, 116] width 202 height 8
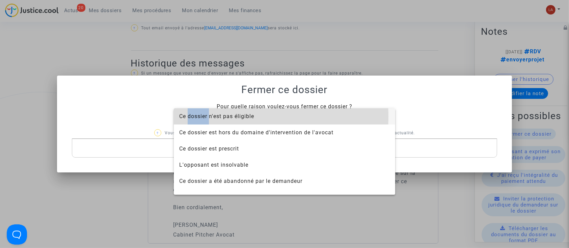
click at [202, 116] on span "Ce dossier n'est pas éligible" at bounding box center [216, 116] width 75 height 6
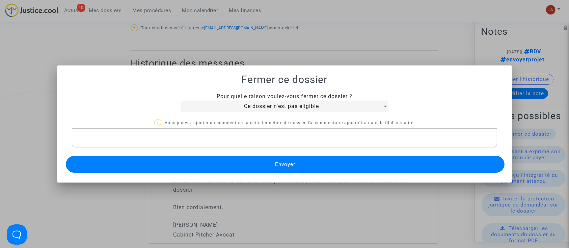
click at [188, 140] on p "Rich Text Editor, main" at bounding box center [284, 138] width 419 height 8
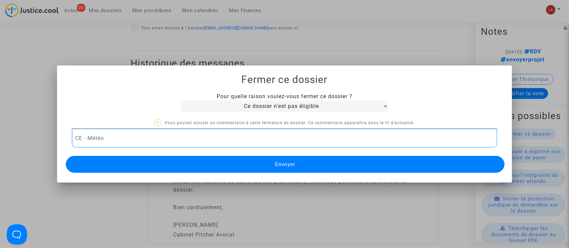
click at [171, 159] on button "Envoyer" at bounding box center [285, 164] width 439 height 17
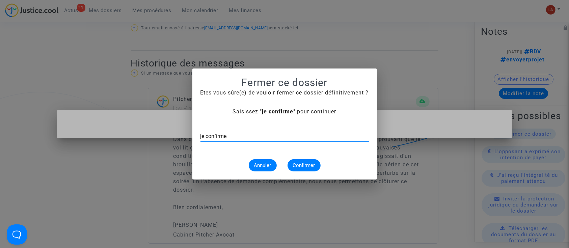
type input "je confirme"
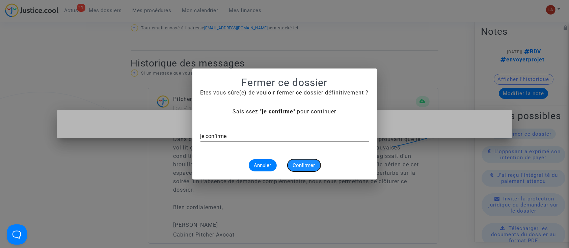
click at [300, 165] on span "Confirmer" at bounding box center [304, 165] width 22 height 6
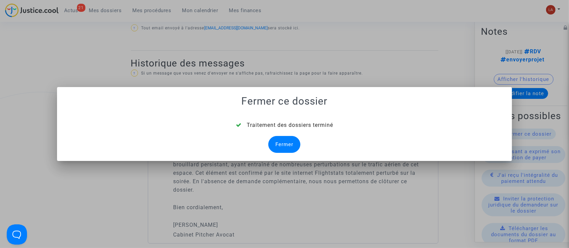
click at [272, 150] on div "Fermer" at bounding box center [284, 144] width 32 height 17
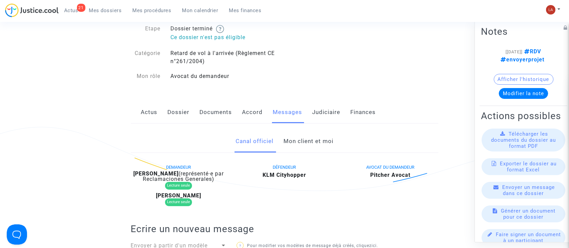
scroll to position [22, 0]
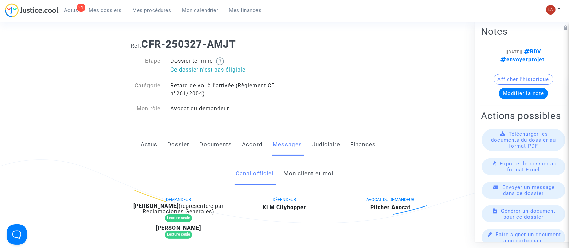
click at [340, 140] on div "Actus Dossier Documents Accord Messages Judiciaire Finances" at bounding box center [285, 145] width 308 height 23
click at [327, 144] on link "Judiciaire" at bounding box center [327, 145] width 28 height 22
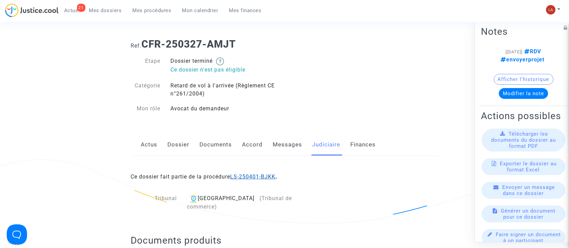
click at [265, 176] on link "LS-250401-BJKK" at bounding box center [253, 177] width 45 height 6
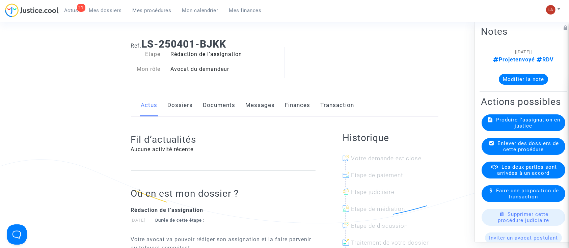
scroll to position [213, 0]
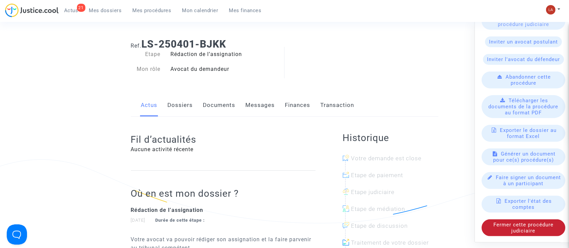
click at [512, 226] on span "Fermer cette procédure judiciaire" at bounding box center [524, 228] width 60 height 12
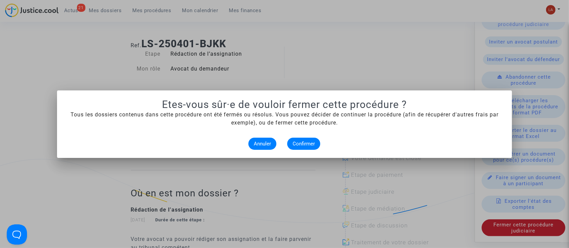
scroll to position [0, 0]
click at [293, 145] on span "Confirmer" at bounding box center [304, 144] width 22 height 6
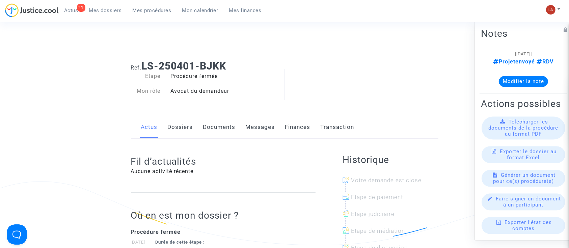
click at [184, 118] on link "Dossiers" at bounding box center [180, 127] width 25 height 22
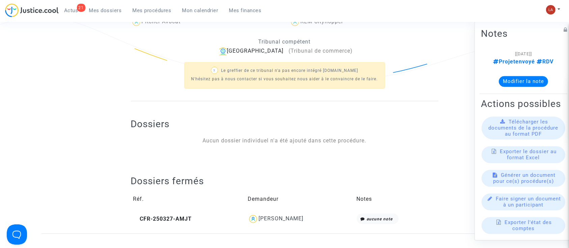
scroll to position [165, 0]
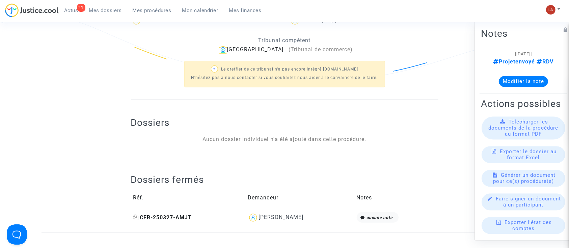
click at [166, 216] on span "CFR-250327-AMJT" at bounding box center [162, 217] width 59 height 6
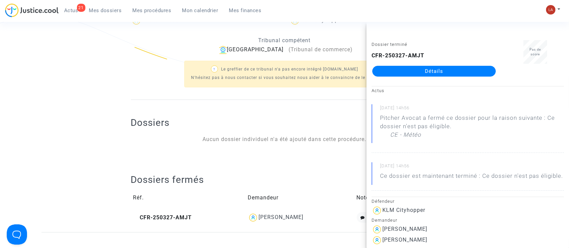
click at [425, 70] on link "Détails" at bounding box center [434, 71] width 124 height 11
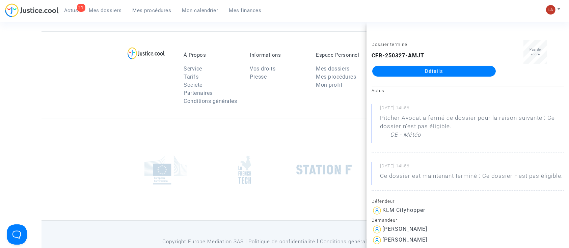
scroll to position [165, 0]
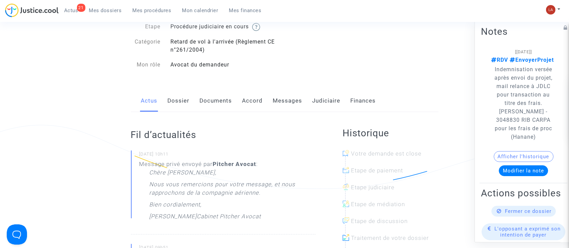
scroll to position [55, 0]
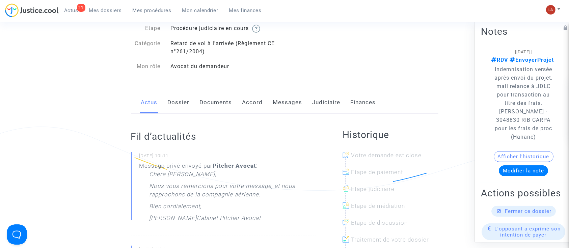
click at [246, 101] on link "Accord" at bounding box center [252, 102] width 21 height 22
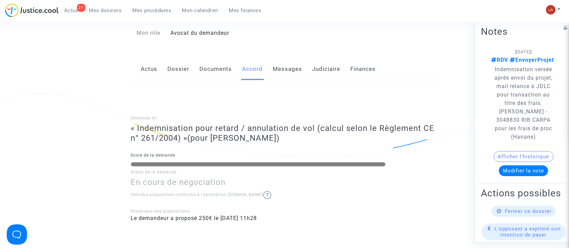
scroll to position [78, 0]
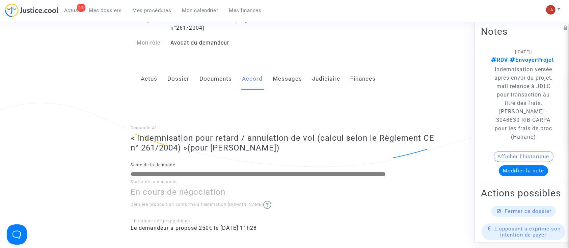
click at [290, 72] on link "Messages" at bounding box center [287, 79] width 29 height 22
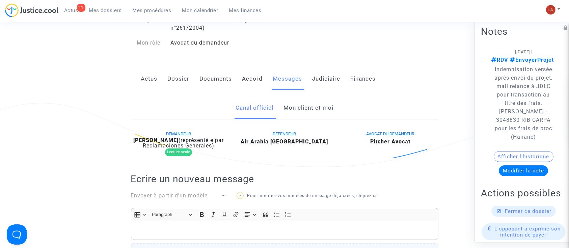
click at [291, 107] on link "Mon client et moi" at bounding box center [309, 108] width 50 height 22
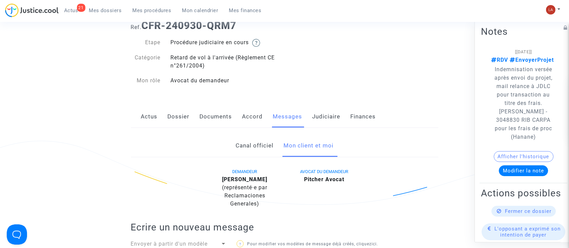
scroll to position [24, 0]
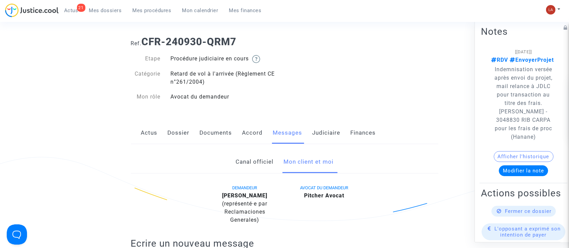
click at [326, 124] on link "Judiciaire" at bounding box center [327, 133] width 28 height 22
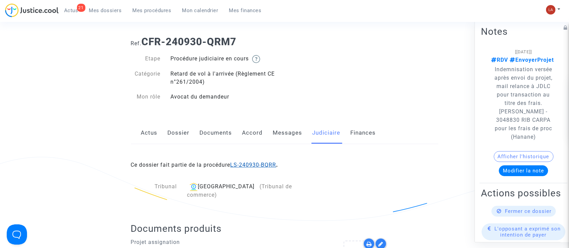
click at [261, 166] on link "LS-240930-BQRR" at bounding box center [254, 165] width 46 height 6
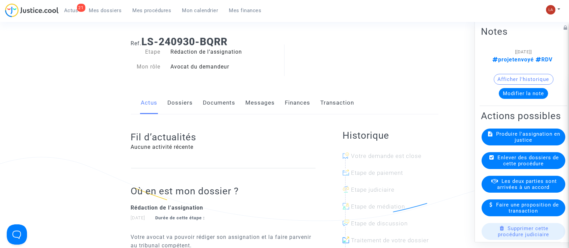
click at [520, 89] on button "Modifier la note" at bounding box center [523, 93] width 49 height 11
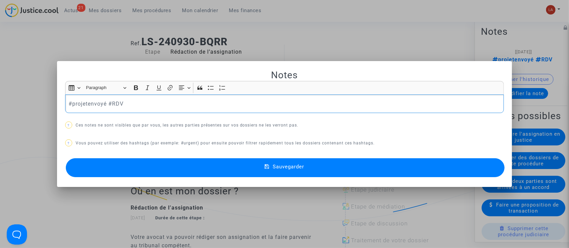
click at [139, 102] on p "#projetenvoyé #RDV" at bounding box center [285, 104] width 432 height 8
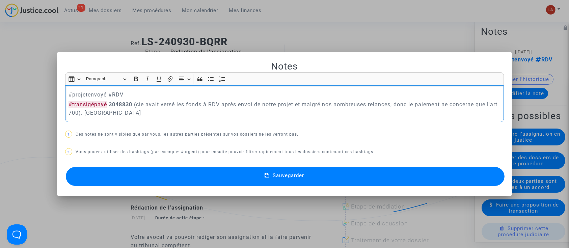
click at [118, 172] on button "Sauvegarder" at bounding box center [285, 176] width 439 height 19
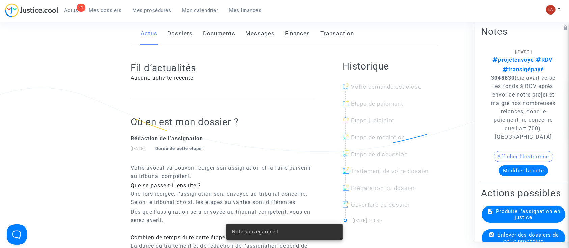
scroll to position [87, 0]
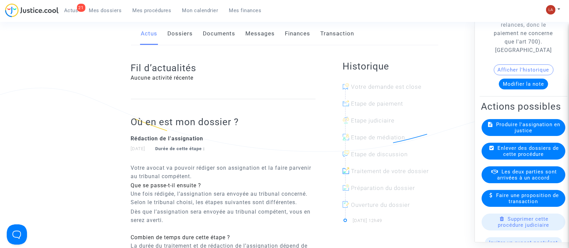
click at [524, 181] on span "Les deux parties sont arrivées à un accord" at bounding box center [528, 175] width 60 height 12
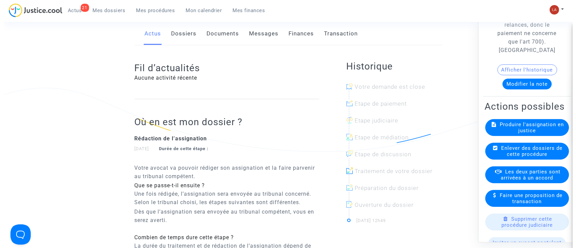
scroll to position [0, 0]
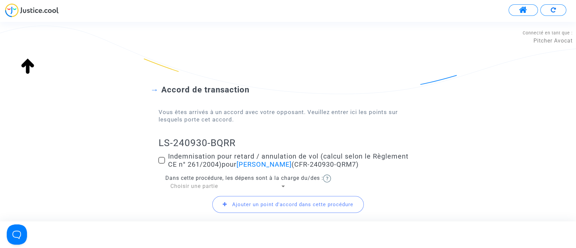
scroll to position [49, 0]
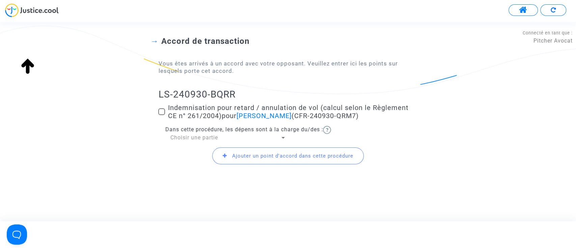
click at [180, 135] on span "Choisir une partie" at bounding box center [194, 137] width 48 height 6
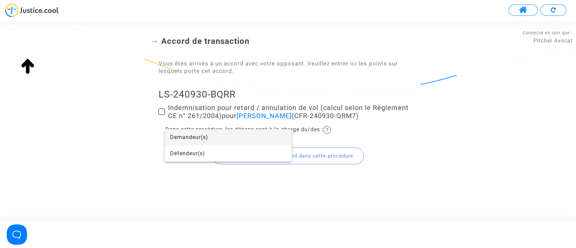
click at [191, 139] on span "Demandeur(s)" at bounding box center [228, 137] width 116 height 16
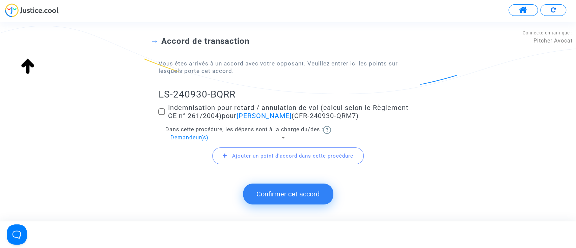
click at [244, 155] on span "Ajouter un point d'accord dans cette procédure" at bounding box center [292, 156] width 121 height 6
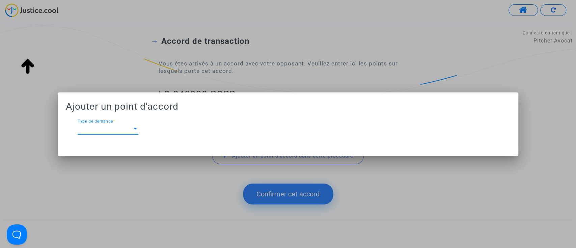
click at [122, 128] on span "Type de demande" at bounding box center [105, 129] width 55 height 6
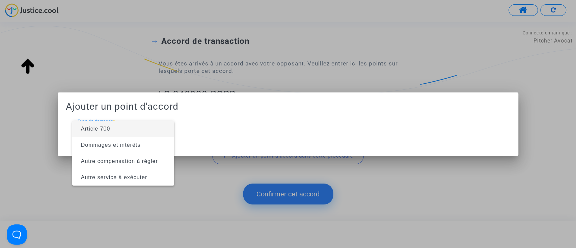
click at [109, 129] on span "Article 700" at bounding box center [95, 129] width 29 height 6
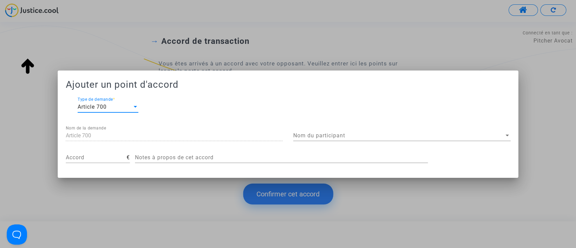
click at [91, 159] on input "Accord" at bounding box center [96, 158] width 61 height 6
type input "200"
click at [335, 135] on span "Nom du participant" at bounding box center [398, 136] width 211 height 6
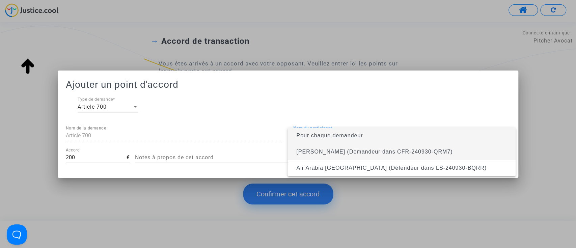
click at [325, 152] on span "Naima Chkanou (Demandeur dans CFR-240930-QRM7)" at bounding box center [374, 152] width 156 height 6
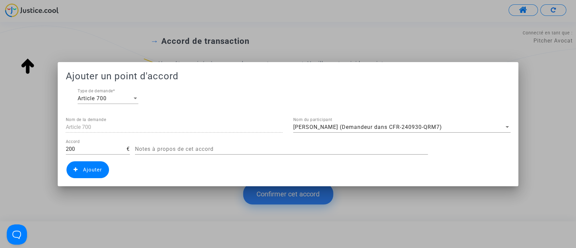
click at [94, 170] on span "Ajouter" at bounding box center [92, 170] width 19 height 6
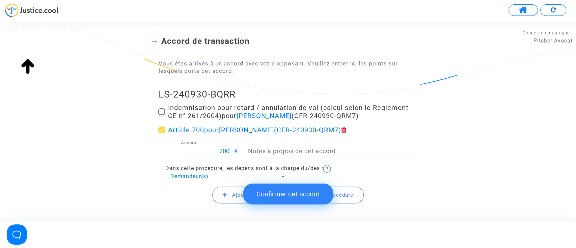
scroll to position [88, 0]
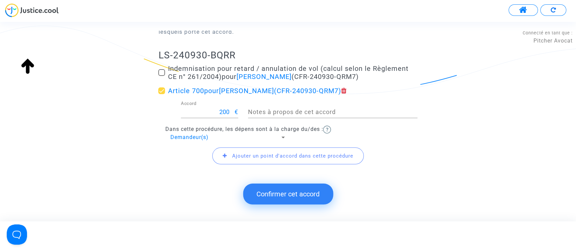
click at [282, 193] on button "Confirmer cet accord" at bounding box center [288, 194] width 90 height 21
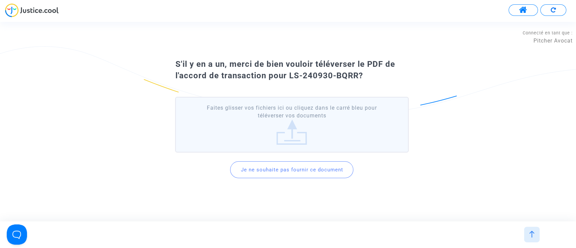
click at [290, 161] on div "Je ne souhaite pas fournir ce document" at bounding box center [291, 169] width 123 height 29
click at [280, 173] on button "Je ne souhaite pas fournir ce document" at bounding box center [291, 169] width 123 height 17
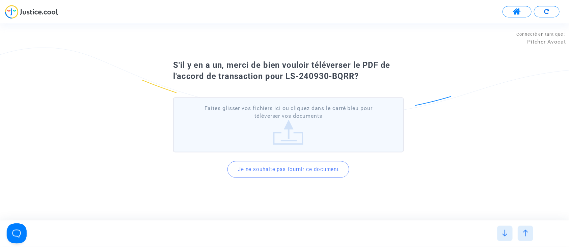
scroll to position [0, 0]
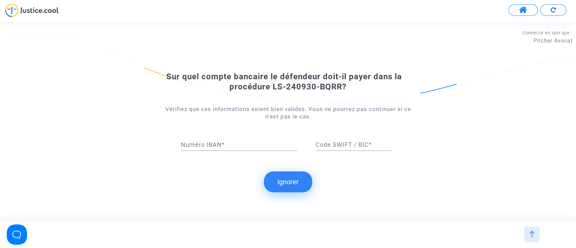
click at [283, 178] on button "Ignorer" at bounding box center [288, 181] width 48 height 21
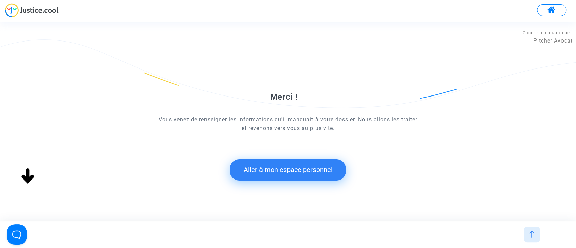
click at [268, 177] on button "Aller à mon espace personnel" at bounding box center [288, 169] width 116 height 21
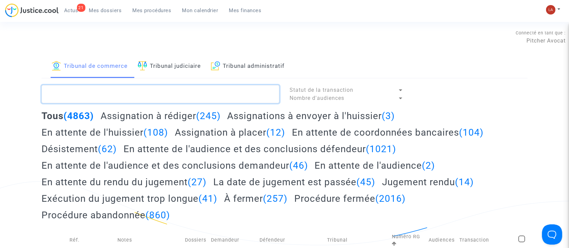
click at [178, 95] on textarea at bounding box center [161, 94] width 238 height 18
paste textarea "Andreone"
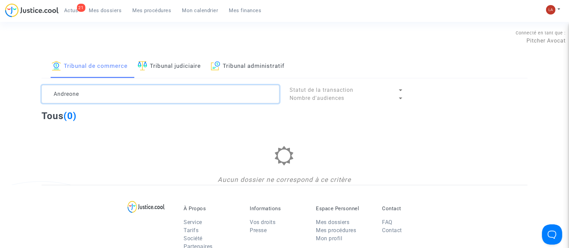
click at [58, 95] on textarea at bounding box center [161, 94] width 238 height 18
paste textarea "Ludwig"
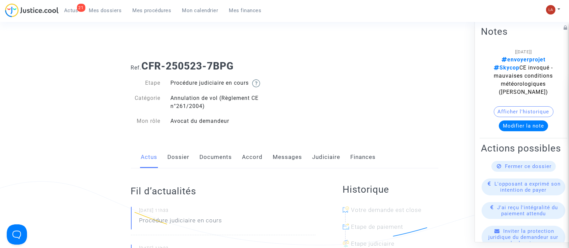
click at [179, 161] on link "Dossier" at bounding box center [179, 157] width 22 height 22
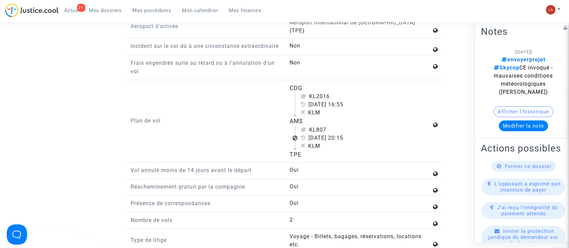
scroll to position [903, 0]
click at [183, 157] on div "Plan de vol" at bounding box center [205, 121] width 159 height 75
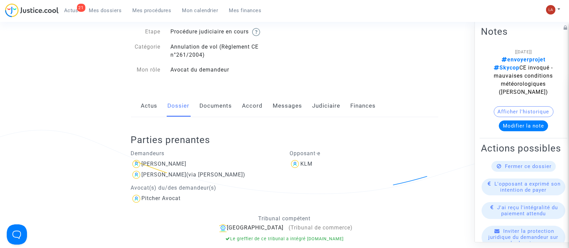
scroll to position [0, 0]
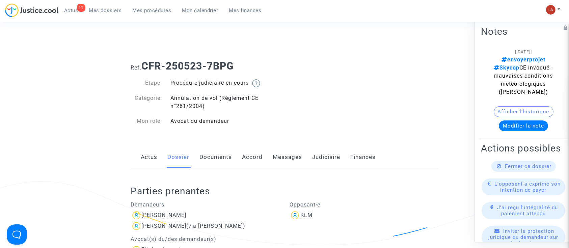
click at [220, 151] on link "Documents" at bounding box center [216, 157] width 32 height 22
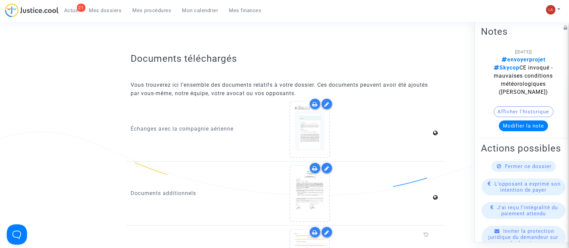
scroll to position [765, 0]
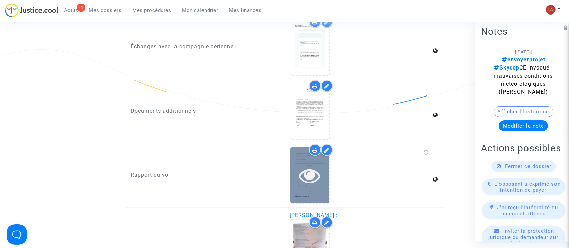
click at [297, 177] on div at bounding box center [309, 176] width 39 height 22
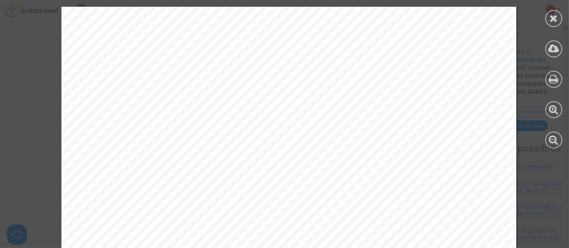
scroll to position [487, 0]
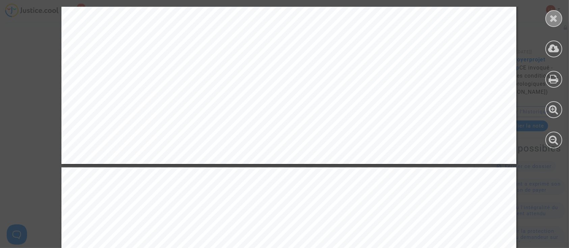
click at [551, 25] on div at bounding box center [554, 18] width 17 height 17
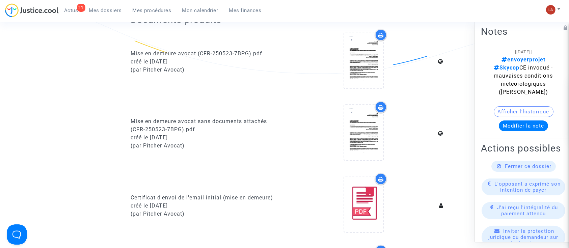
scroll to position [0, 0]
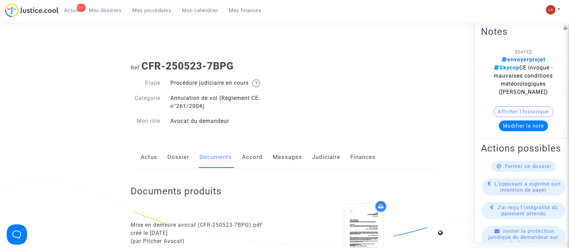
click at [178, 156] on link "Dossier" at bounding box center [179, 157] width 22 height 22
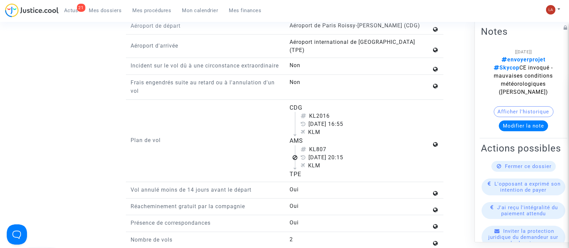
scroll to position [884, 0]
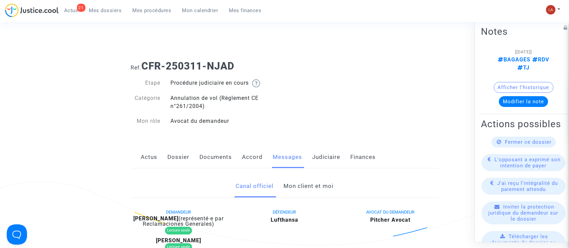
click at [509, 145] on span "Fermer ce dossier" at bounding box center [528, 142] width 47 height 6
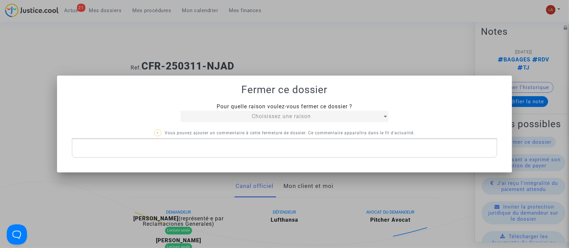
click at [217, 115] on div "Choisissez une raison" at bounding box center [282, 116] width 202 height 8
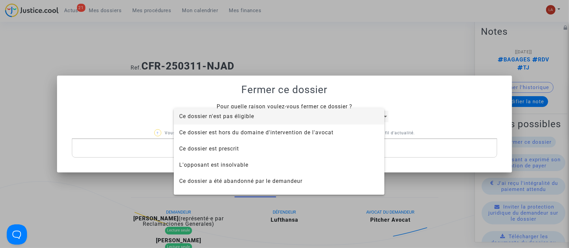
click at [217, 115] on span "Ce dossier n'est pas éligible" at bounding box center [216, 116] width 75 height 6
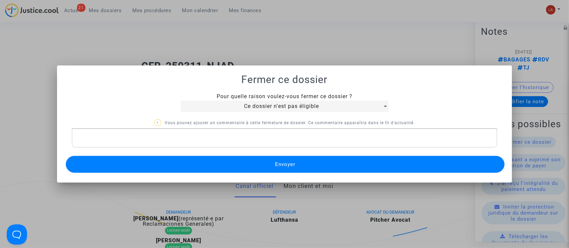
click at [199, 142] on div "Rich Text Editor, main" at bounding box center [285, 138] width 426 height 19
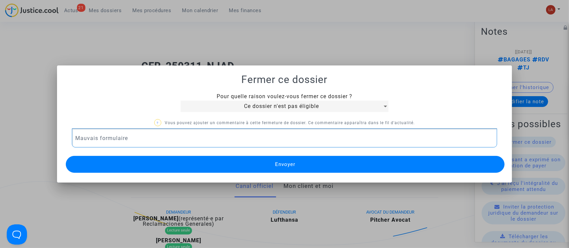
click at [186, 159] on button "Envoyer" at bounding box center [285, 164] width 439 height 17
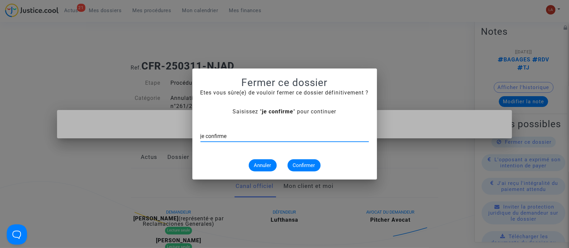
type input "je confirme"
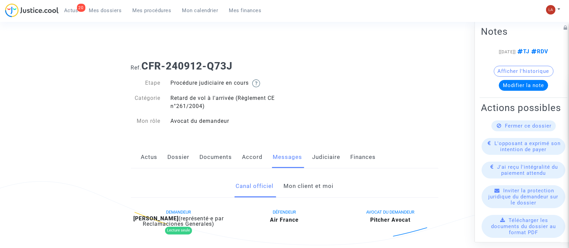
click at [317, 185] on link "Mon client et moi" at bounding box center [309, 186] width 50 height 22
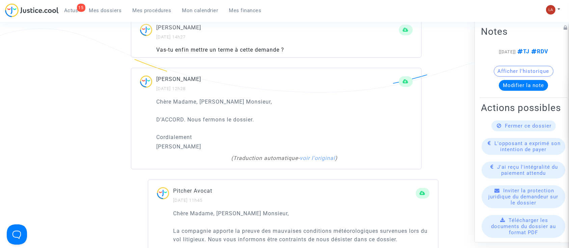
scroll to position [401, 0]
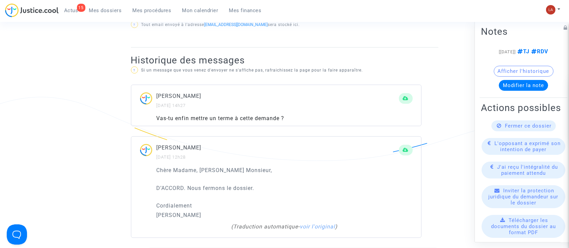
drag, startPoint x: 529, startPoint y: 145, endPoint x: 297, endPoint y: 125, distance: 232.8
click at [297, 125] on div "Dominique Delmonaco 01/10/2025 - 14h27 Vas-tu enfin mettre un terme à cette dem…" at bounding box center [276, 106] width 291 height 42
click at [506, 131] on div "Fermer ce dossier" at bounding box center [524, 126] width 64 height 11
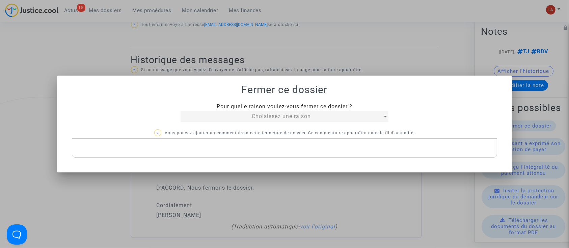
click at [262, 115] on span "Choisissez une raison" at bounding box center [281, 116] width 59 height 6
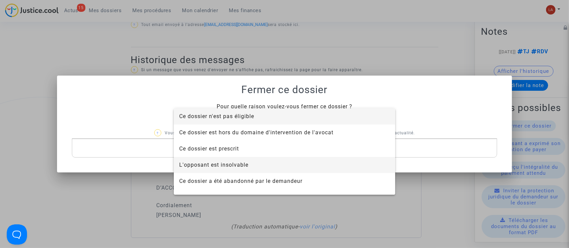
scroll to position [43, 0]
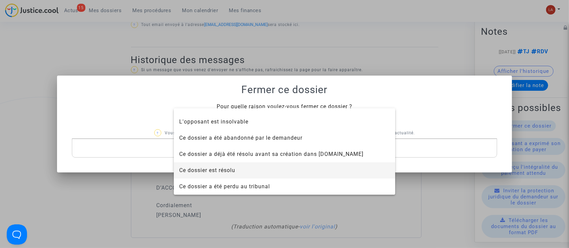
click at [224, 171] on span "Ce dossier est résolu" at bounding box center [207, 170] width 56 height 6
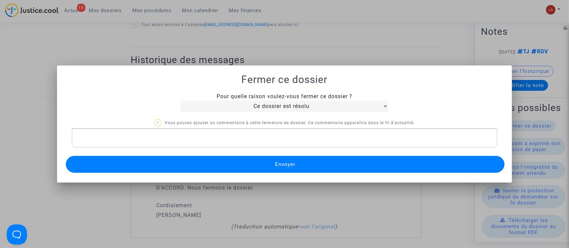
click at [210, 166] on button "Envoyer" at bounding box center [285, 164] width 439 height 17
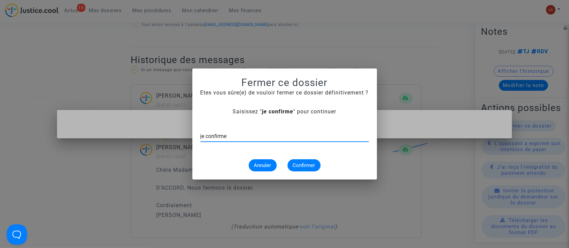
type input "je confirme"
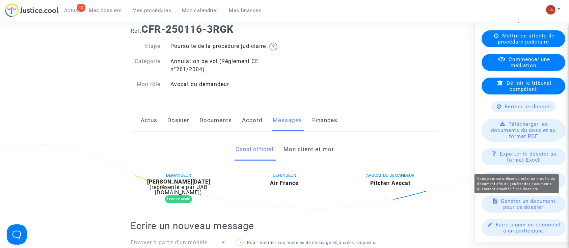
scroll to position [37, 0]
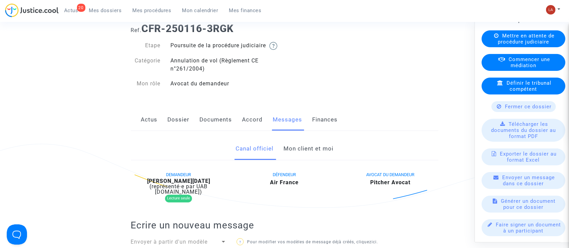
click at [512, 104] on span "Fermer ce dossier" at bounding box center [528, 107] width 47 height 6
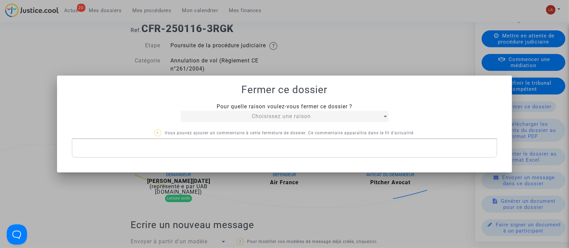
click at [254, 113] on span "Choisissez une raison" at bounding box center [281, 116] width 59 height 6
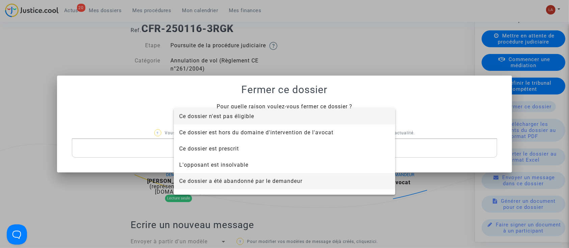
click at [259, 176] on span "Ce dossier a été abandonné par le demandeur" at bounding box center [284, 181] width 211 height 16
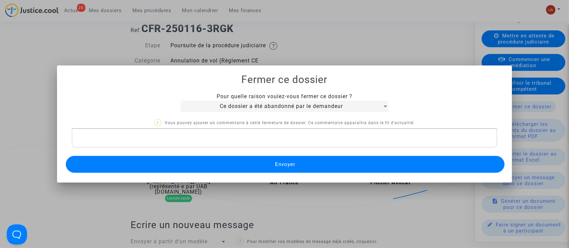
click at [236, 167] on button "Envoyer" at bounding box center [285, 164] width 439 height 17
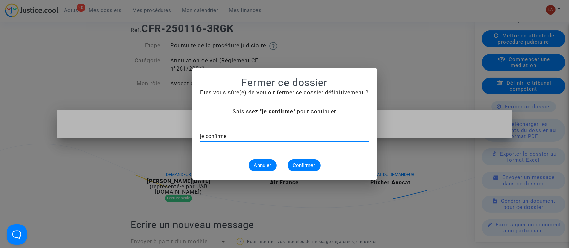
type input "je confirme"
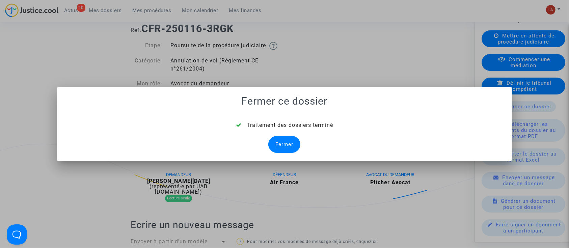
click at [283, 142] on div "Fermer" at bounding box center [284, 144] width 32 height 17
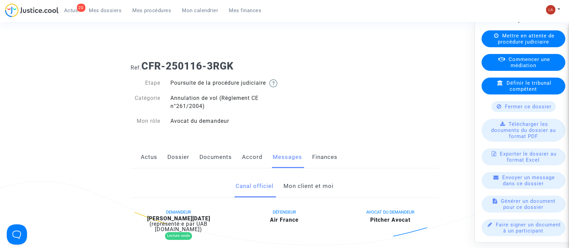
scroll to position [37, 0]
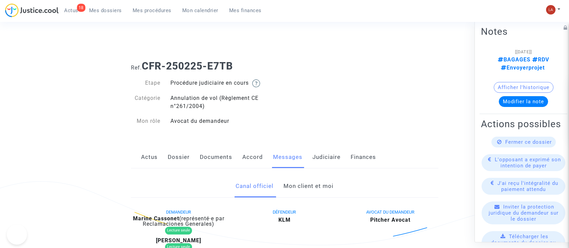
click at [308, 180] on link "Mon client et moi" at bounding box center [309, 186] width 50 height 22
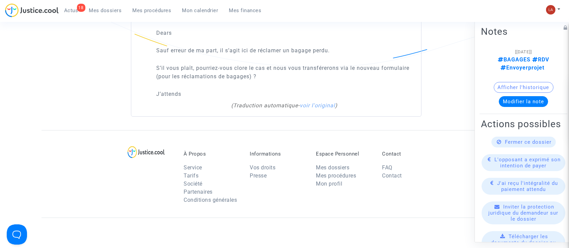
scroll to position [496, 0]
click at [524, 145] on span "Fermer ce dossier" at bounding box center [528, 142] width 47 height 6
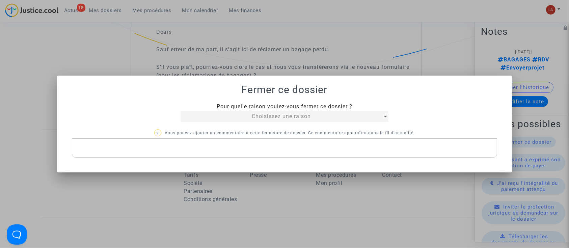
scroll to position [0, 0]
click at [238, 117] on div "Choisissez une raison" at bounding box center [282, 116] width 202 height 8
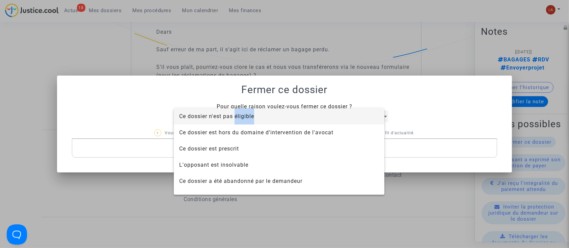
click at [238, 117] on span "Ce dossier n'est pas éligible" at bounding box center [216, 116] width 75 height 6
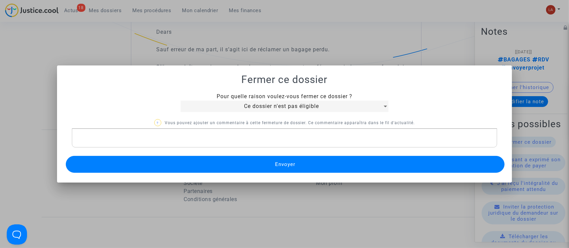
click at [225, 137] on p "Rich Text Editor, main" at bounding box center [284, 138] width 419 height 8
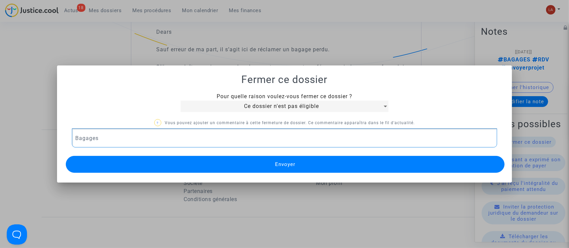
click at [205, 169] on button "Envoyer" at bounding box center [285, 164] width 439 height 17
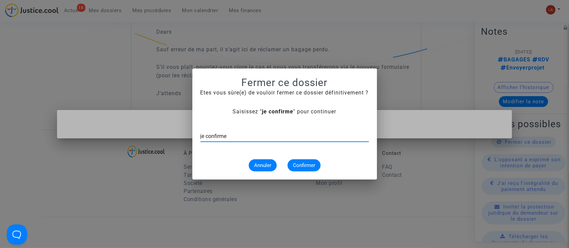
type input "je confirme"
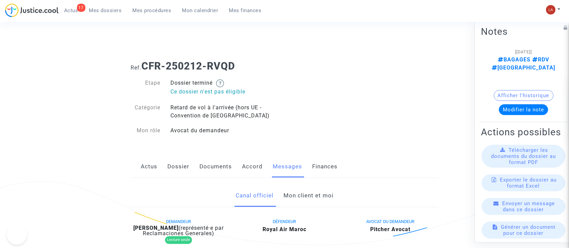
drag, startPoint x: 0, startPoint y: 0, endPoint x: 302, endPoint y: 196, distance: 360.7
click at [302, 196] on link "Mon client et moi" at bounding box center [309, 196] width 50 height 22
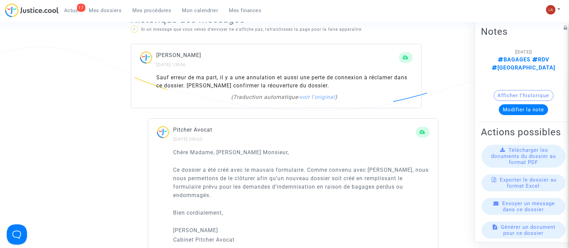
scroll to position [451, 0]
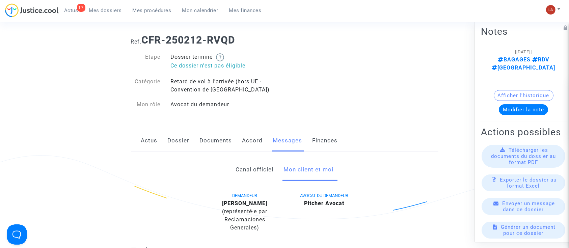
click at [181, 142] on link "Dossier" at bounding box center [179, 141] width 22 height 22
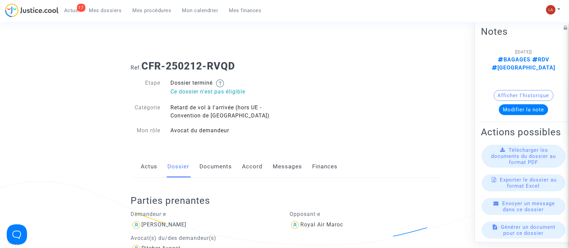
click at [210, 166] on link "Documents" at bounding box center [216, 167] width 32 height 22
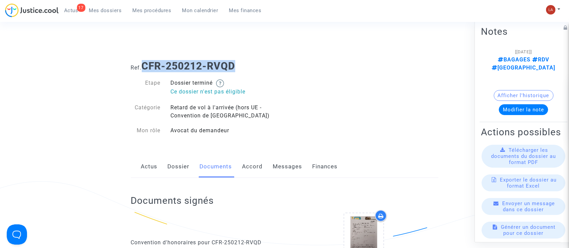
drag, startPoint x: 238, startPoint y: 65, endPoint x: 142, endPoint y: 62, distance: 95.6
click at [142, 62] on h1 "Ref. CFR-250212-RVQD" at bounding box center [285, 66] width 308 height 12
click at [156, 69] on b "CFR-250212-RVQD" at bounding box center [189, 66] width 94 height 12
click at [177, 175] on link "Dossier" at bounding box center [179, 167] width 22 height 22
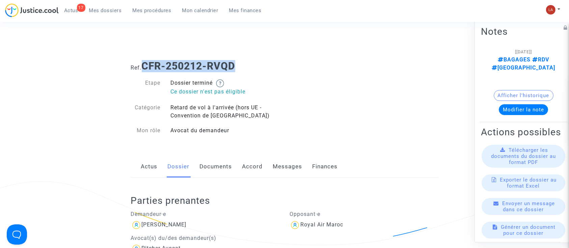
drag, startPoint x: 143, startPoint y: 63, endPoint x: 248, endPoint y: 69, distance: 105.5
click at [248, 69] on h1 "Ref. CFR-250212-RVQD" at bounding box center [285, 66] width 308 height 12
copy b "CFR-250212-RVQD"
click at [291, 168] on link "Messages" at bounding box center [287, 167] width 29 height 22
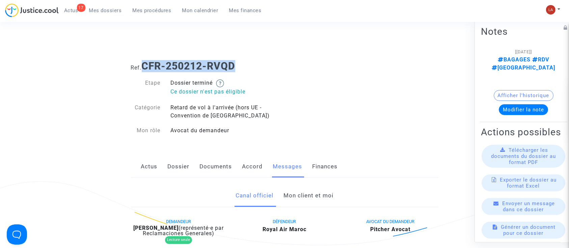
click at [309, 196] on link "Mon client et moi" at bounding box center [309, 196] width 50 height 22
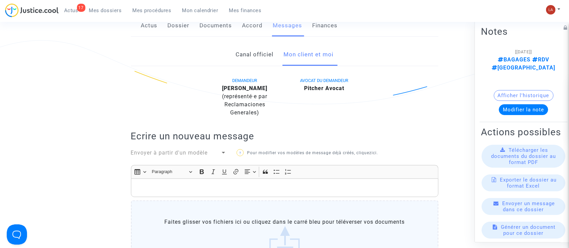
scroll to position [143, 0]
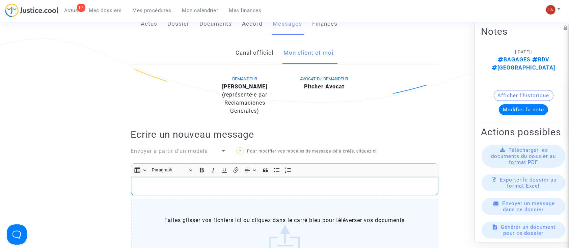
click at [265, 183] on p "Rich Text Editor, main" at bounding box center [284, 186] width 300 height 8
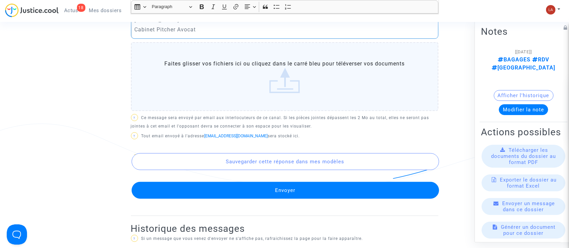
scroll to position [375, 0]
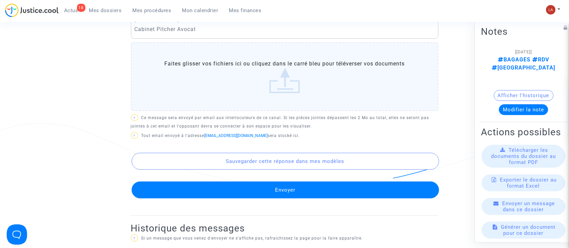
click at [236, 191] on button "Envoyer" at bounding box center [286, 190] width 308 height 17
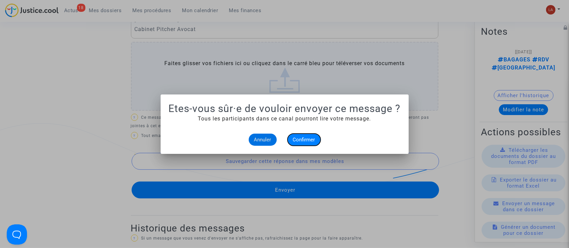
click at [302, 145] on button "Confirmer" at bounding box center [304, 140] width 33 height 12
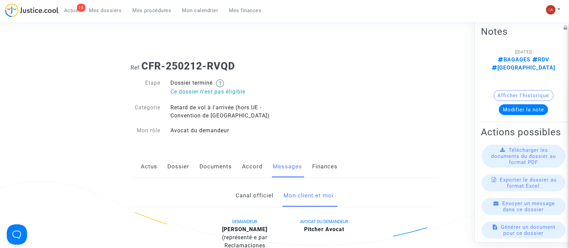
scroll to position [375, 0]
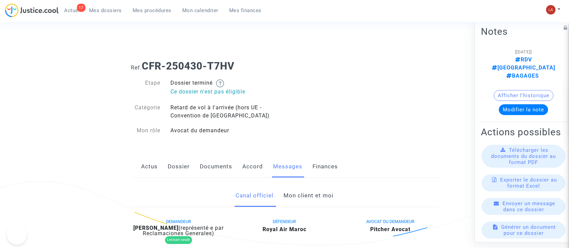
click at [302, 185] on link "Mon client et moi" at bounding box center [309, 196] width 50 height 22
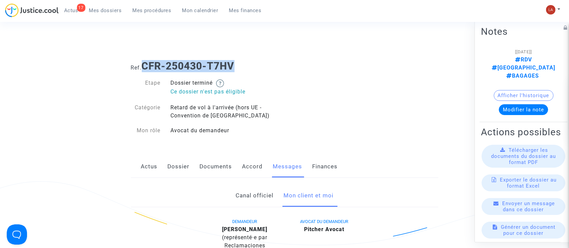
drag, startPoint x: 238, startPoint y: 64, endPoint x: 142, endPoint y: 59, distance: 96.6
click at [142, 59] on div "Ref. CFR-250430-T7HV" at bounding box center [285, 63] width 318 height 17
copy h1 "CFR-250430-T7HV"
click at [143, 63] on h1 "Ref. CFR-250430-T7HV" at bounding box center [285, 66] width 308 height 12
drag, startPoint x: 143, startPoint y: 65, endPoint x: 245, endPoint y: 65, distance: 101.6
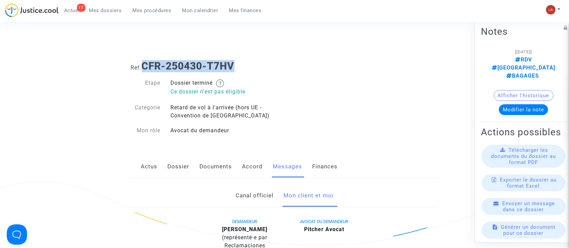
click at [245, 65] on h1 "Ref. CFR-250430-T7HV" at bounding box center [285, 66] width 308 height 12
copy b "CFR-250430-T7HV"
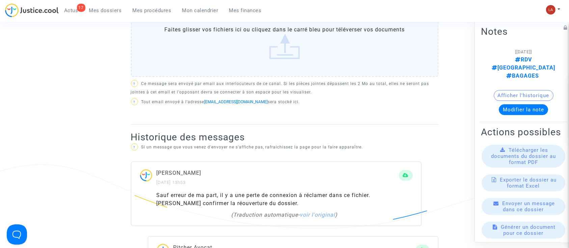
scroll to position [189, 0]
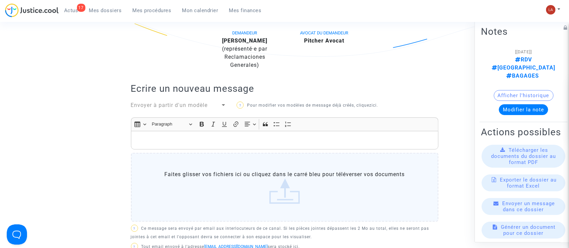
click at [169, 133] on div "Rich Text Editor, main" at bounding box center [285, 140] width 308 height 19
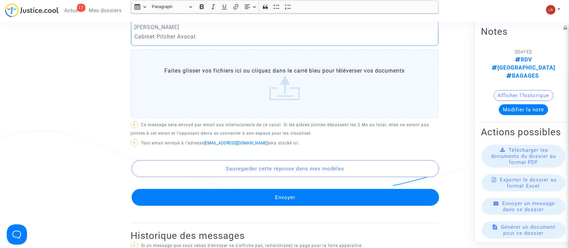
scroll to position [368, 0]
click at [213, 197] on button "Envoyer" at bounding box center [286, 197] width 308 height 17
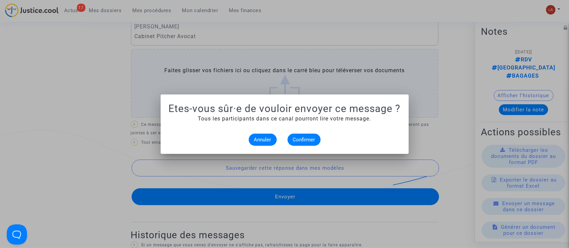
scroll to position [0, 0]
click at [309, 138] on span "Confirmer" at bounding box center [304, 140] width 22 height 6
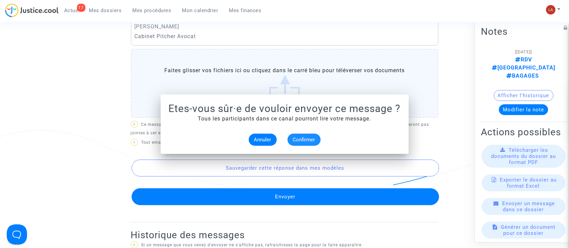
scroll to position [368, 0]
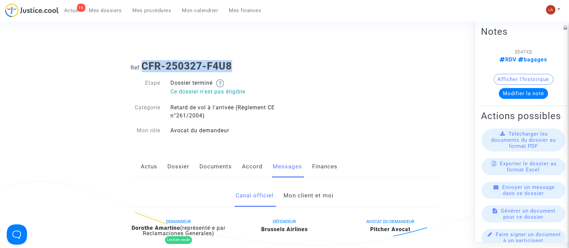
drag, startPoint x: 238, startPoint y: 64, endPoint x: 145, endPoint y: 59, distance: 92.7
click at [145, 59] on div "Ref. CFR-250327-F4U8" at bounding box center [285, 63] width 318 height 17
copy b "CFR-250327-F4U8"
click at [311, 195] on link "Mon client et moi" at bounding box center [309, 196] width 50 height 22
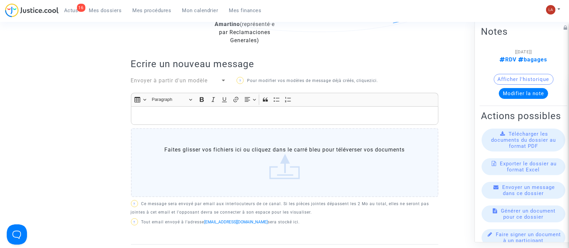
scroll to position [210, 0]
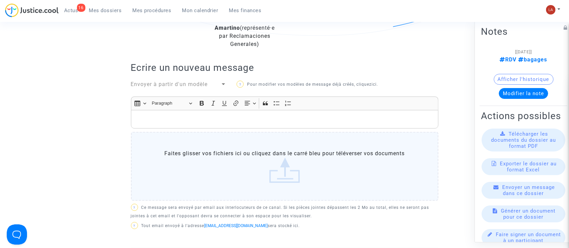
click at [182, 116] on p "Rich Text Editor, main" at bounding box center [284, 119] width 300 height 8
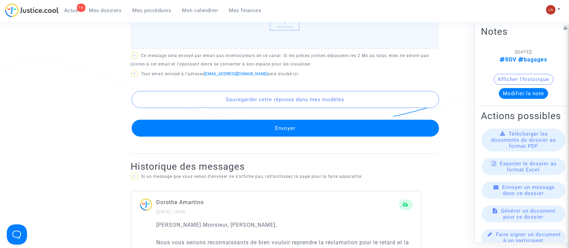
scroll to position [441, 0]
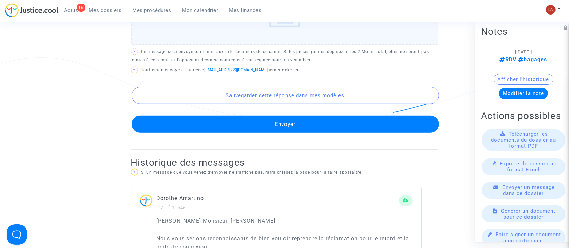
click at [187, 125] on button "Envoyer" at bounding box center [286, 124] width 308 height 17
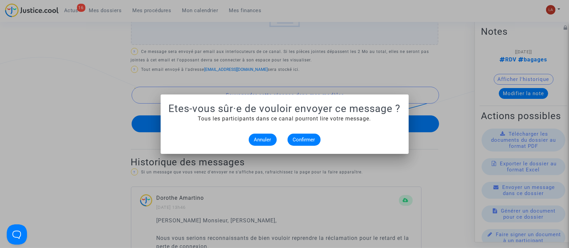
scroll to position [0, 0]
click at [297, 147] on mat-dialog-container "Etes-vous sûr·e de vouloir envoyer ce message ? Tous les participants dans ce c…" at bounding box center [285, 124] width 248 height 59
drag, startPoint x: 295, startPoint y: 141, endPoint x: 291, endPoint y: 141, distance: 4.1
click at [291, 141] on button "Confirmer" at bounding box center [304, 140] width 33 height 12
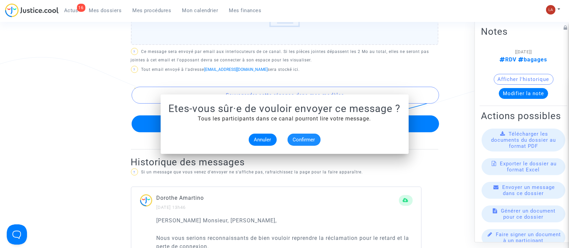
scroll to position [441, 0]
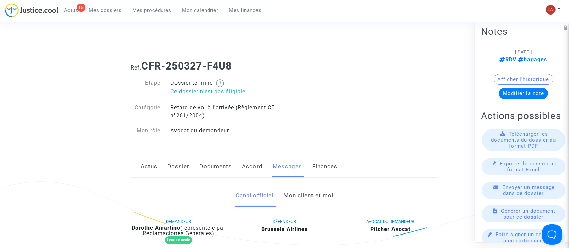
click at [293, 197] on link "Mon client et moi" at bounding box center [309, 196] width 50 height 22
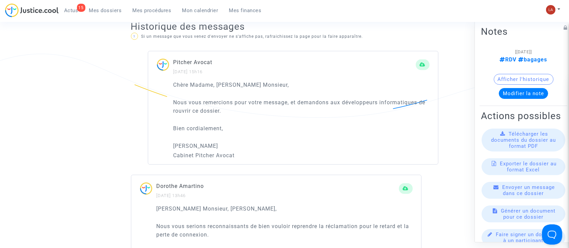
scroll to position [445, 0]
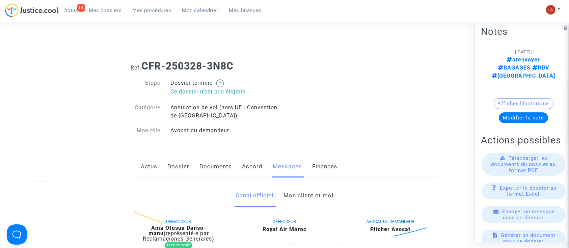
click at [297, 194] on link "Mon client et moi" at bounding box center [309, 196] width 50 height 22
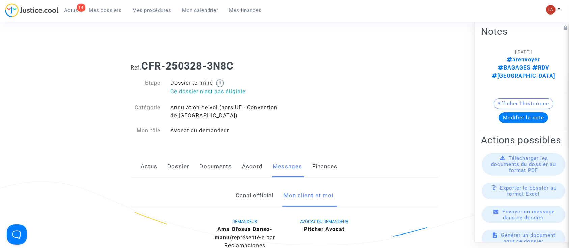
drag, startPoint x: 237, startPoint y: 63, endPoint x: 146, endPoint y: 66, distance: 90.8
click at [146, 66] on h1 "Ref. CFR-250328-3N8C" at bounding box center [285, 66] width 308 height 12
copy b "CFR-250328-3N8C"
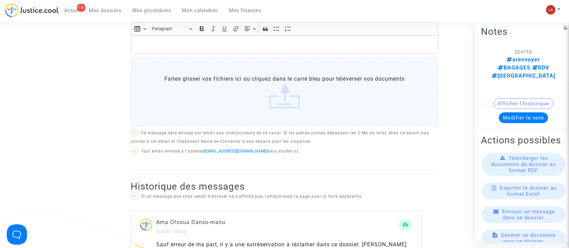
scroll to position [283, 0]
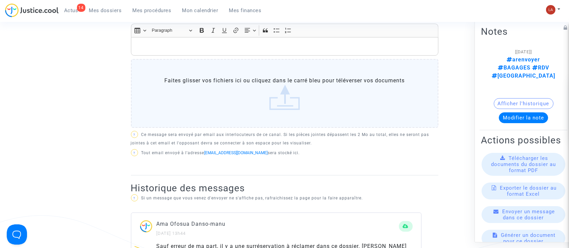
click at [190, 45] on p "Rich Text Editor, main" at bounding box center [284, 46] width 300 height 8
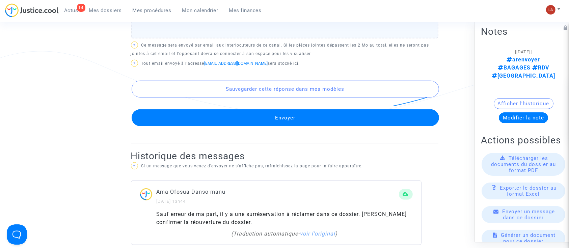
scroll to position [447, 0]
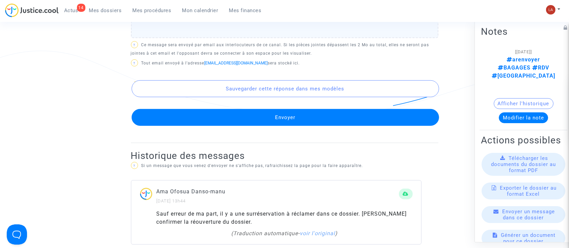
click at [191, 85] on button "Sauvegarder cette réponse dans mes modèles" at bounding box center [286, 88] width 308 height 17
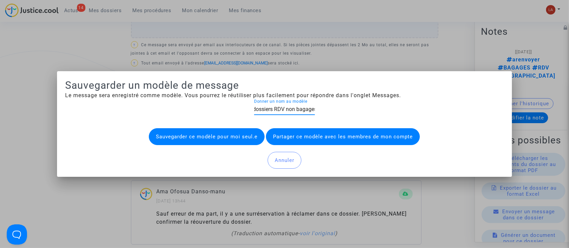
scroll to position [0, 34]
type input "Réouverture dossiers RDV non bagages"
click at [223, 138] on button "Sauvegarder ce modèle pour moi seul.e" at bounding box center [207, 136] width 116 height 17
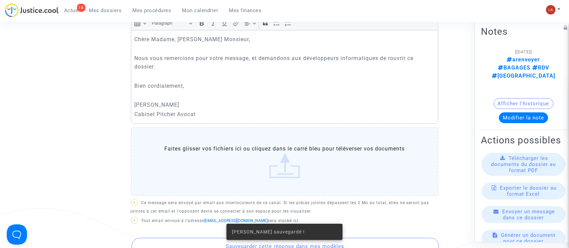
scroll to position [367, 0]
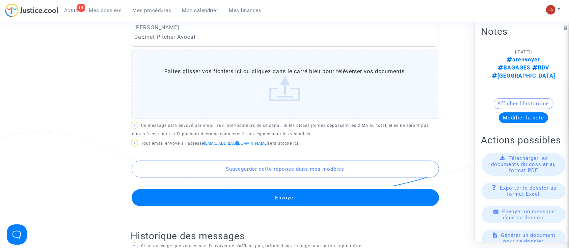
click at [233, 197] on button "Envoyer" at bounding box center [286, 197] width 308 height 17
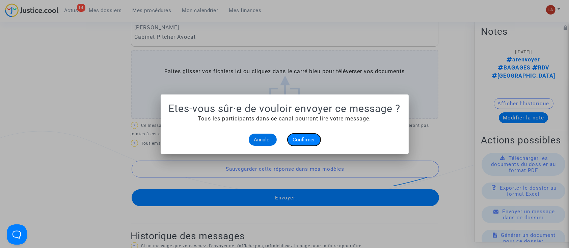
click at [295, 136] on button "Confirmer" at bounding box center [304, 140] width 33 height 12
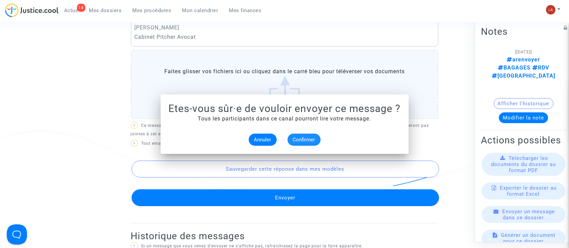
scroll to position [367, 0]
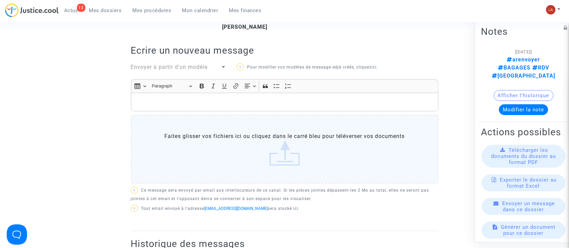
scroll to position [234, 0]
click at [149, 72] on div "Envoyer à partir d'un modèle" at bounding box center [176, 68] width 90 height 8
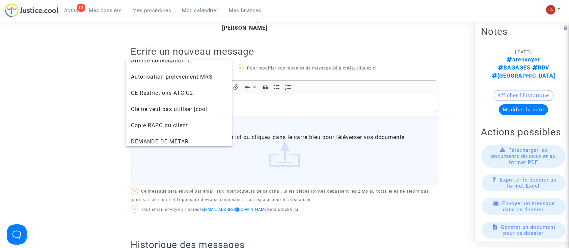
scroll to position [120, 0]
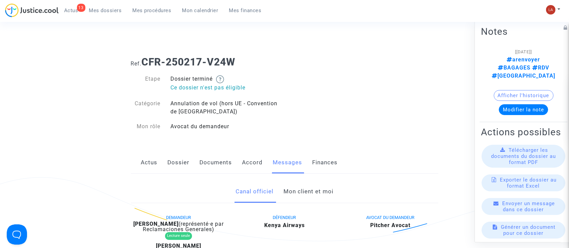
scroll to position [7, 0]
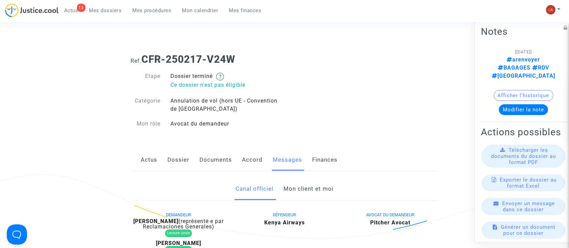
click at [307, 192] on link "Mon client et moi" at bounding box center [309, 189] width 50 height 22
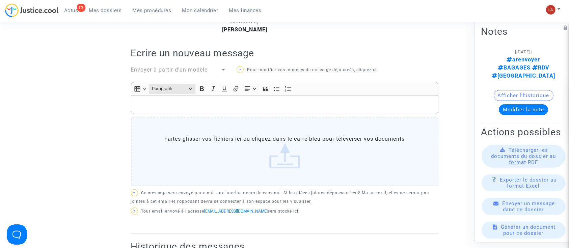
scroll to position [231, 0]
click at [162, 69] on span "Envoyer à partir d'un modèle" at bounding box center [169, 71] width 77 height 6
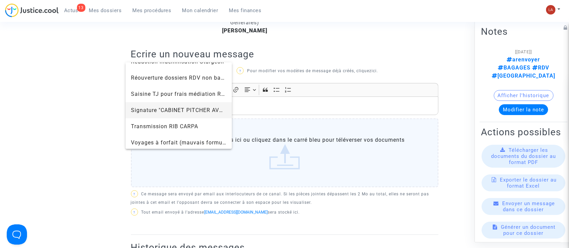
scroll to position [722, 0]
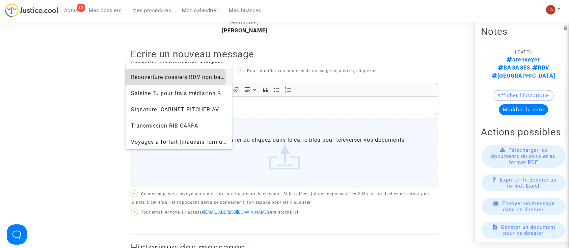
click at [162, 78] on span "Réouverture dossiers RDV non bagages" at bounding box center [184, 77] width 106 height 6
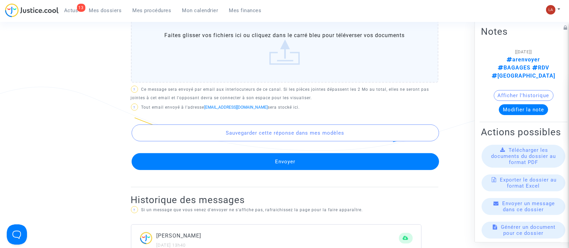
scroll to position [412, 0]
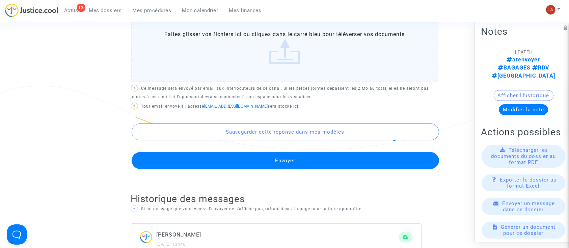
click at [257, 161] on button "Envoyer" at bounding box center [286, 160] width 308 height 17
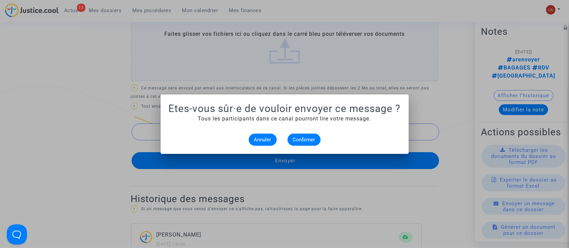
scroll to position [0, 0]
click at [295, 139] on span "Confirmer" at bounding box center [304, 140] width 22 height 6
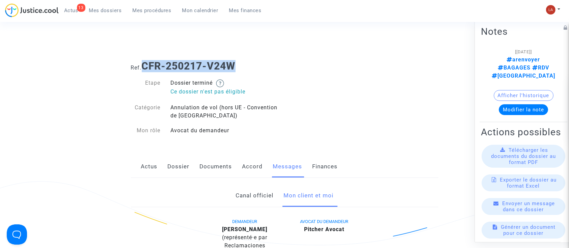
drag, startPoint x: 239, startPoint y: 70, endPoint x: 145, endPoint y: 60, distance: 94.7
click at [145, 60] on h1 "Ref. CFR-250217-V24W" at bounding box center [285, 66] width 308 height 12
copy b "CFR-250217-V24W"
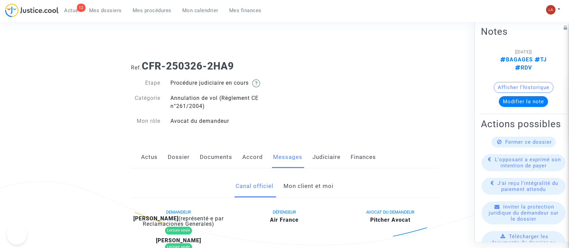
click at [497, 144] on icon at bounding box center [499, 141] width 5 height 5
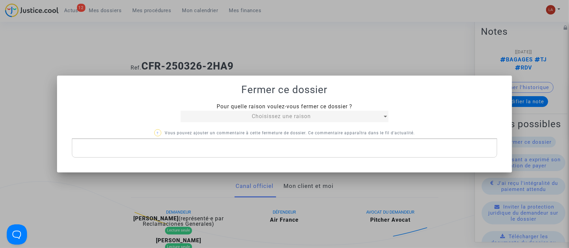
click at [247, 99] on div "Fermer ce dossier Pour quelle raison voulez-vous fermer ce dossier ? Choisissez…" at bounding box center [284, 121] width 439 height 74
click at [243, 119] on div "Choisissez une raison" at bounding box center [282, 116] width 202 height 8
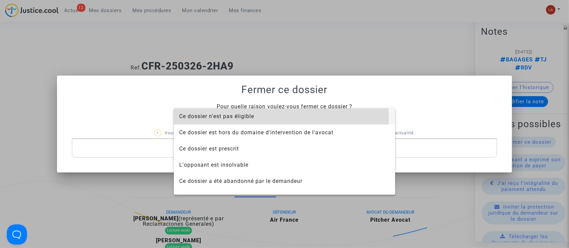
click at [243, 119] on span "Ce dossier n'est pas éligible" at bounding box center [216, 116] width 75 height 6
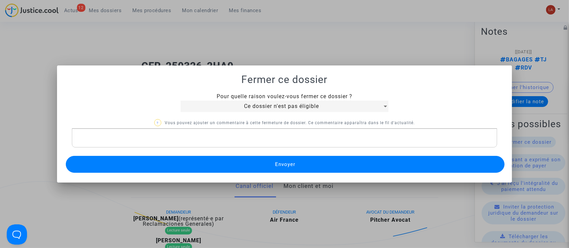
click at [229, 141] on p "Rich Text Editor, main" at bounding box center [284, 138] width 419 height 8
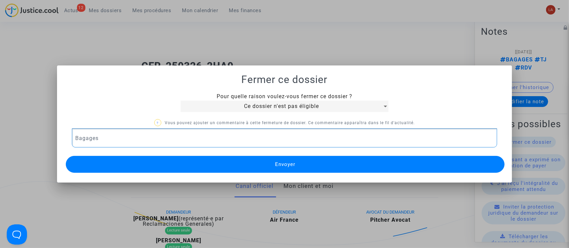
click at [222, 165] on button "Envoyer" at bounding box center [285, 164] width 439 height 17
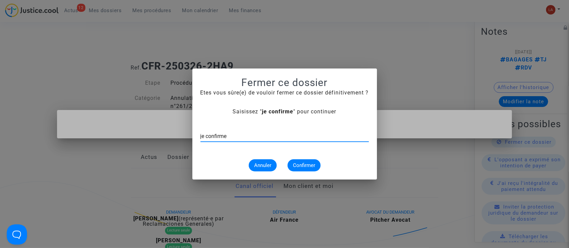
type input "je confirme"
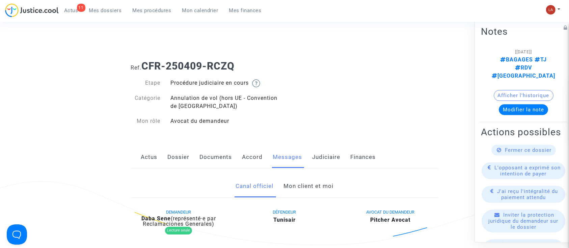
click at [298, 189] on link "Mon client et moi" at bounding box center [309, 186] width 50 height 22
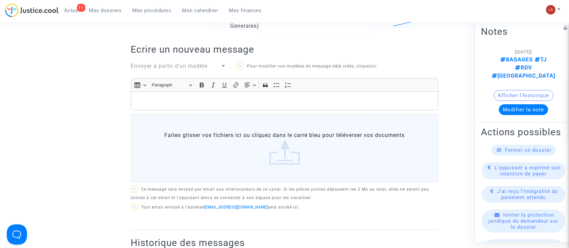
scroll to position [209, 0]
click at [213, 99] on p "Rich Text Editor, main" at bounding box center [284, 102] width 300 height 8
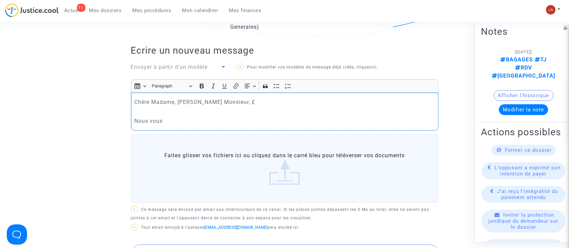
click at [236, 102] on p "Chère Madame, Cher Monsieur, £" at bounding box center [284, 102] width 300 height 8
click at [207, 122] on p "Nous vous" at bounding box center [284, 121] width 300 height 8
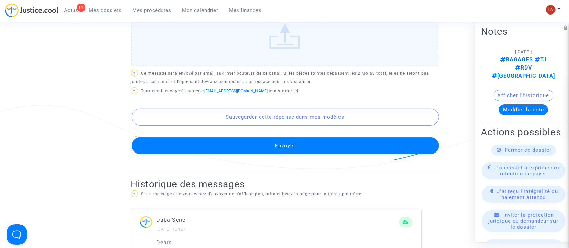
scroll to position [387, 0]
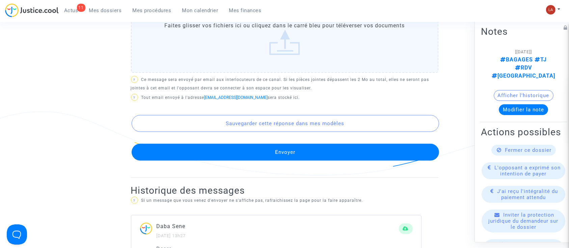
click at [269, 149] on button "Envoyer" at bounding box center [286, 152] width 308 height 17
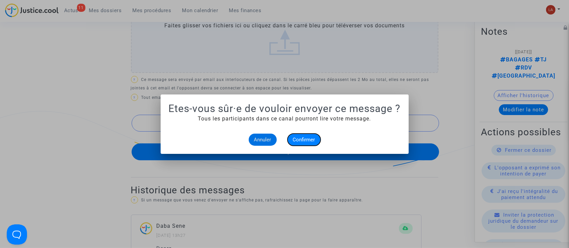
click at [302, 142] on span "Confirmer" at bounding box center [304, 140] width 22 height 6
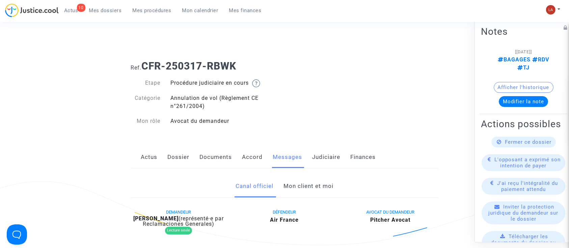
click at [494, 148] on div "Fermer ce dossier" at bounding box center [524, 142] width 64 height 11
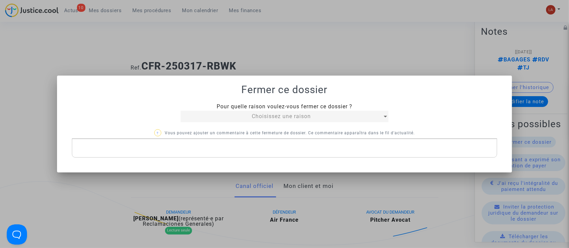
click at [317, 116] on div "Choisissez une raison" at bounding box center [282, 116] width 202 height 8
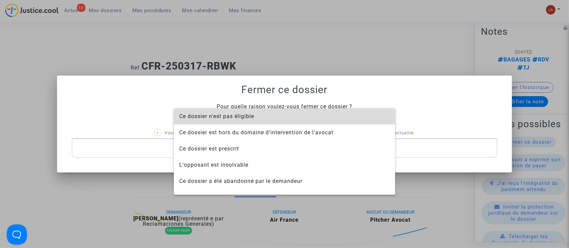
click at [293, 115] on span "Ce dossier n'est pas éligible" at bounding box center [284, 116] width 211 height 16
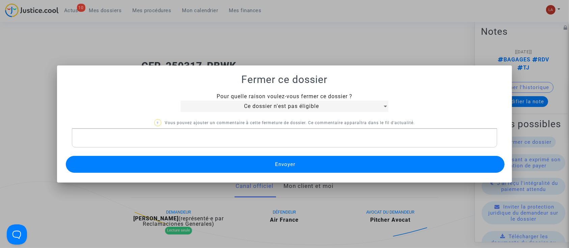
click at [253, 132] on div "Rich Text Editor, main" at bounding box center [285, 138] width 426 height 19
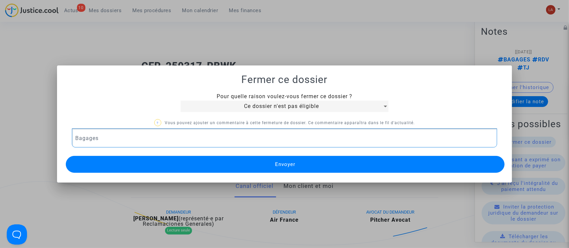
click at [228, 167] on button "Envoyer" at bounding box center [285, 164] width 439 height 17
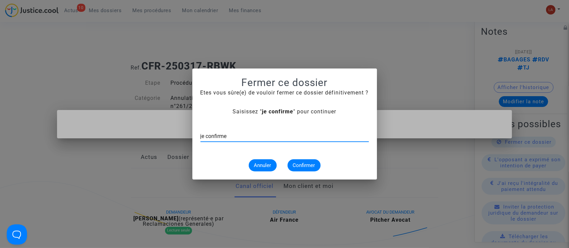
type input "je confirme"
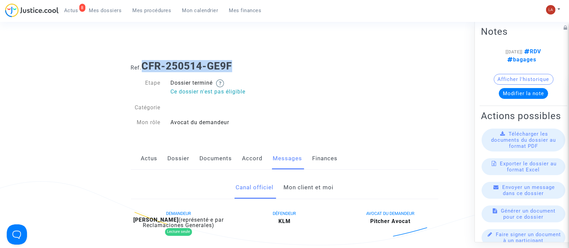
drag, startPoint x: 235, startPoint y: 69, endPoint x: 142, endPoint y: 65, distance: 92.6
click at [142, 65] on h1 "Ref. CFR-250514-GE9F" at bounding box center [285, 66] width 308 height 12
copy b "CFR-250514-GE9F"
click at [312, 190] on link "Mon client et moi" at bounding box center [309, 188] width 50 height 22
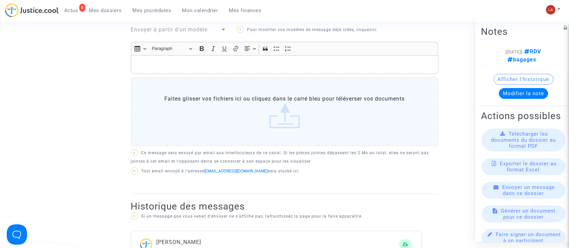
scroll to position [255, 0]
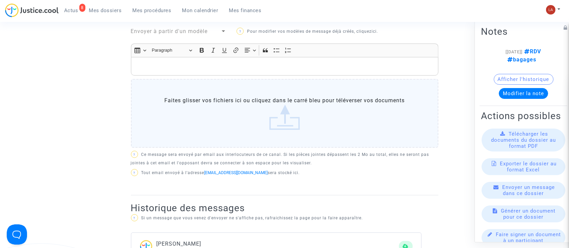
click at [165, 29] on span "Envoyer à partir d'un modèle" at bounding box center [169, 31] width 77 height 6
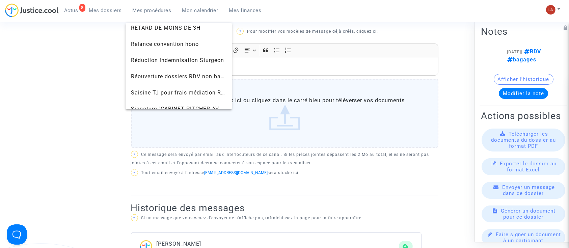
scroll to position [684, 0]
click at [153, 72] on span "Réouverture dossiers RDV non bagages" at bounding box center [179, 76] width 96 height 16
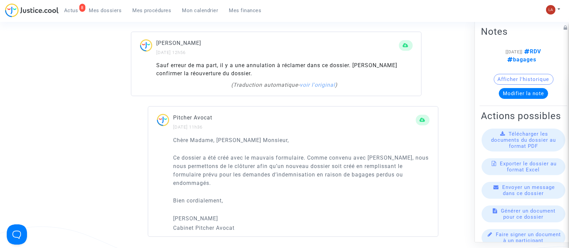
scroll to position [420, 0]
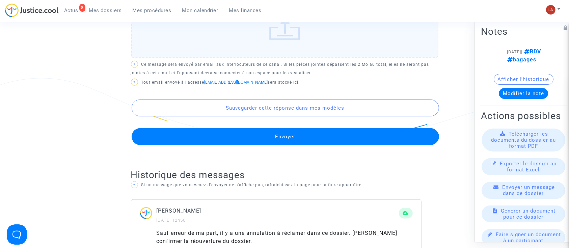
click at [207, 134] on button "Envoyer" at bounding box center [286, 136] width 308 height 17
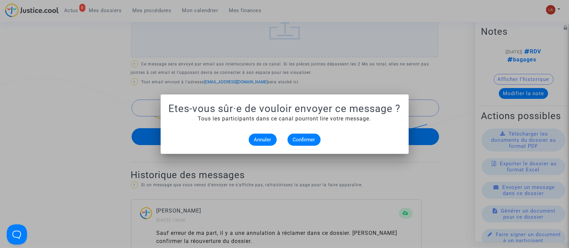
scroll to position [0, 0]
click at [292, 141] on button "Confirmer" at bounding box center [304, 140] width 33 height 12
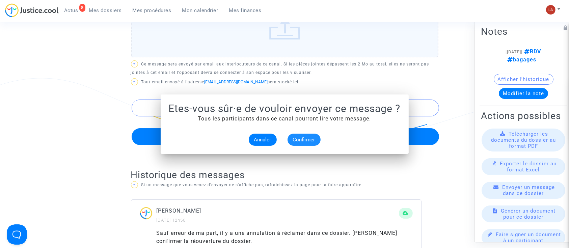
scroll to position [420, 0]
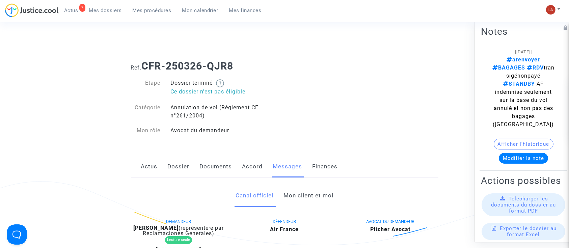
click at [316, 194] on link "Mon client et moi" at bounding box center [309, 196] width 50 height 22
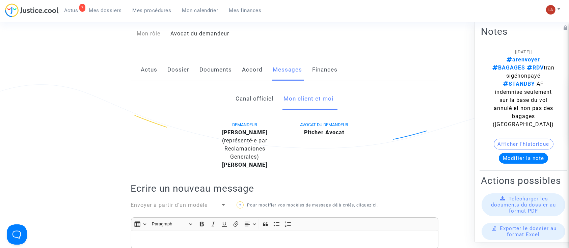
scroll to position [67, 0]
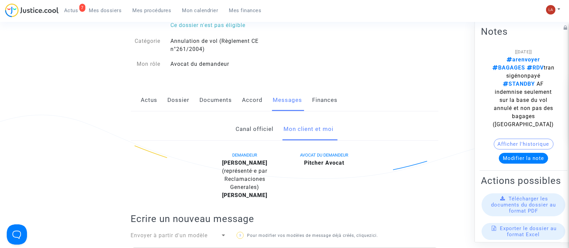
click at [254, 163] on b "[PERSON_NAME]" at bounding box center [244, 163] width 45 height 6
copy div "Bennesaoud"
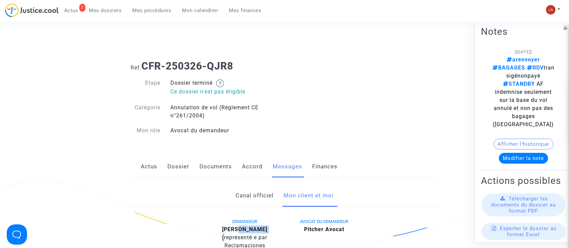
click at [499, 153] on button "Modifier la note" at bounding box center [523, 158] width 49 height 11
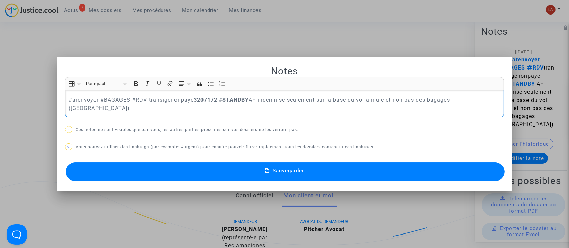
click at [76, 105] on p "#arenvoyer #BAGAGES #RDV transigénonpayé 3207172 #STANDBY AF indemnise seulemen…" at bounding box center [285, 104] width 432 height 17
click at [130, 98] on p "​​​​​​​ #transigépayé 3207172 #BAGAGES #RDV transigénonpayé 3207172 #STANDBY AF…" at bounding box center [285, 104] width 432 height 17
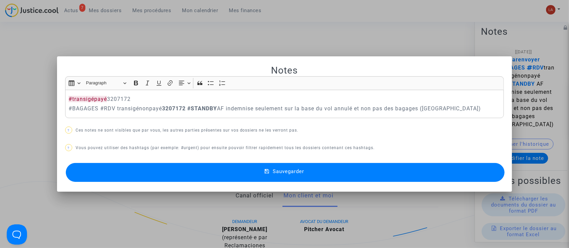
click at [149, 172] on button "Sauvegarder" at bounding box center [285, 172] width 439 height 19
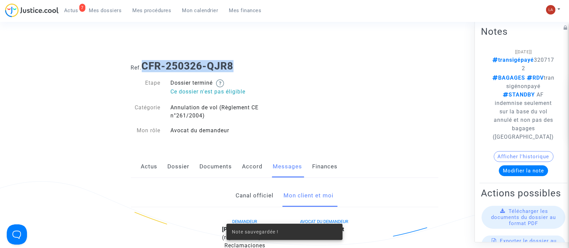
drag, startPoint x: 235, startPoint y: 63, endPoint x: 144, endPoint y: 66, distance: 91.5
click at [144, 66] on b "CFR-250326-QJR8" at bounding box center [188, 66] width 92 height 12
copy b "CFR-250326-QJR8"
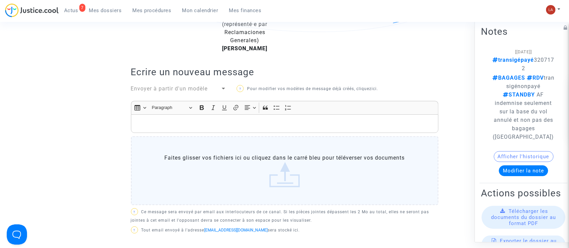
scroll to position [215, 0]
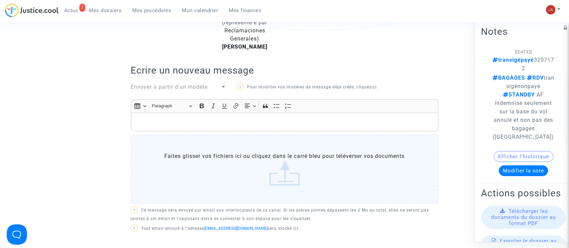
click at [218, 126] on p "Rich Text Editor, main" at bounding box center [284, 122] width 300 height 8
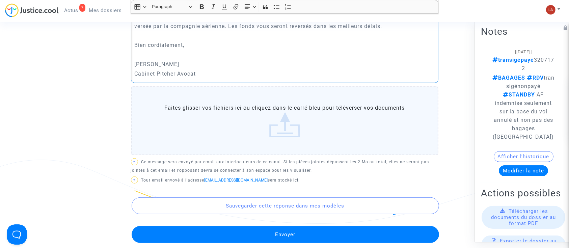
scroll to position [347, 0]
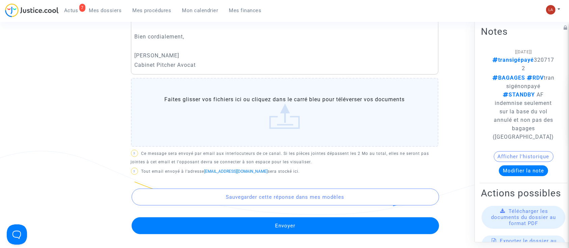
click at [190, 227] on button "Envoyer" at bounding box center [286, 225] width 308 height 17
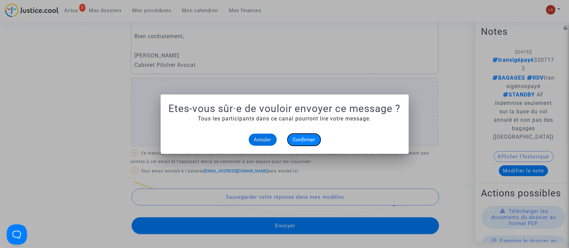
click at [311, 140] on span "Confirmer" at bounding box center [304, 140] width 22 height 6
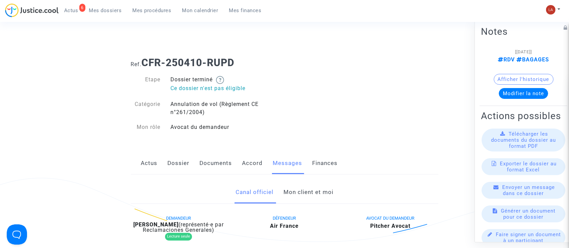
drag, startPoint x: 0, startPoint y: 0, endPoint x: 288, endPoint y: 193, distance: 347.2
click at [288, 193] on link "Mon client et moi" at bounding box center [309, 192] width 50 height 22
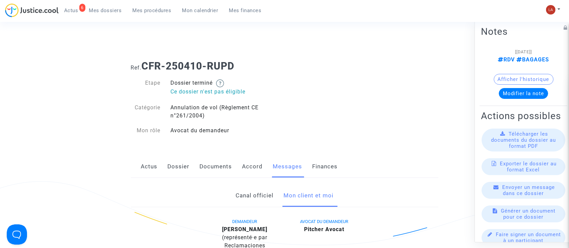
drag, startPoint x: 238, startPoint y: 64, endPoint x: 142, endPoint y: 62, distance: 95.5
click at [142, 62] on h1 "Ref. CFR-250410-RUPD" at bounding box center [285, 66] width 308 height 12
copy b "CFR-250410-RUPD"
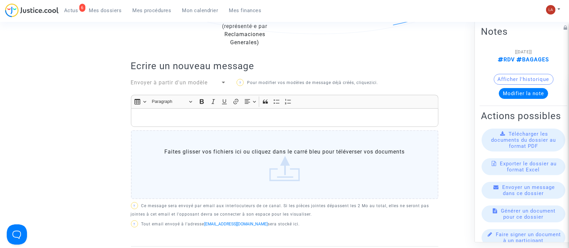
scroll to position [213, 0]
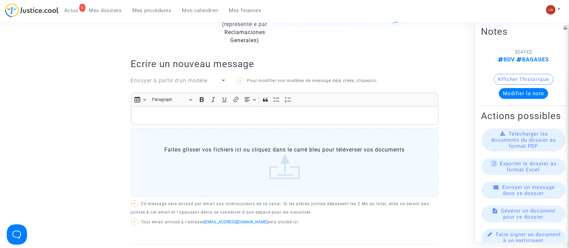
click at [151, 77] on span "Envoyer à partir d'un modèle" at bounding box center [169, 80] width 77 height 6
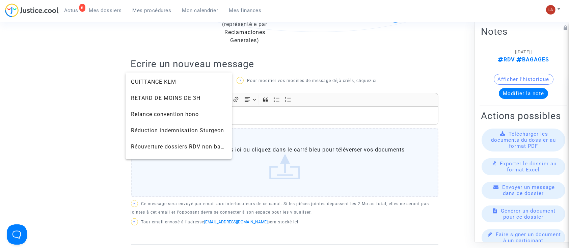
scroll to position [664, 0]
click at [154, 144] on span "Réouverture dossiers RDV non bagages" at bounding box center [184, 145] width 106 height 6
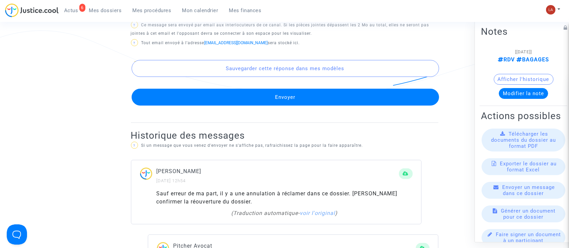
scroll to position [469, 0]
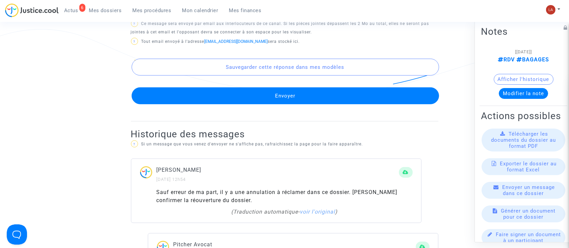
click at [185, 97] on button "Envoyer" at bounding box center [286, 95] width 308 height 17
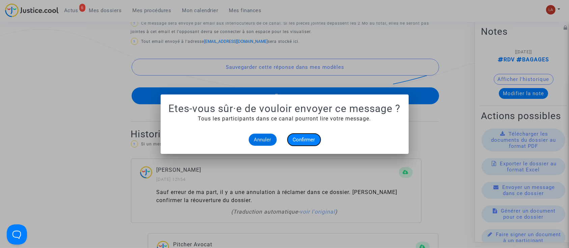
click at [295, 144] on button "Confirmer" at bounding box center [304, 140] width 33 height 12
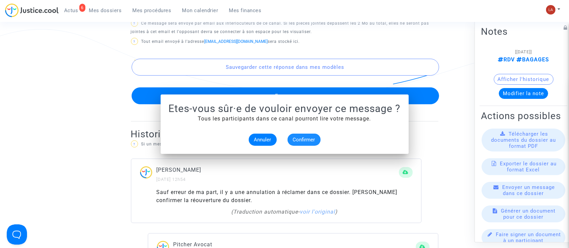
scroll to position [469, 0]
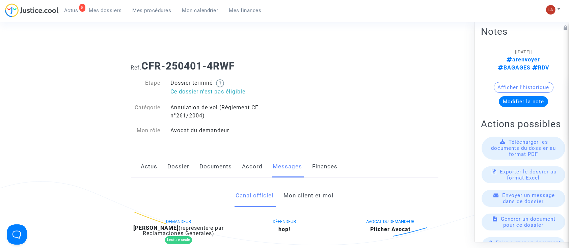
click at [304, 195] on link "Mon client et moi" at bounding box center [309, 196] width 50 height 22
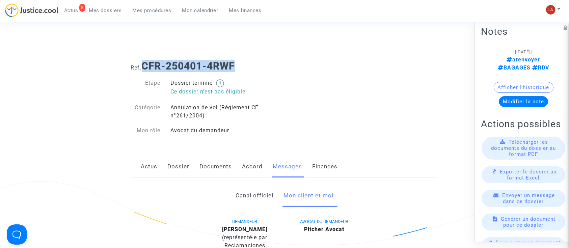
drag, startPoint x: 238, startPoint y: 70, endPoint x: 144, endPoint y: 66, distance: 93.6
click at [144, 66] on h1 "Ref. CFR-250401-4RWF" at bounding box center [285, 66] width 308 height 12
copy b "CFR-250401-4RWF"
click at [171, 76] on div "Etape Dossier terminé Ce dossier n'est pas éligible Catégorie Annulation de vol…" at bounding box center [205, 107] width 159 height 70
drag, startPoint x: 144, startPoint y: 65, endPoint x: 246, endPoint y: 59, distance: 101.5
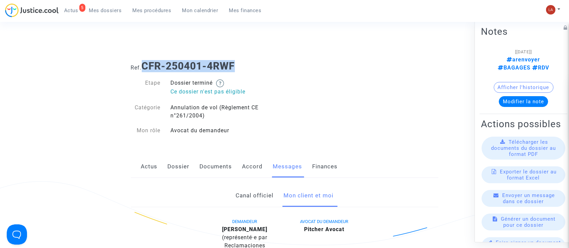
click at [246, 59] on div "Ref. CFR-250401-4RWF" at bounding box center [285, 63] width 318 height 17
copy b "CFR-250401-4RWF"
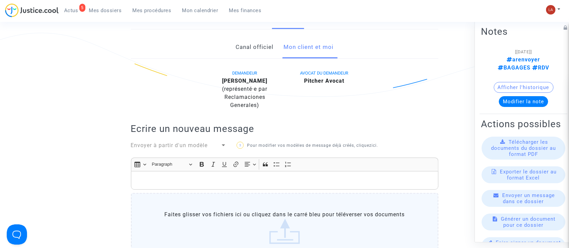
scroll to position [149, 0]
click at [156, 143] on span "Envoyer à partir d'un modèle" at bounding box center [169, 145] width 77 height 6
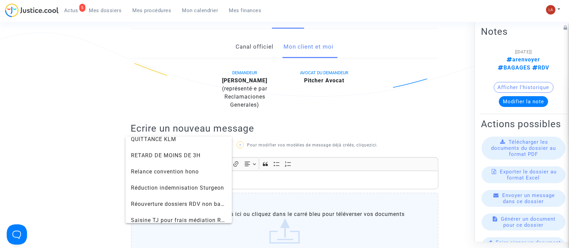
scroll to position [673, 0]
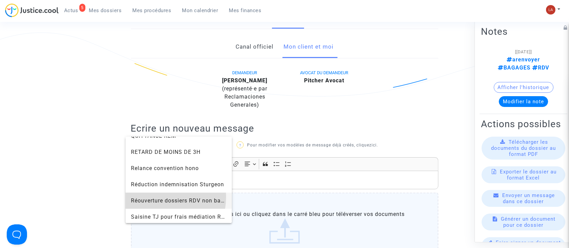
click at [162, 197] on span "Réouverture dossiers RDV non bagages" at bounding box center [184, 200] width 106 height 6
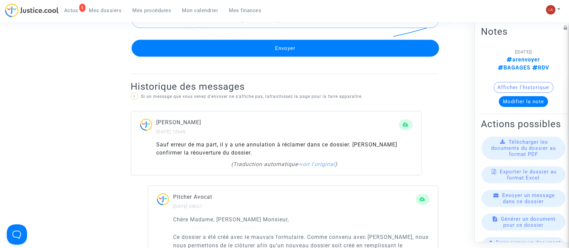
scroll to position [516, 0]
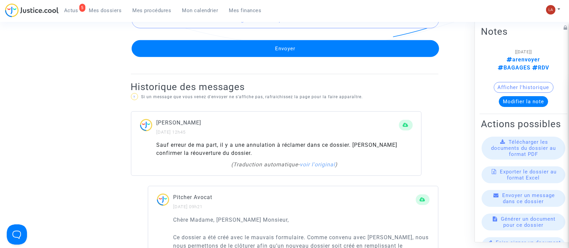
click at [231, 51] on button "Envoyer" at bounding box center [286, 48] width 308 height 17
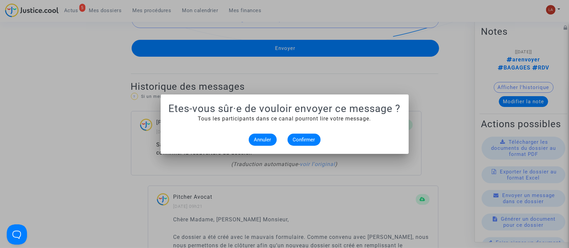
scroll to position [0, 0]
click at [302, 145] on button "Confirmer" at bounding box center [304, 140] width 33 height 12
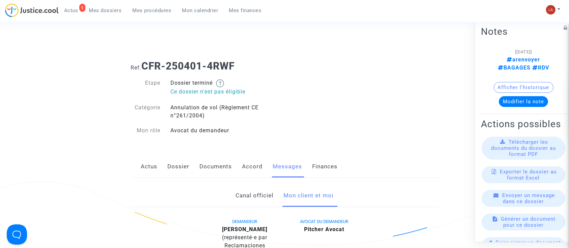
scroll to position [516, 0]
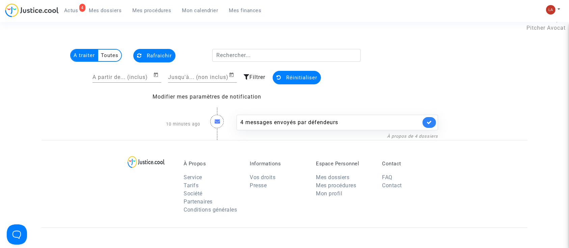
scroll to position [12, 0]
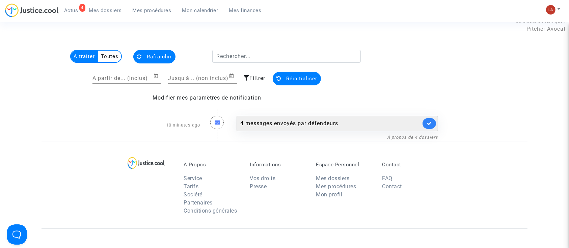
click at [274, 118] on div "4 messages envoyés par défendeurs" at bounding box center [338, 124] width 202 height 16
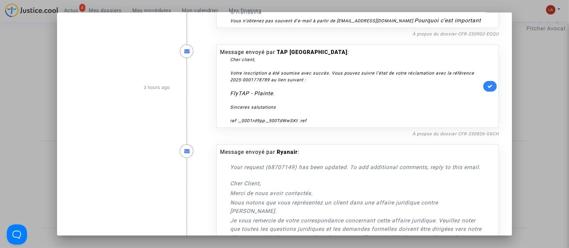
scroll to position [506, 0]
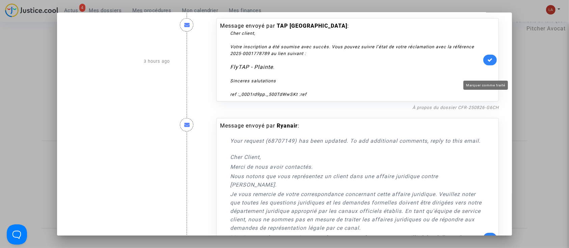
click at [487, 62] on icon at bounding box center [489, 59] width 5 height 5
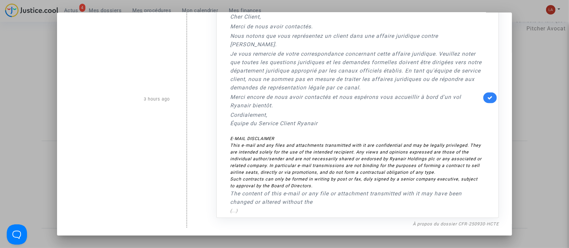
click at [483, 103] on link at bounding box center [490, 97] width 14 height 11
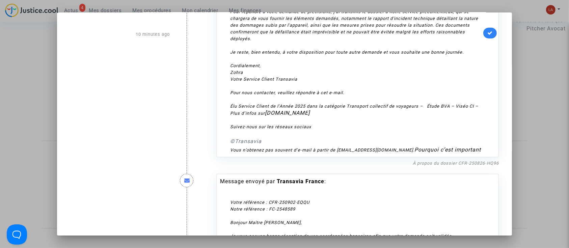
scroll to position [121, 0]
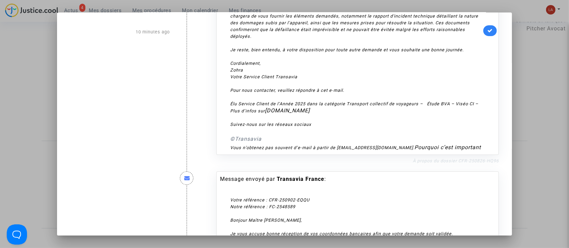
click at [455, 163] on link "À propos du dossier CFR-250826-HQ96" at bounding box center [456, 160] width 86 height 5
click at [487, 33] on icon at bounding box center [489, 30] width 5 height 5
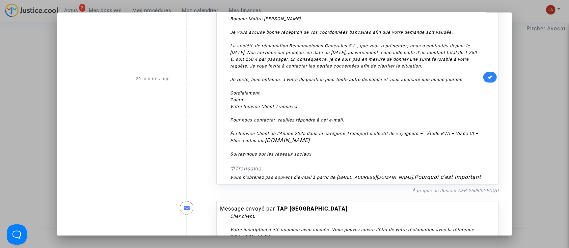
scroll to position [324, 0]
click at [450, 192] on link "À propos du dossier CFR-250902-EQQU" at bounding box center [456, 189] width 86 height 5
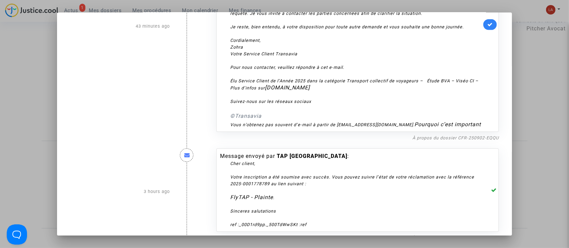
scroll to position [374, 0]
click at [484, 31] on link at bounding box center [490, 25] width 14 height 11
click at [537, 51] on div at bounding box center [284, 124] width 569 height 248
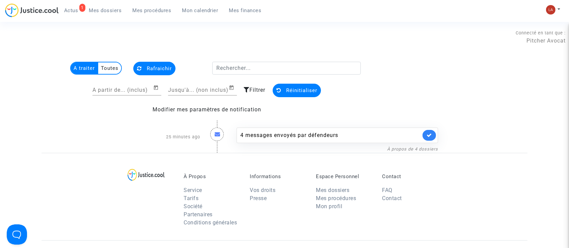
scroll to position [12, 0]
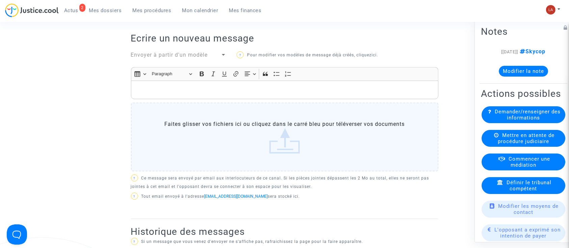
scroll to position [260, 0]
click at [157, 57] on span "Envoyer à partir d'un modèle" at bounding box center [169, 55] width 77 height 6
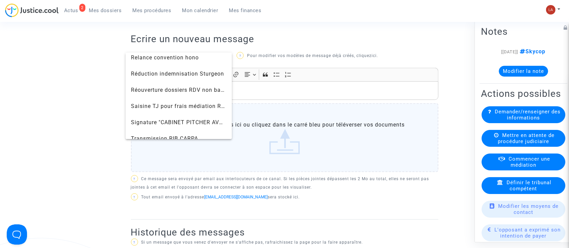
scroll to position [699, 0]
click at [148, 124] on span "Signature "CABINET PITCHER AVOCAT"" at bounding box center [183, 123] width 105 height 6
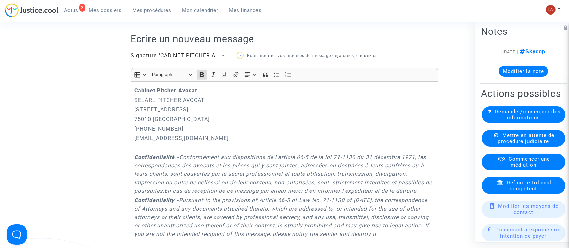
click at [136, 102] on p "SELARL PITCHER AVOCAT" at bounding box center [284, 100] width 300 height 8
click at [135, 94] on strong "Cabinet Pitcher Avocat" at bounding box center [165, 90] width 63 height 6
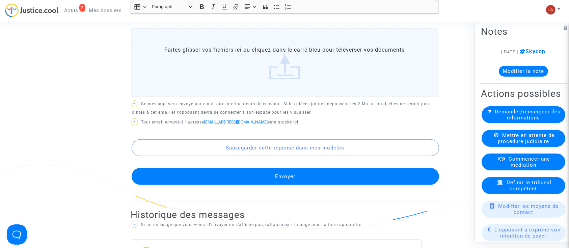
scroll to position [693, 0]
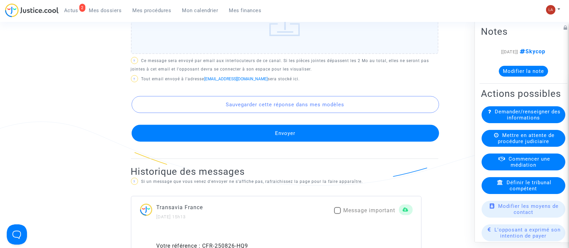
click at [173, 142] on button "Envoyer" at bounding box center [286, 133] width 308 height 17
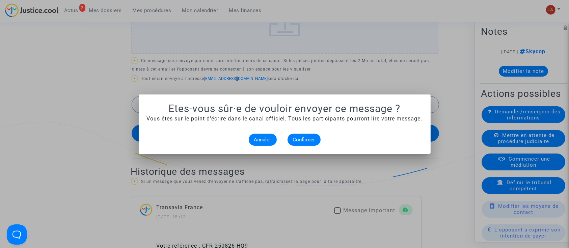
scroll to position [0, 0]
click at [310, 144] on button "Confirmer" at bounding box center [304, 140] width 33 height 12
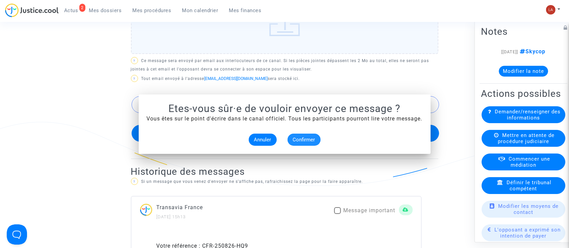
scroll to position [693, 0]
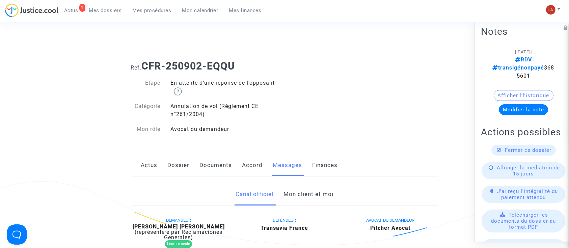
scroll to position [152, 0]
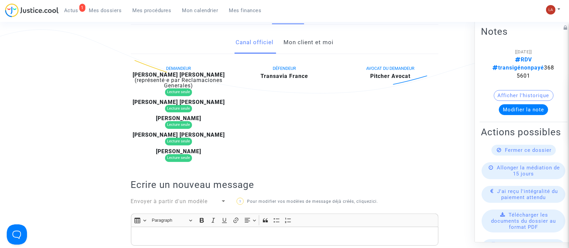
click at [296, 50] on link "Mon client et moi" at bounding box center [309, 42] width 50 height 22
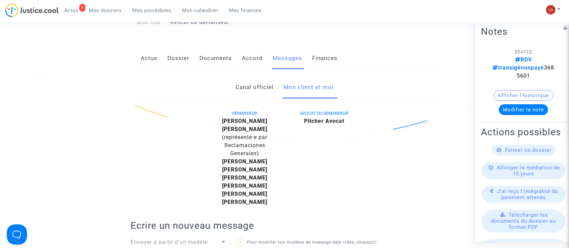
click at [245, 88] on link "Canal officiel" at bounding box center [255, 87] width 38 height 22
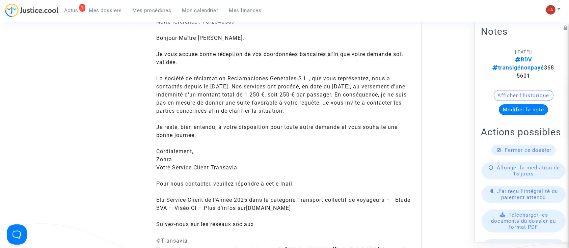
scroll to position [503, 0]
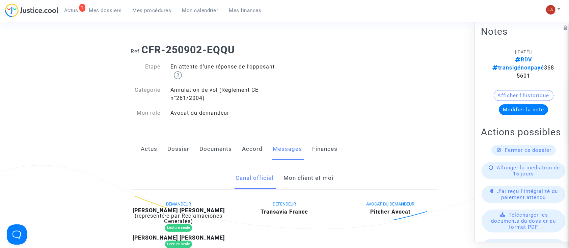
click at [148, 151] on link "Actus" at bounding box center [149, 149] width 17 height 22
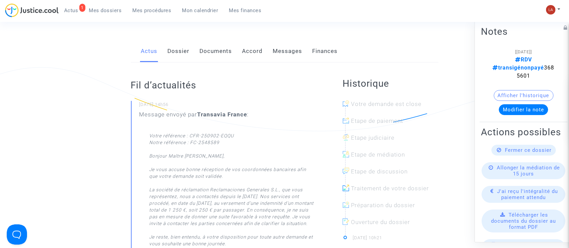
scroll to position [1, 0]
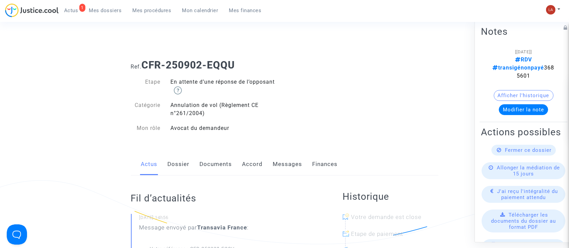
click at [289, 162] on link "Messages" at bounding box center [287, 164] width 29 height 22
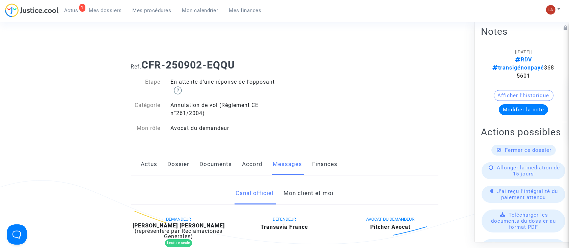
click at [296, 200] on link "Mon client et moi" at bounding box center [309, 193] width 50 height 22
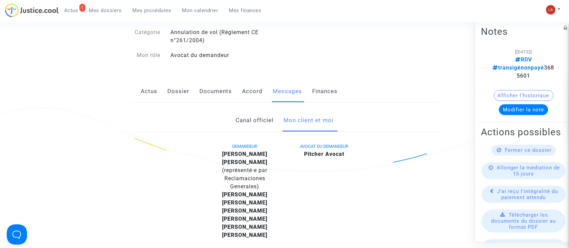
click at [261, 123] on link "Canal officiel" at bounding box center [255, 120] width 38 height 22
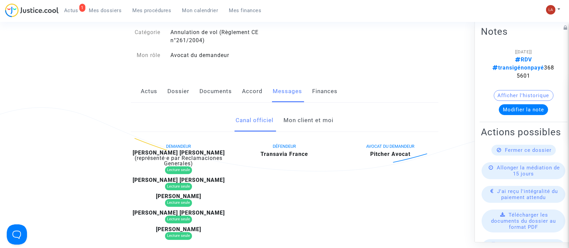
scroll to position [294, 0]
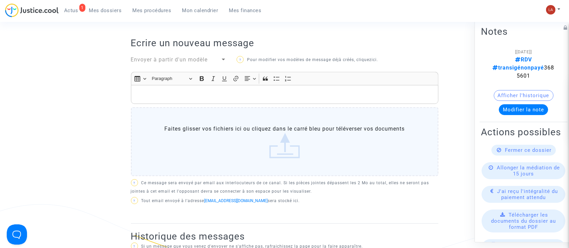
click at [182, 54] on div "DEMANDEUR Pablo Iglesias Alonso (représenté·e par Reclamaciones Generales) Lect…" at bounding box center [285, 72] width 308 height 301
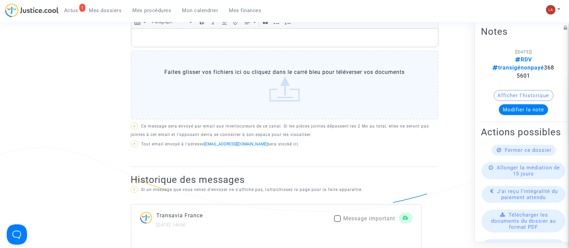
scroll to position [292, 0]
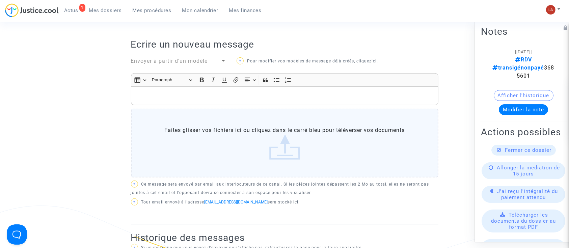
click at [154, 60] on span "Envoyer à partir d'un modèle" at bounding box center [169, 61] width 77 height 6
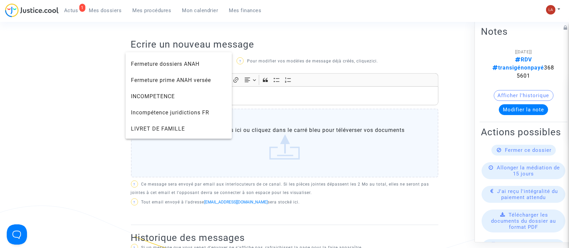
scroll to position [707, 0]
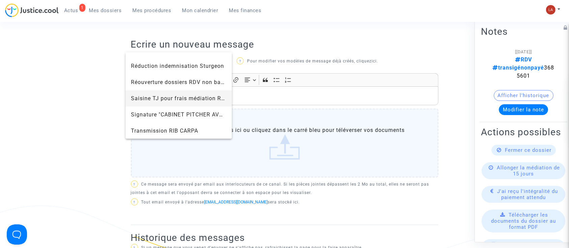
click at [148, 93] on span "Saisine TJ pour frais médiation RDV" at bounding box center [179, 98] width 96 height 16
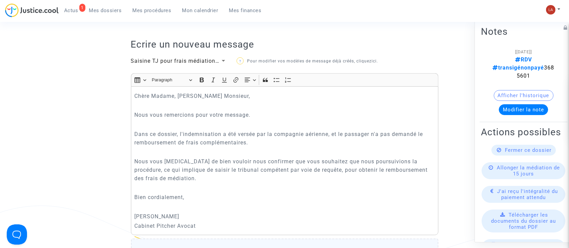
click at [159, 58] on span "Saisine TJ pour frais médiation RDV" at bounding box center [180, 61] width 98 height 6
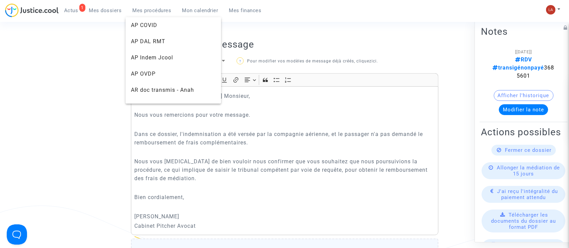
scroll to position [710, 0]
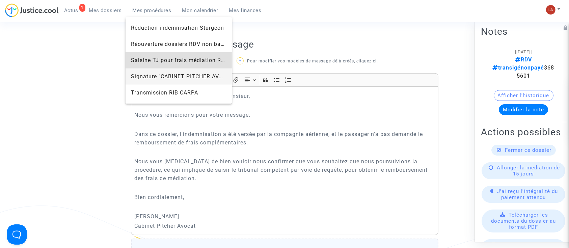
click at [145, 77] on span "Signature "CABINET PITCHER AVOCAT"" at bounding box center [183, 76] width 105 height 6
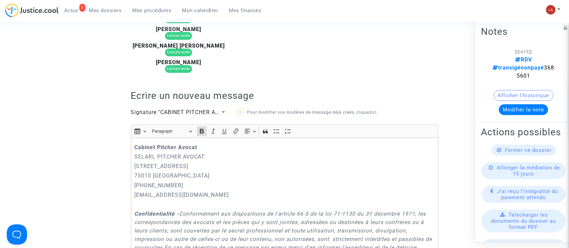
scroll to position [240, 0]
click at [135, 149] on strong "Cabinet Pitcher Avocat" at bounding box center [165, 148] width 63 height 6
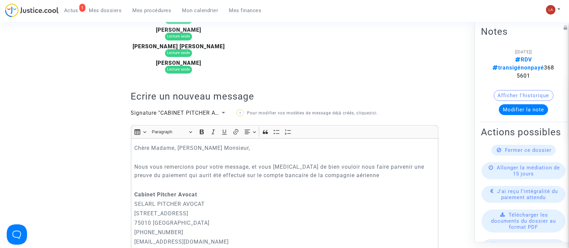
click at [178, 172] on p "Nous vous remercions pour votre message, et vous prions de bien vouloir nous fa…" at bounding box center [284, 171] width 300 height 17
click at [377, 176] on p "Nous vous remercions pour votre message, et vous prions de bien vouloir nous fa…" at bounding box center [284, 171] width 300 height 17
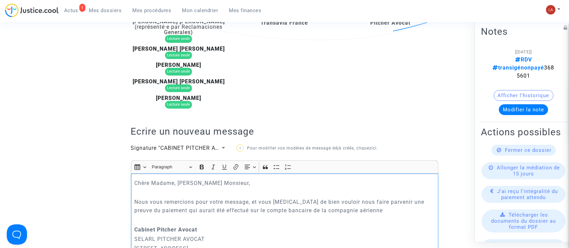
scroll to position [205, 0]
drag, startPoint x: 369, startPoint y: 213, endPoint x: 294, endPoint y: 210, distance: 74.3
click at [294, 210] on p "Nous vous remercions pour votre message, et vous prions de bien vouloir nous fa…" at bounding box center [284, 206] width 300 height 17
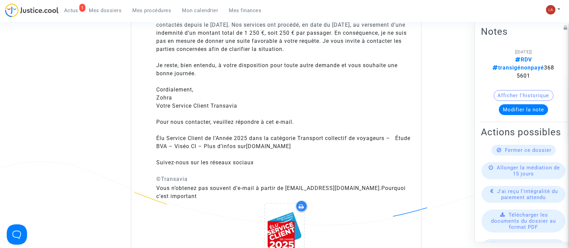
scroll to position [884, 0]
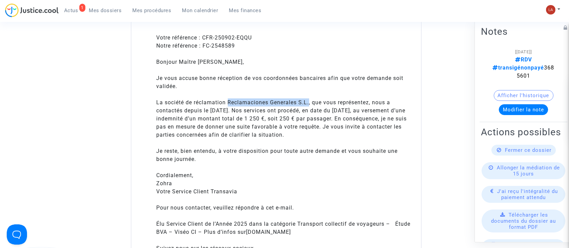
drag, startPoint x: 230, startPoint y: 110, endPoint x: 310, endPoint y: 106, distance: 80.1
click at [310, 106] on div "La société de réclamation Reclamaciones Generales S.L., que vous représentez, n…" at bounding box center [285, 123] width 256 height 49
copy div "Reclamaciones Generales S.L."
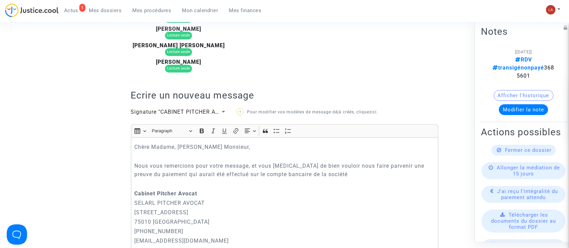
scroll to position [236, 0]
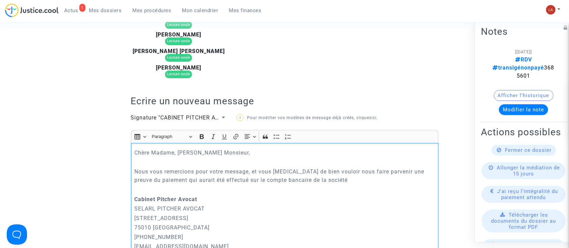
click at [324, 176] on p "Nous vous remercions pour votre message, et vous prions de bien vouloir nous fa…" at bounding box center [284, 175] width 300 height 17
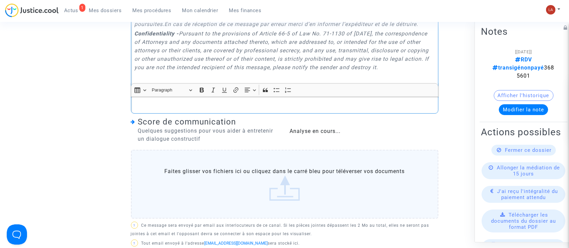
scroll to position [705, 0]
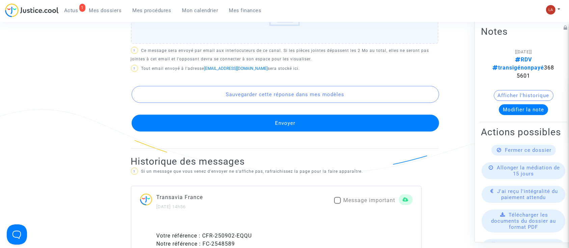
click at [327, 129] on button "Envoyer" at bounding box center [286, 123] width 308 height 17
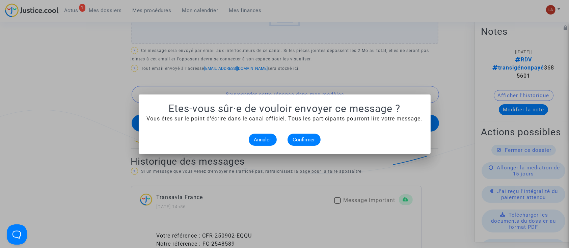
scroll to position [0, 0]
click at [309, 138] on span "Confirmer" at bounding box center [304, 140] width 22 height 6
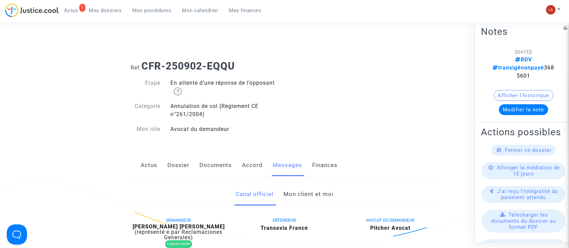
click at [294, 190] on link "Mon client et moi" at bounding box center [309, 194] width 50 height 22
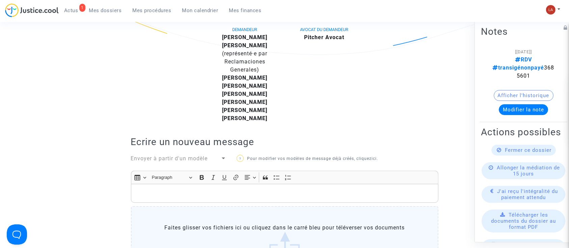
scroll to position [191, 0]
click at [158, 189] on p "Rich Text Editor, main" at bounding box center [284, 193] width 300 height 8
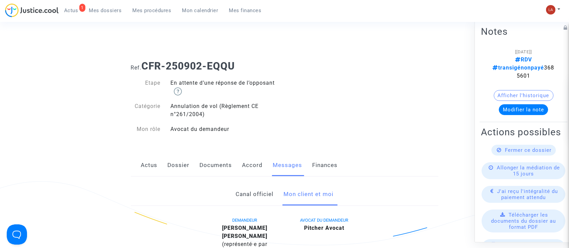
click at [253, 201] on link "Canal officiel" at bounding box center [255, 194] width 38 height 22
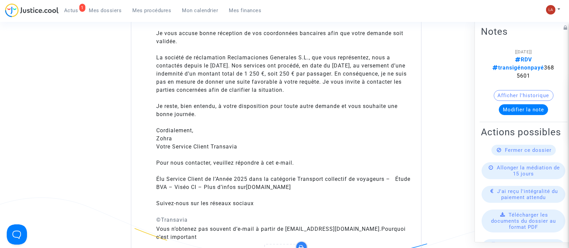
scroll to position [933, 0]
drag, startPoint x: 338, startPoint y: 63, endPoint x: 375, endPoint y: 64, distance: 37.2
click at [375, 64] on div "La société de réclamation Reclamaciones Generales S.L., que vous représentez, n…" at bounding box center [285, 78] width 256 height 49
copy div "16 septembre"
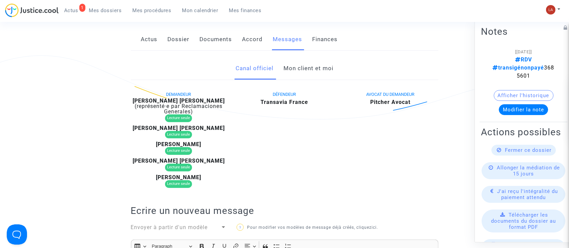
scroll to position [126, 0]
click at [319, 66] on link "Mon client et moi" at bounding box center [309, 69] width 50 height 22
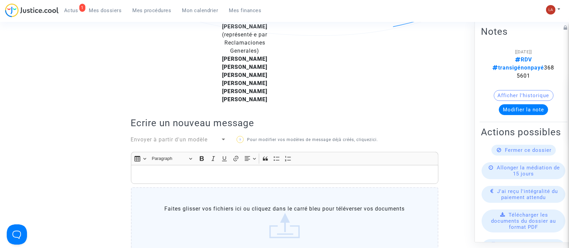
scroll to position [203, 0]
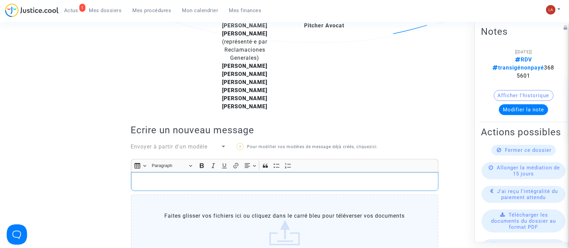
click at [243, 178] on p "Rich Text Editor, main" at bounding box center [284, 182] width 300 height 8
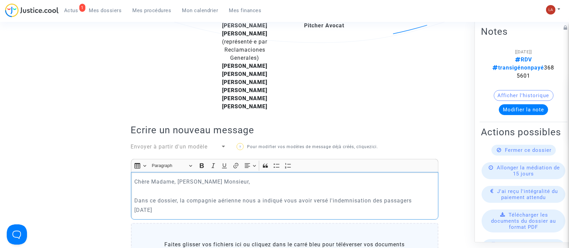
click at [416, 196] on p "Dans ce dossier, la compagnie aérienne nous a indiqué vous avoir versé l'indemn…" at bounding box center [284, 200] width 300 height 8
click at [363, 196] on p "Dans ce dossier, la compagnie aérienne nous a indiqué vous avoir versé l'indemn…" at bounding box center [284, 204] width 300 height 17
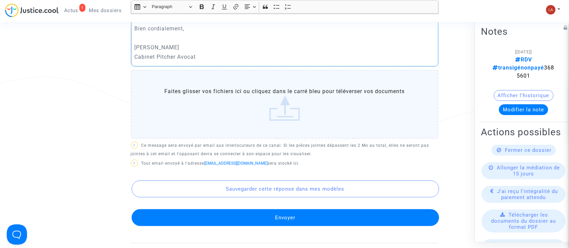
scroll to position [432, 0]
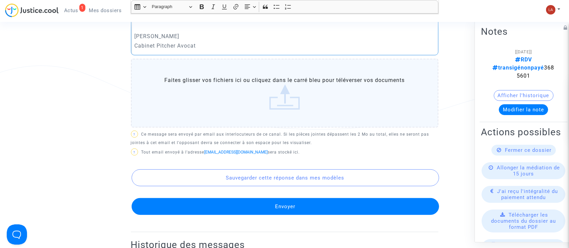
click at [329, 198] on button "Envoyer" at bounding box center [286, 206] width 308 height 17
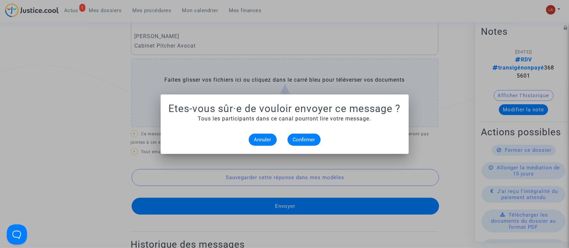
scroll to position [0, 0]
click at [309, 143] on button "Confirmer" at bounding box center [304, 140] width 33 height 12
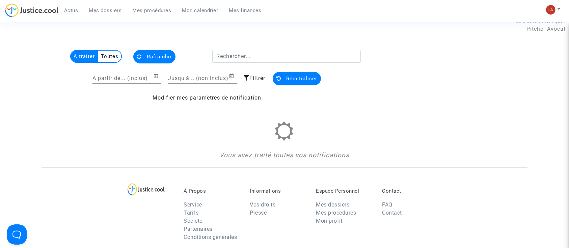
click at [107, 9] on span "Mes dossiers" at bounding box center [105, 10] width 33 height 6
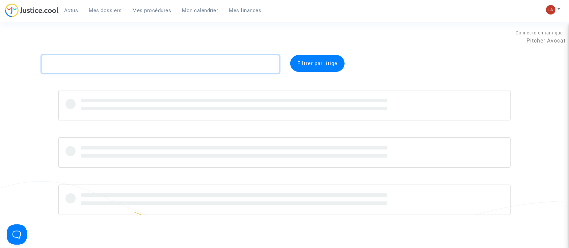
click at [128, 61] on textarea at bounding box center [161, 64] width 238 height 18
paste textarea "4MMC"
type textarea "4MMC"
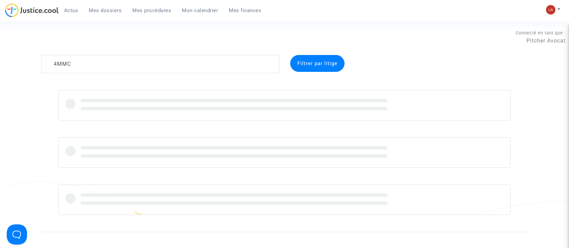
click at [236, 42] on div "Connecté en tant que : Pitcher Avocat" at bounding box center [283, 37] width 566 height 16
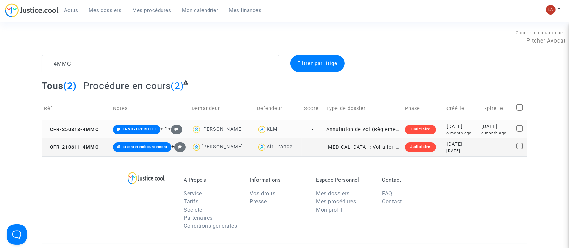
click at [80, 126] on td "CFR-250818-4MMC" at bounding box center [76, 130] width 69 height 18
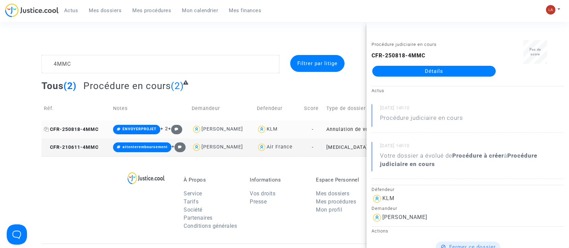
click at [96, 130] on span "CFR-250818-4MMC" at bounding box center [71, 130] width 55 height 6
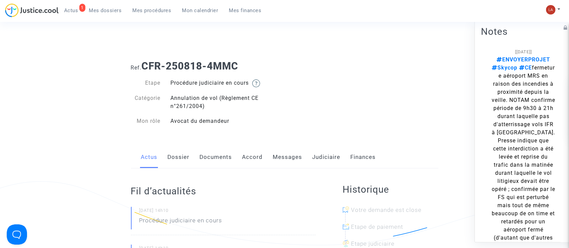
click at [186, 10] on span "Mon calendrier" at bounding box center [200, 10] width 36 height 6
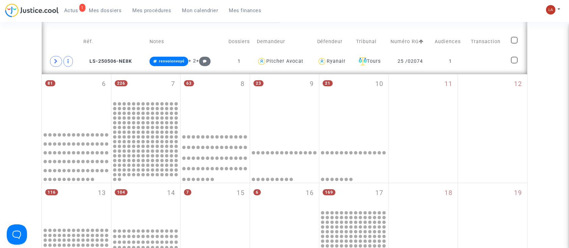
scroll to position [241, 0]
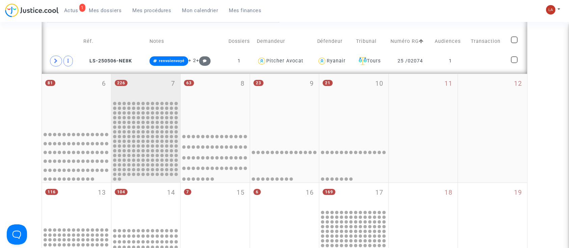
click at [127, 98] on div "226 7" at bounding box center [145, 87] width 69 height 26
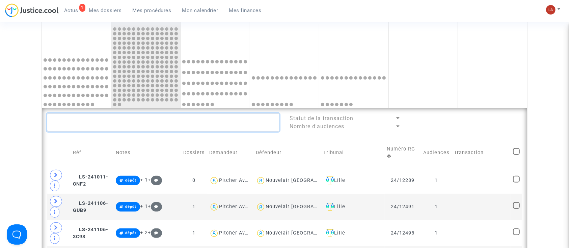
click at [205, 120] on textarea at bounding box center [163, 122] width 233 height 18
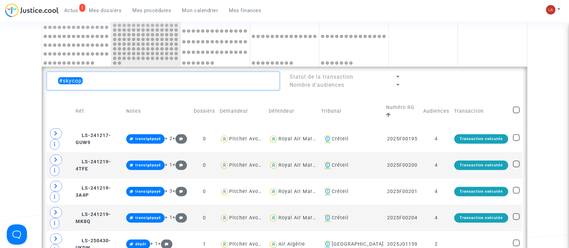
scroll to position [329, 0]
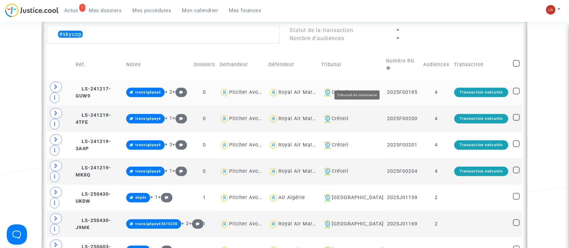
click at [359, 88] on div "Créteil" at bounding box center [351, 92] width 61 height 8
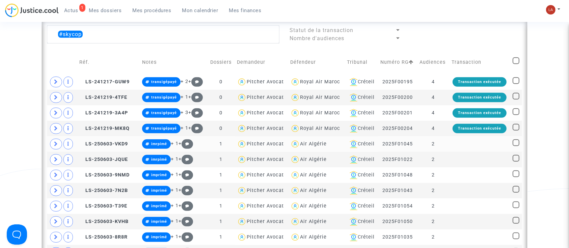
click at [310, 142] on div "Air Algérie" at bounding box center [313, 144] width 27 height 6
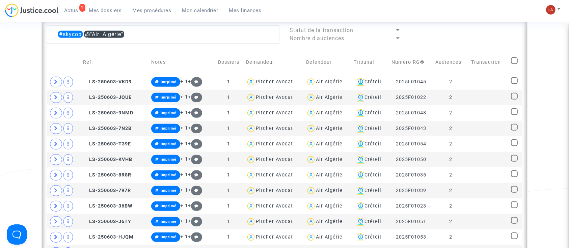
scroll to position [344, 0]
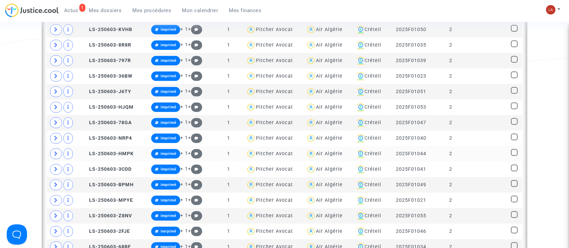
click at [316, 138] on div "Air Algérie" at bounding box center [329, 138] width 27 height 6
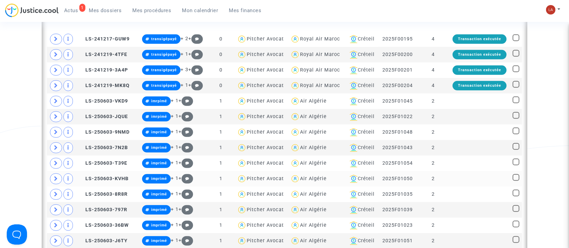
scroll to position [364, 0]
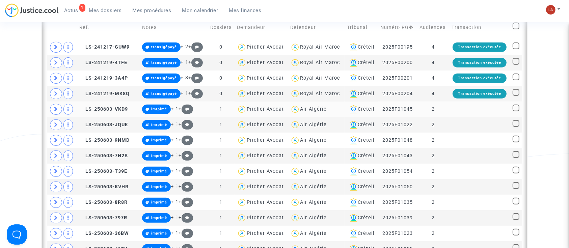
click at [303, 107] on div "Air Algérie" at bounding box center [313, 109] width 27 height 6
type textarea "#skycop @"Air Algérie""
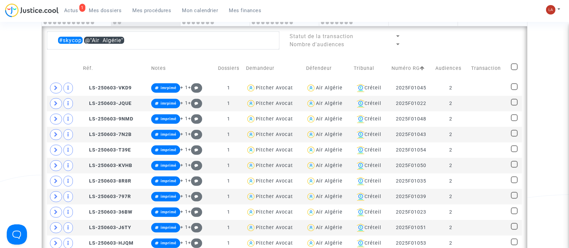
scroll to position [298, 0]
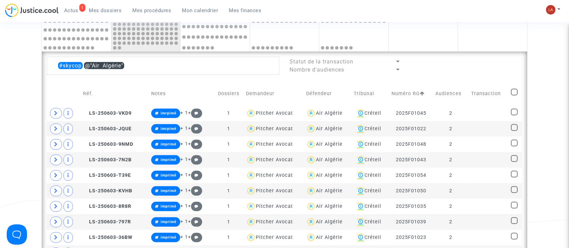
click at [516, 90] on span at bounding box center [514, 92] width 7 height 7
click at [514, 96] on input "checkbox" at bounding box center [514, 96] width 0 height 0
checkbox input "true"
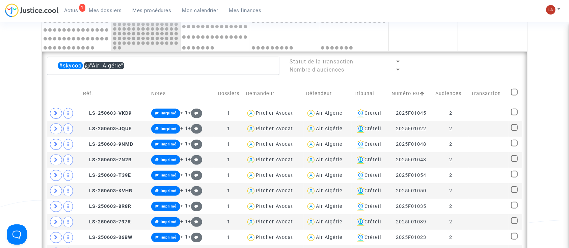
checkbox input "true"
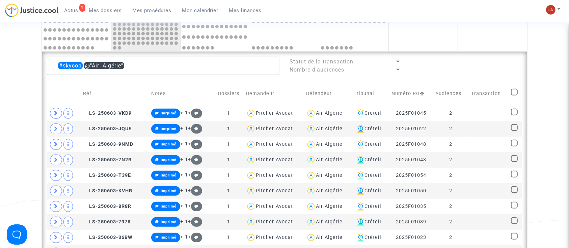
checkbox input "true"
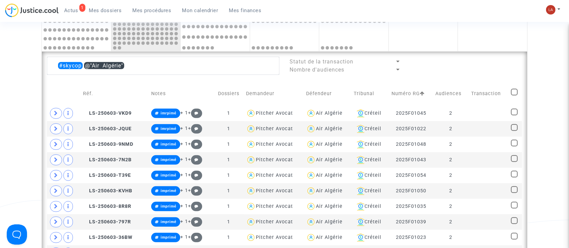
checkbox input "true"
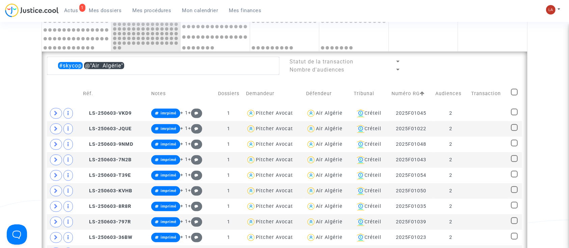
checkbox input "true"
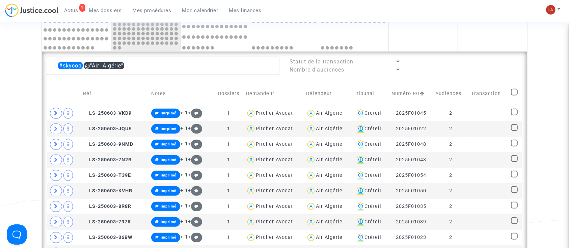
checkbox input "true"
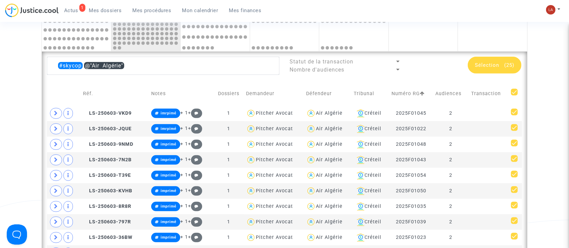
click at [485, 68] on div "Sélection (25)" at bounding box center [495, 65] width 54 height 17
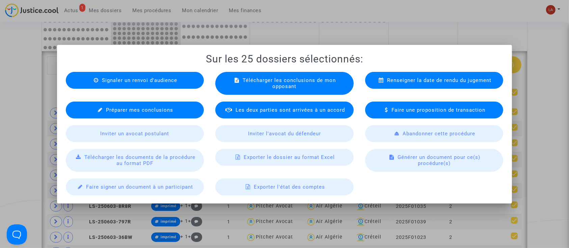
click at [287, 158] on span "Exporter le dossier au format Excel" at bounding box center [289, 157] width 91 height 6
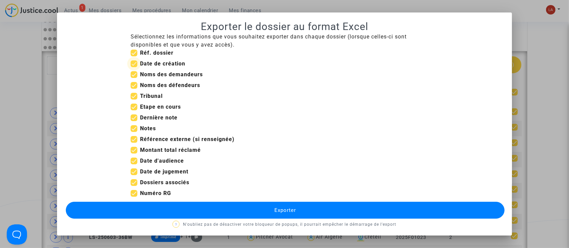
click at [147, 60] on b "Date de création" at bounding box center [162, 63] width 45 height 6
click at [134, 67] on input "Date de création" at bounding box center [134, 67] width 0 height 0
checkbox input "false"
click at [163, 110] on b "Etape en cours" at bounding box center [160, 107] width 41 height 6
click at [134, 110] on input "Etape en cours" at bounding box center [134, 110] width 0 height 0
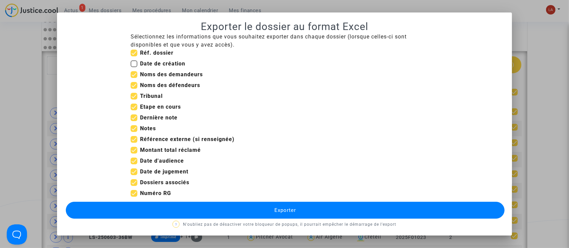
checkbox input "false"
click at [149, 119] on b "Dernière note" at bounding box center [158, 117] width 37 height 6
click at [134, 121] on input "Dernière note" at bounding box center [134, 121] width 0 height 0
checkbox input "false"
click at [142, 125] on span "Notes" at bounding box center [148, 129] width 16 height 8
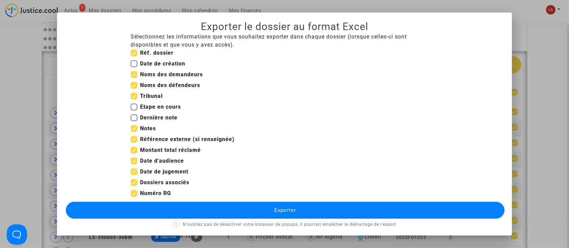
click at [134, 132] on input "Notes" at bounding box center [134, 132] width 0 height 0
checkbox input "false"
click at [145, 140] on b "Référence externe (si renseignée)" at bounding box center [187, 139] width 95 height 6
click at [134, 143] on input "Référence externe (si renseignée)" at bounding box center [134, 143] width 0 height 0
checkbox input "false"
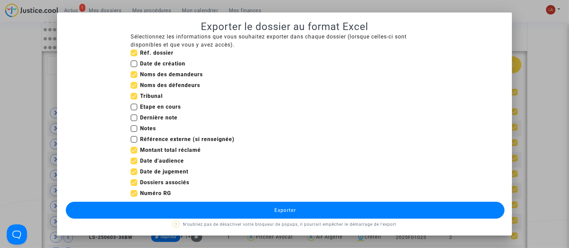
click at [144, 147] on b "Montant total réclamé" at bounding box center [170, 150] width 61 height 6
click at [134, 154] on input "Montant total réclamé" at bounding box center [134, 154] width 0 height 0
checkbox input "false"
click at [156, 163] on b "Date d'audience" at bounding box center [162, 161] width 44 height 6
click at [134, 164] on input "Date d'audience" at bounding box center [134, 164] width 0 height 0
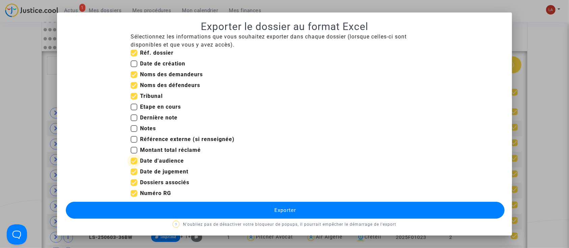
checkbox input "false"
click at [155, 168] on b "Date de jugement" at bounding box center [164, 171] width 48 height 6
click at [134, 175] on input "Date de jugement" at bounding box center [134, 175] width 0 height 0
checkbox input "false"
click at [152, 180] on b "Dossiers associés" at bounding box center [164, 182] width 49 height 6
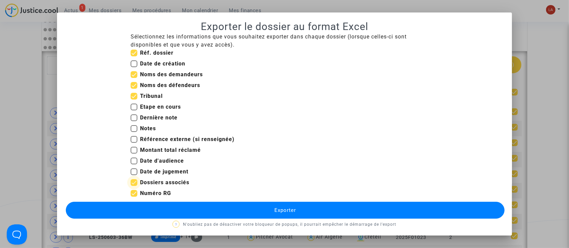
click at [134, 186] on input "Dossiers associés" at bounding box center [134, 186] width 0 height 0
checkbox input "false"
click at [146, 194] on b "Numéro RG" at bounding box center [155, 193] width 31 height 6
click at [134, 197] on input "Numéro RG" at bounding box center [134, 197] width 0 height 0
drag, startPoint x: 146, startPoint y: 194, endPoint x: 136, endPoint y: 195, distance: 9.5
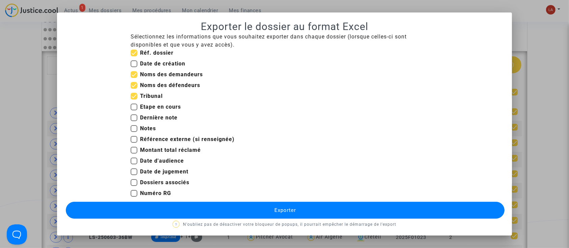
click at [136, 195] on label "Numéro RG" at bounding box center [151, 193] width 41 height 8
click at [134, 197] on input "Numéro RG" at bounding box center [134, 197] width 0 height 0
checkbox input "true"
click at [150, 161] on b "Date d'audience" at bounding box center [162, 161] width 44 height 6
click at [134, 164] on input "Date d'audience" at bounding box center [134, 164] width 0 height 0
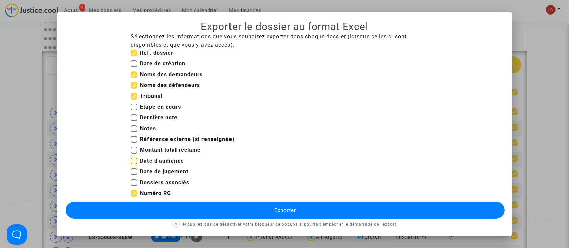
checkbox input "true"
click at [183, 205] on button "Exporter" at bounding box center [285, 210] width 439 height 17
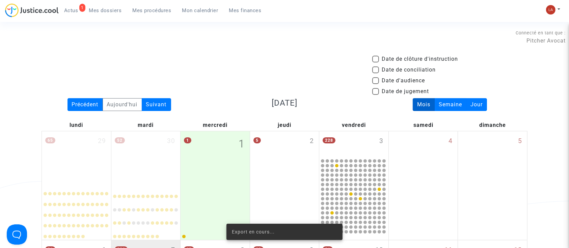
scroll to position [298, 0]
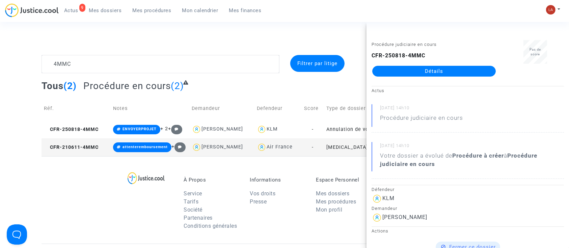
click at [63, 8] on link "9 Actus" at bounding box center [71, 10] width 25 height 10
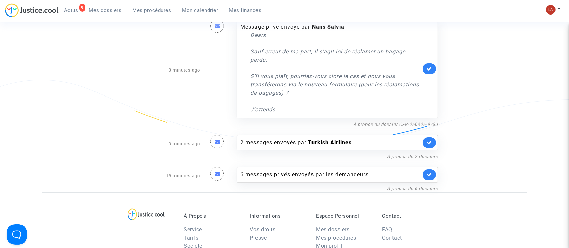
scroll to position [109, 0]
click at [399, 122] on link "À propos du dossier CFR-250326-978J" at bounding box center [395, 124] width 85 height 5
click at [433, 71] on link at bounding box center [430, 68] width 14 height 11
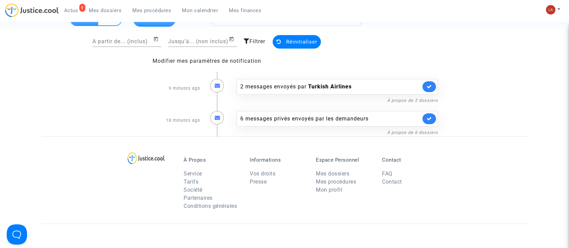
scroll to position [48, 0]
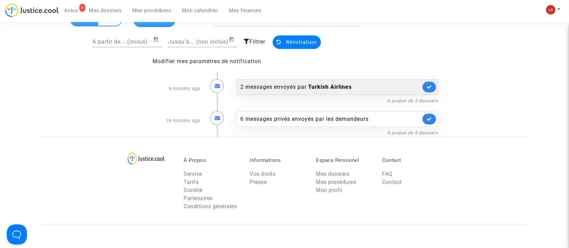
click at [319, 82] on div "2 messages envoyés par Turkish Airlines" at bounding box center [338, 87] width 202 height 16
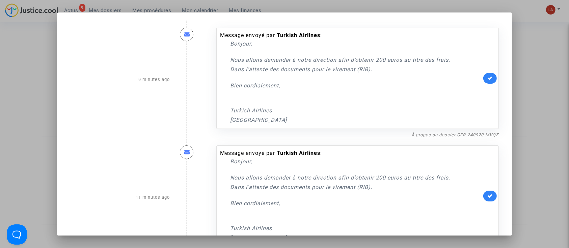
click at [489, 77] on link at bounding box center [490, 78] width 14 height 11
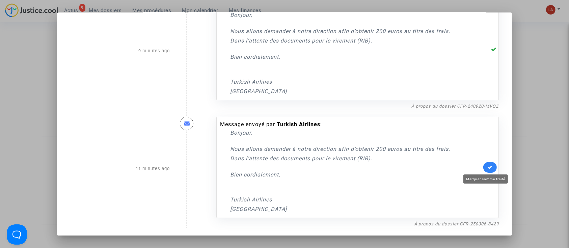
click at [487, 169] on icon at bounding box center [489, 167] width 5 height 5
click at [555, 80] on div at bounding box center [284, 124] width 569 height 248
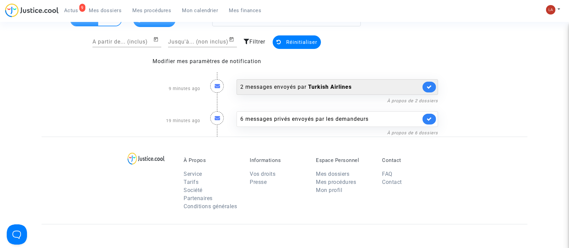
click at [350, 89] on b "Turkish Airlines" at bounding box center [330, 87] width 44 height 6
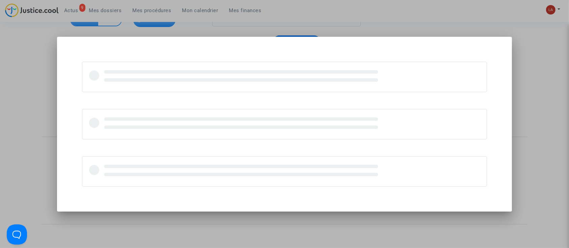
click at [551, 70] on div at bounding box center [284, 124] width 569 height 248
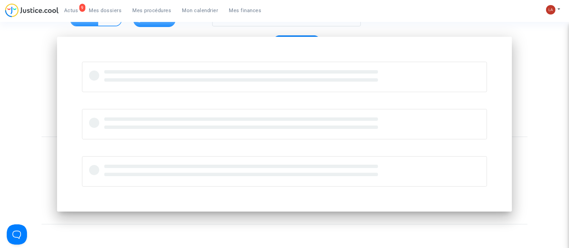
scroll to position [48, 0]
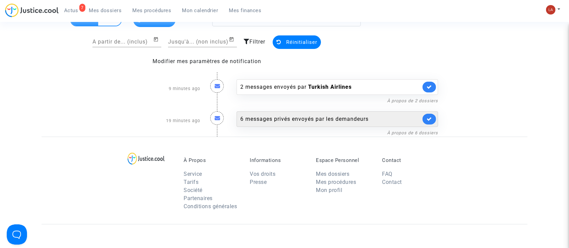
click at [294, 117] on div "6 messages privés envoyés par les demandeurs" at bounding box center [330, 119] width 181 height 8
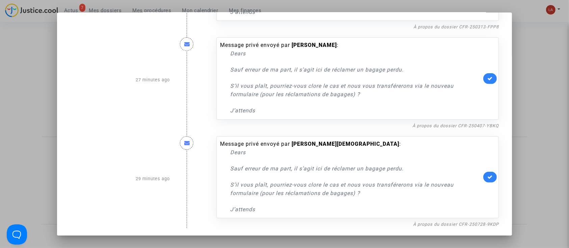
scroll to position [0, 0]
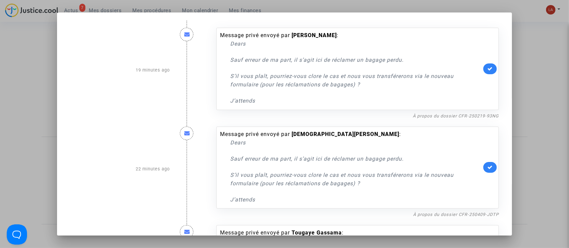
click at [531, 94] on div at bounding box center [284, 124] width 569 height 248
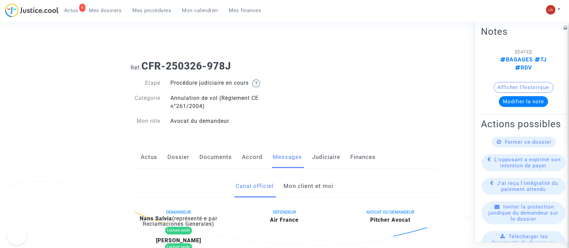
click at [525, 142] on div "Fermer ce dossier" at bounding box center [524, 142] width 64 height 11
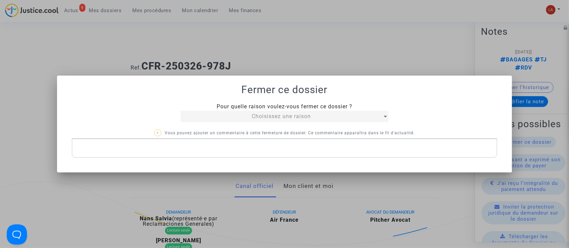
click at [277, 113] on span "Choisissez une raison" at bounding box center [281, 116] width 59 height 6
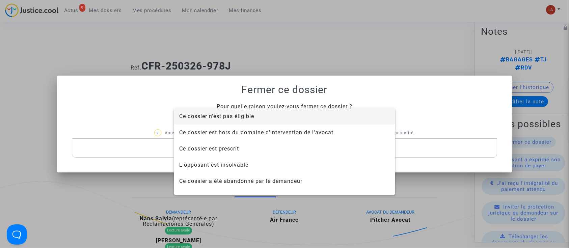
click at [250, 117] on span "Ce dossier n'est pas éligible" at bounding box center [216, 116] width 75 height 6
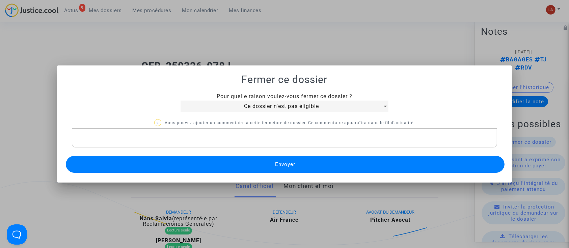
click at [222, 163] on button "Envoyer" at bounding box center [285, 164] width 439 height 17
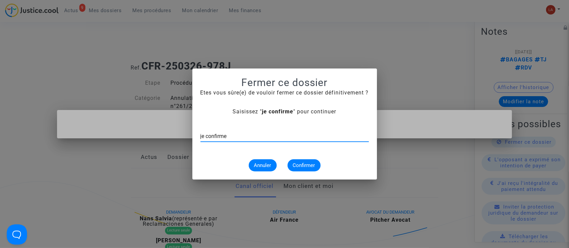
type input "je confirme"
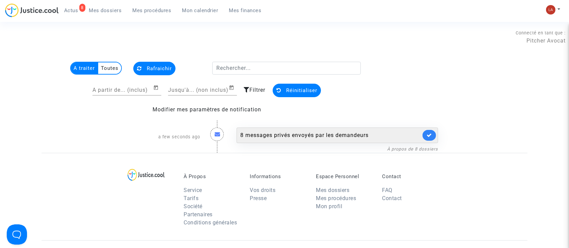
click at [287, 128] on div "8 messages privés envoyés par les demandeurs" at bounding box center [338, 136] width 202 height 16
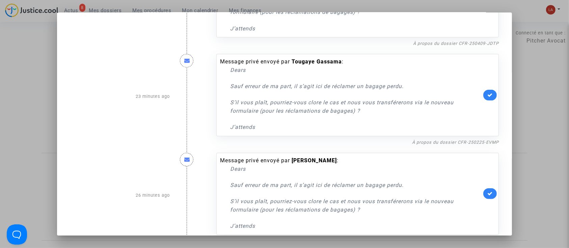
scroll to position [583, 0]
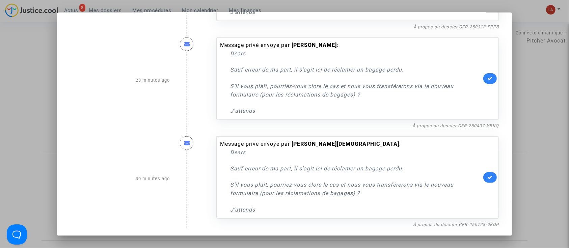
click at [546, 96] on div at bounding box center [284, 124] width 569 height 248
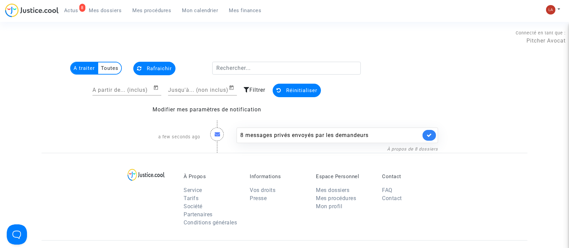
click at [106, 11] on span "Mes dossiers" at bounding box center [105, 10] width 33 height 6
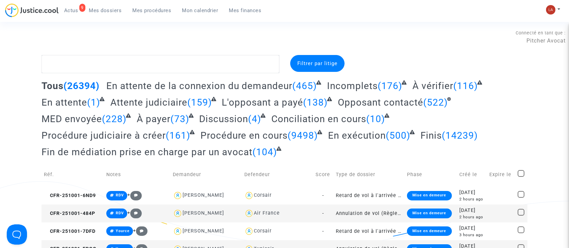
click at [64, 7] on span "Actus" at bounding box center [71, 10] width 14 height 6
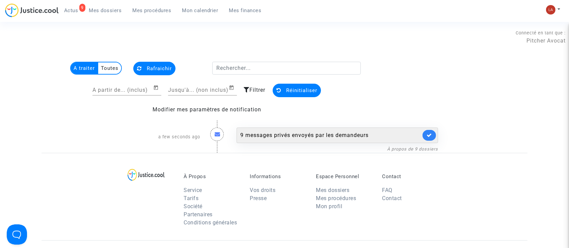
click at [322, 135] on div "9 messages privés envoyés par les demandeurs" at bounding box center [330, 135] width 181 height 8
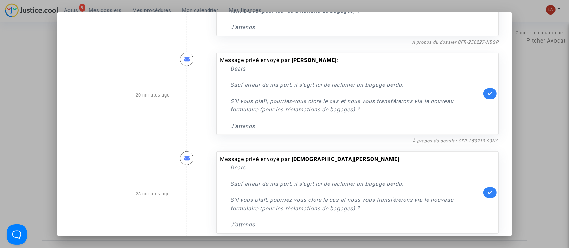
scroll to position [272, 0]
click at [540, 73] on div at bounding box center [284, 124] width 569 height 248
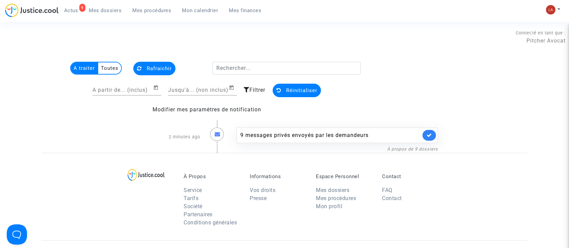
click at [108, 12] on span "Mes dossiers" at bounding box center [105, 10] width 33 height 6
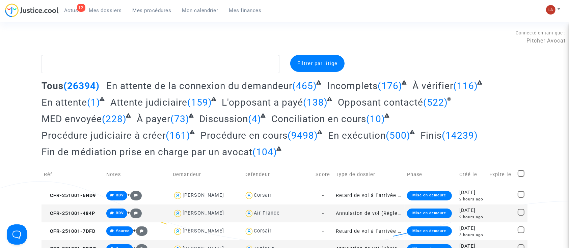
click at [95, 9] on span "Mes dossiers" at bounding box center [105, 10] width 33 height 6
click at [74, 5] on link "12 Actus" at bounding box center [71, 10] width 25 height 10
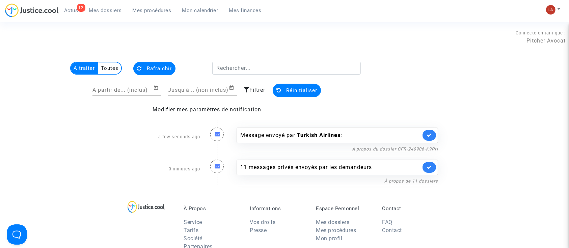
click at [309, 133] on b "Turkish Airlines" at bounding box center [319, 135] width 44 height 6
click at [360, 147] on link "À propos du dossier CFR-240906-K9PH" at bounding box center [395, 149] width 86 height 5
click at [429, 134] on icon at bounding box center [429, 135] width 5 height 5
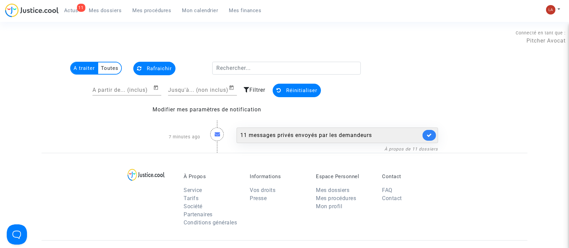
click at [309, 139] on div "11 messages privés envoyés par les demandeurs" at bounding box center [330, 135] width 181 height 8
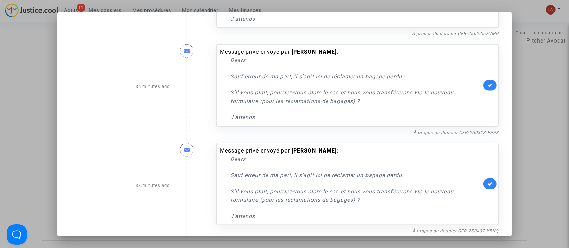
scroll to position [775, 0]
click at [192, 108] on div at bounding box center [193, 86] width 36 height 99
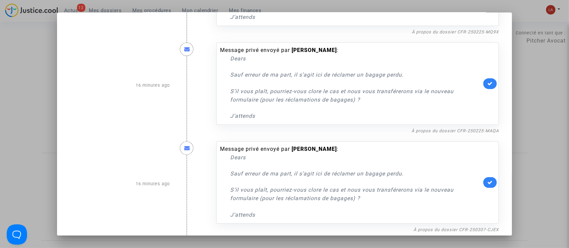
scroll to position [0, 0]
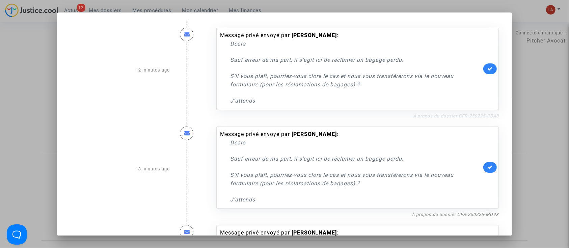
click at [434, 113] on link "À propos du dossier CFR-250225-PBA8" at bounding box center [456, 115] width 86 height 5
click at [487, 67] on icon at bounding box center [489, 68] width 5 height 5
click at [440, 210] on div "Message privé envoyé par [PERSON_NAME] : Dears Sauf erreur de ma part, il s’agi…" at bounding box center [357, 169] width 293 height 99
click at [446, 215] on link "À propos du dossier CFR-250225-MQ9X" at bounding box center [455, 214] width 87 height 5
click at [487, 169] on icon at bounding box center [489, 167] width 5 height 5
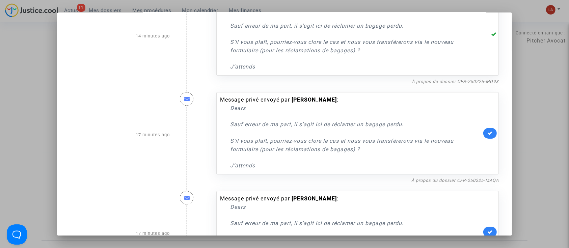
scroll to position [134, 0]
click at [450, 178] on link "À propos du dossier CFR-250225-MAQA" at bounding box center [455, 179] width 87 height 5
click at [488, 137] on link at bounding box center [490, 132] width 14 height 11
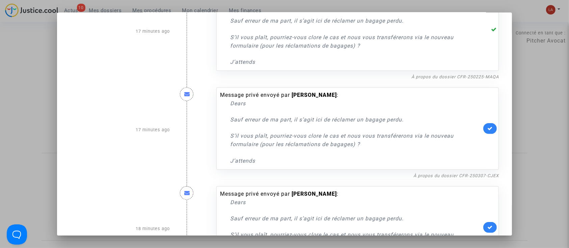
scroll to position [237, 0]
click at [467, 175] on link "À propos du dossier CFR-250307-CJEX" at bounding box center [456, 175] width 85 height 5
click at [489, 128] on icon at bounding box center [489, 127] width 5 height 5
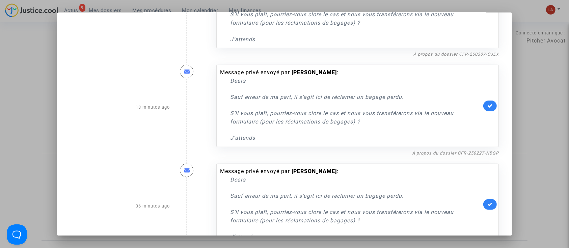
scroll to position [362, 0]
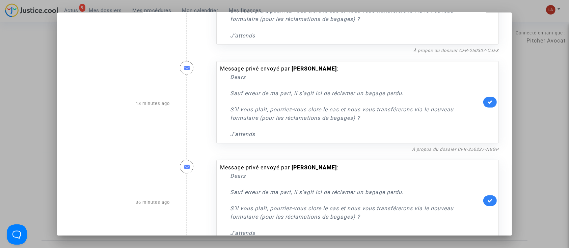
click at [434, 154] on div "Message privé envoyé par [PERSON_NAME] : Dears Sauf erreur de ma part, il s’agi…" at bounding box center [357, 202] width 293 height 99
click at [425, 143] on div "Message privé envoyé par [PERSON_NAME] : Dears Sauf erreur de ma part, il s’agi…" at bounding box center [357, 103] width 293 height 99
click at [428, 150] on link "À propos du dossier CFR-250227-NBGP" at bounding box center [455, 149] width 87 height 5
click at [490, 99] on link at bounding box center [490, 102] width 14 height 11
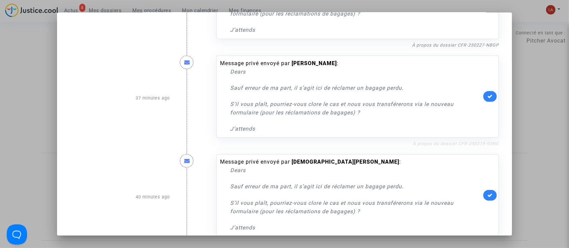
click at [467, 142] on link "À propos du dossier CFR-250219-93NG" at bounding box center [456, 143] width 86 height 5
click at [487, 97] on icon at bounding box center [489, 96] width 5 height 5
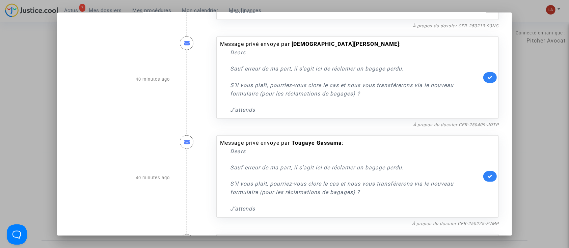
scroll to position [585, 0]
click at [463, 123] on link "À propos du dossier CFR-250409-JDTP" at bounding box center [456, 123] width 86 height 5
click at [489, 71] on link at bounding box center [490, 76] width 14 height 11
click at [462, 218] on div "À propos du dossier CFR-250225-EVMP" at bounding box center [357, 222] width 283 height 8
click at [465, 223] on link "À propos du dossier CFR-250225-EVMP" at bounding box center [455, 222] width 87 height 5
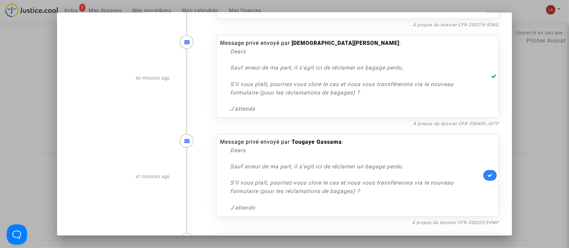
scroll to position [720, 0]
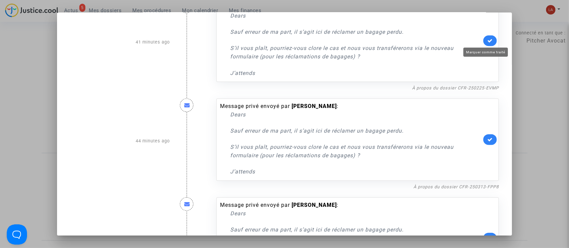
click at [487, 40] on icon at bounding box center [489, 40] width 5 height 5
click at [428, 187] on link "À propos du dossier CFR-250313-FPP8" at bounding box center [456, 186] width 85 height 5
click at [483, 140] on link at bounding box center [490, 139] width 14 height 11
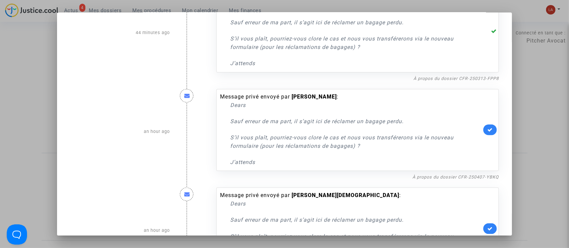
scroll to position [829, 0]
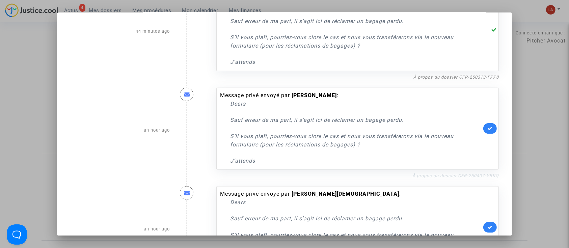
click at [459, 176] on link "À propos du dossier CFR-250407-YBKQ" at bounding box center [456, 175] width 86 height 5
click at [483, 131] on link at bounding box center [490, 128] width 14 height 11
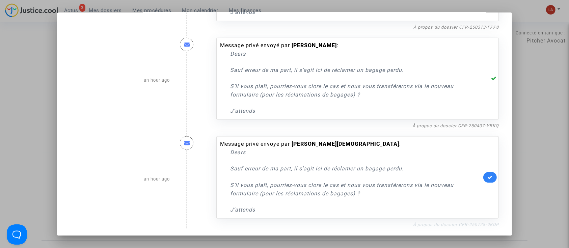
click at [446, 224] on link "À propos du dossier CFR-250728-9KDP" at bounding box center [456, 224] width 86 height 5
click at [487, 176] on icon at bounding box center [489, 177] width 5 height 5
click at [562, 179] on div at bounding box center [284, 124] width 569 height 248
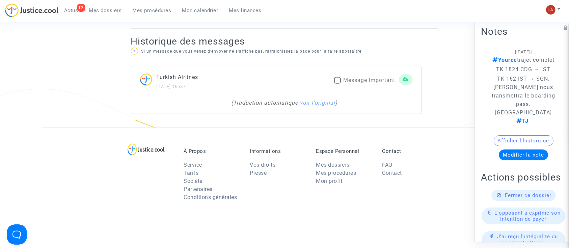
scroll to position [409, 0]
click at [319, 102] on link "voir l'original" at bounding box center [317, 102] width 35 height 6
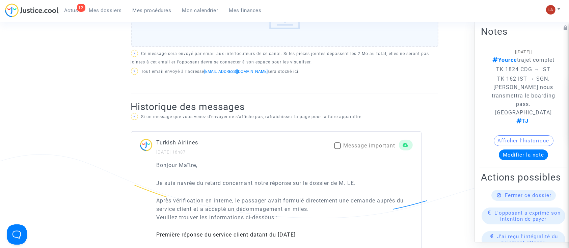
scroll to position [173, 0]
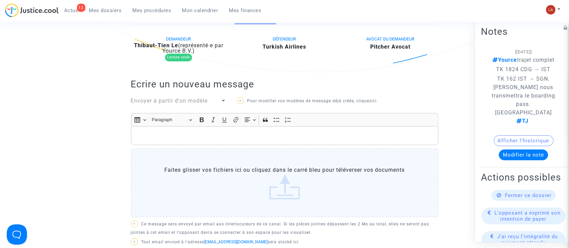
click at [160, 102] on span "Envoyer à partir d'un modèle" at bounding box center [169, 101] width 77 height 6
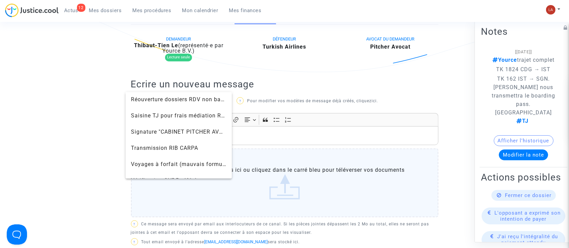
scroll to position [731, 0]
click at [134, 124] on span "Signature "CABINET PITCHER AVOCAT"" at bounding box center [179, 131] width 96 height 16
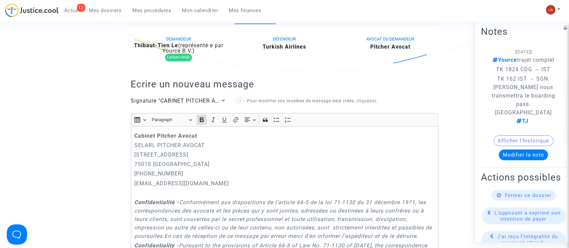
click at [133, 137] on div "Cabinet Pitcher Avocat SELARL PITCHER AVOCAT 201 rue du Faubourg Saint-Denis 75…" at bounding box center [285, 226] width 308 height 200
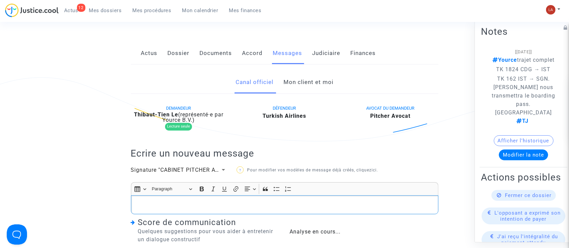
scroll to position [102, 0]
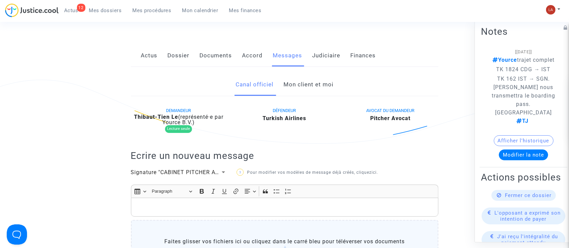
click at [330, 47] on link "Judiciaire" at bounding box center [327, 56] width 28 height 22
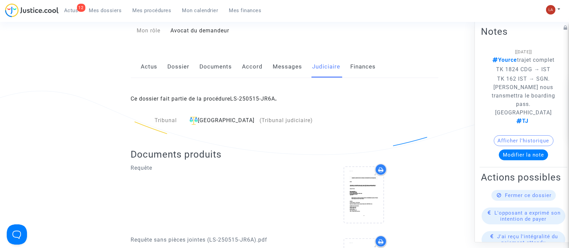
scroll to position [90, 0]
click at [145, 66] on link "Actus" at bounding box center [149, 67] width 17 height 22
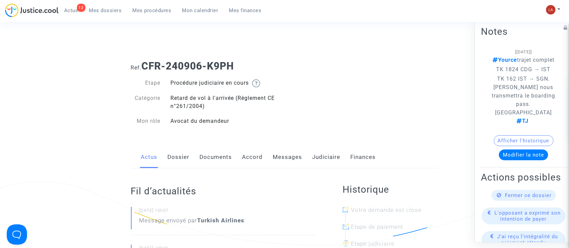
click at [280, 155] on link "Messages" at bounding box center [287, 157] width 29 height 22
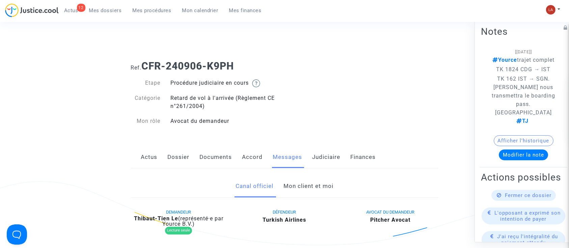
click at [311, 193] on link "Mon client et moi" at bounding box center [309, 186] width 50 height 22
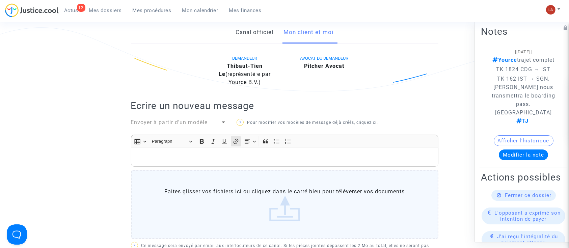
scroll to position [155, 0]
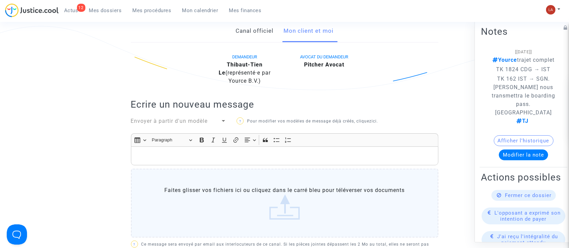
click at [248, 34] on link "Canal officiel" at bounding box center [255, 31] width 38 height 22
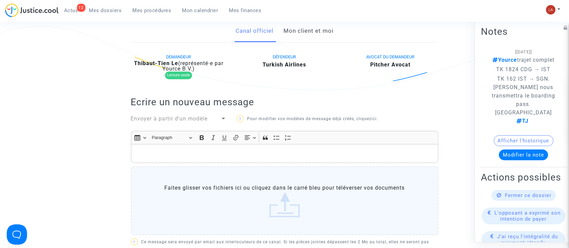
click at [220, 148] on div "Rich Text Editor, main" at bounding box center [285, 153] width 308 height 19
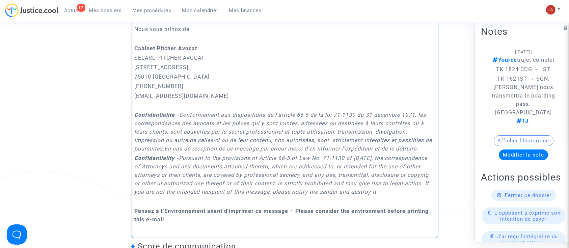
scroll to position [240, 0]
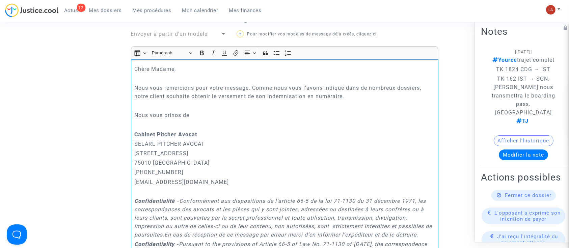
click at [194, 119] on div "Chère Madame, Nous vous remercions pour votre message. Comme nous vous l'avons …" at bounding box center [285, 191] width 308 height 265
click at [188, 115] on p "Nous vous prinos de" at bounding box center [284, 115] width 300 height 8
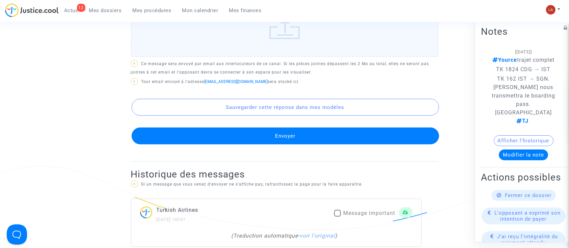
scroll to position [649, 0]
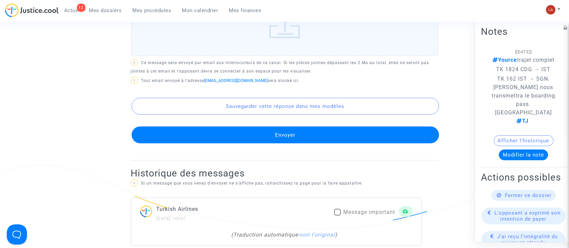
click at [186, 143] on button "Envoyer" at bounding box center [286, 135] width 308 height 17
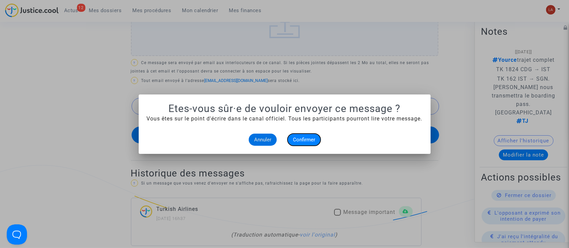
click at [310, 142] on span "Confirmer" at bounding box center [304, 140] width 22 height 6
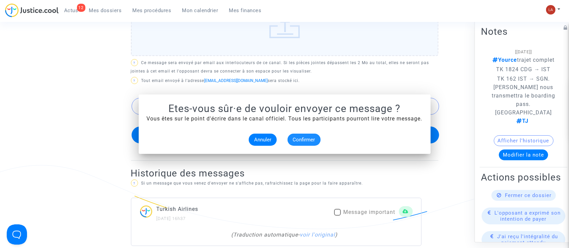
scroll to position [649, 0]
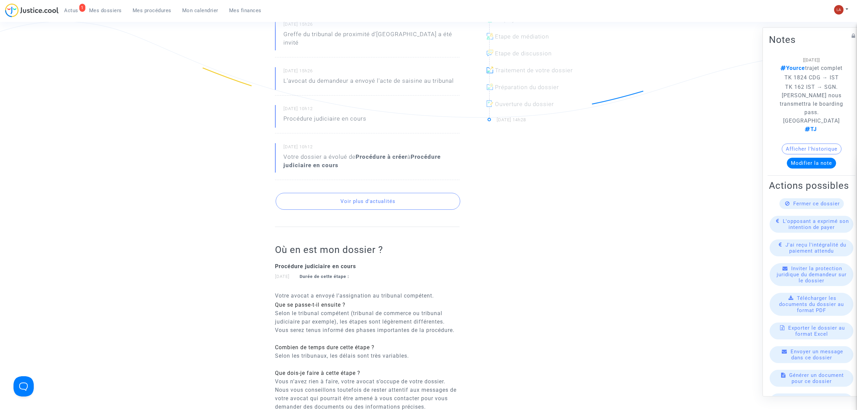
click at [72, 7] on span "Actus" at bounding box center [71, 10] width 14 height 6
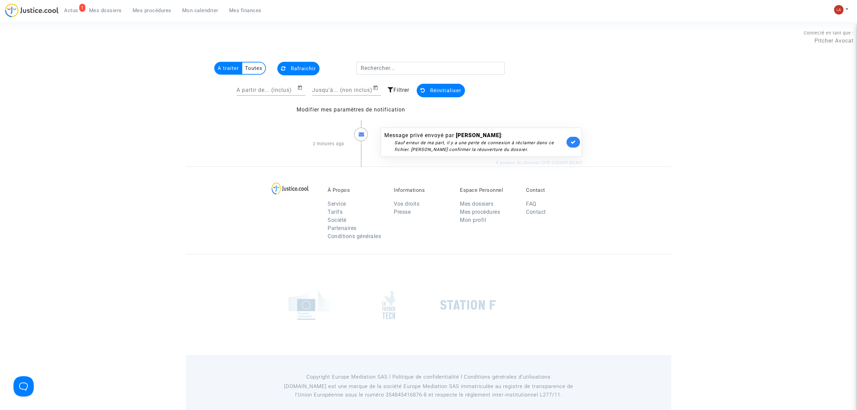
click at [531, 161] on link "À propos du dossier CFR-250409-8GM2" at bounding box center [539, 162] width 87 height 5
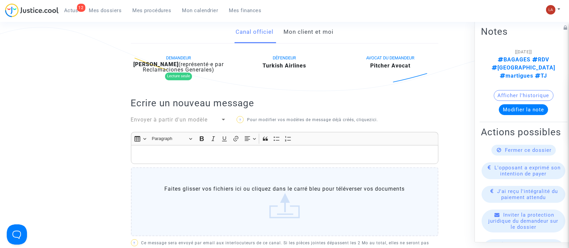
scroll to position [132, 0]
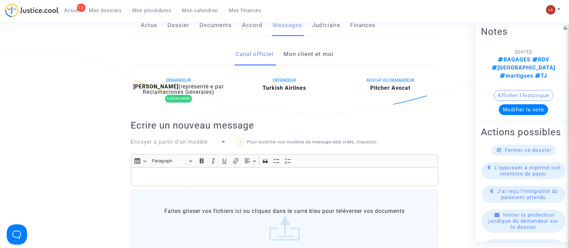
click at [305, 48] on link "Mon client et moi" at bounding box center [309, 54] width 50 height 22
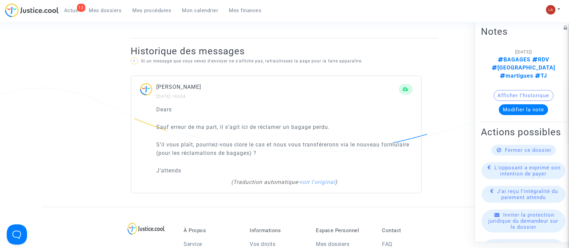
scroll to position [412, 0]
click at [505, 147] on span "Fermer ce dossier" at bounding box center [528, 150] width 47 height 6
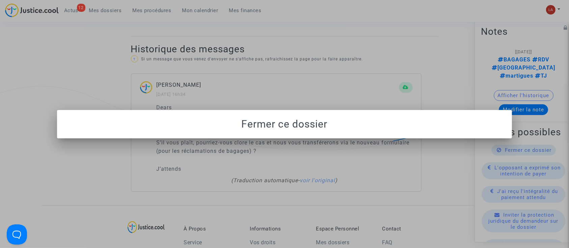
scroll to position [0, 0]
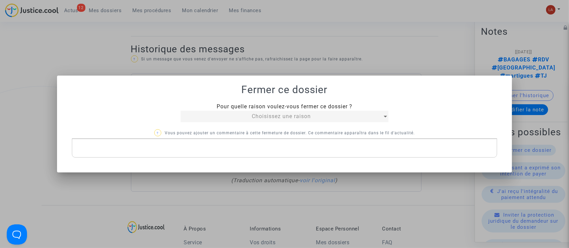
click at [341, 115] on div "Choisissez une raison" at bounding box center [282, 116] width 202 height 8
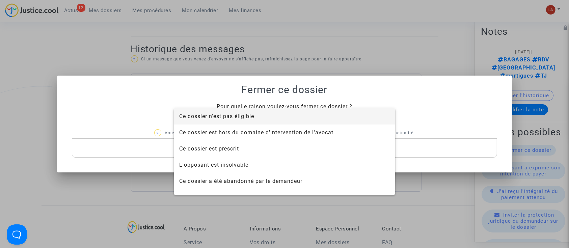
drag, startPoint x: 341, startPoint y: 115, endPoint x: 207, endPoint y: 114, distance: 134.7
click at [207, 114] on span "Ce dossier n'est pas éligible" at bounding box center [216, 116] width 75 height 6
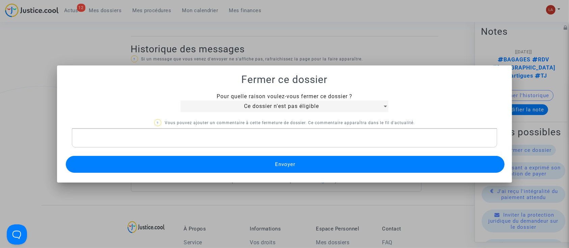
click at [205, 164] on button "Envoyer" at bounding box center [285, 164] width 439 height 17
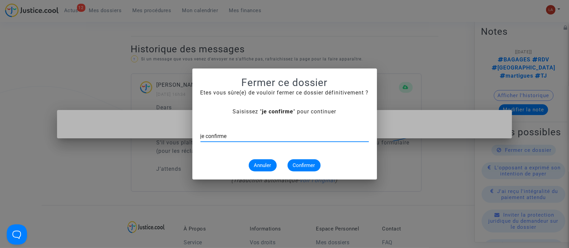
type input "je confirme"
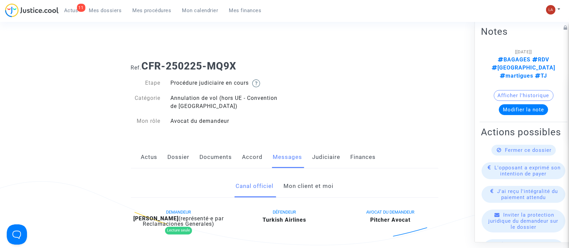
click at [506, 147] on span "Fermer ce dossier" at bounding box center [528, 150] width 47 height 6
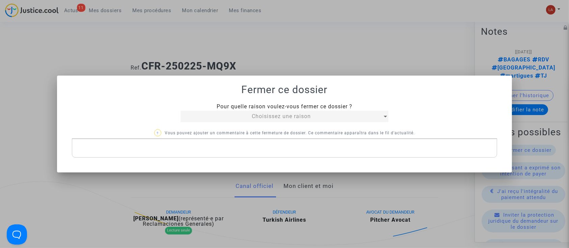
click at [225, 118] on div "Choisissez une raison" at bounding box center [282, 116] width 202 height 8
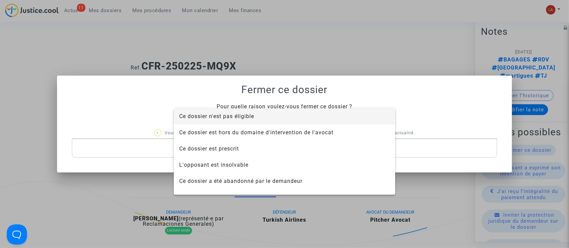
click at [225, 118] on span "Ce dossier n'est pas éligible" at bounding box center [216, 116] width 75 height 6
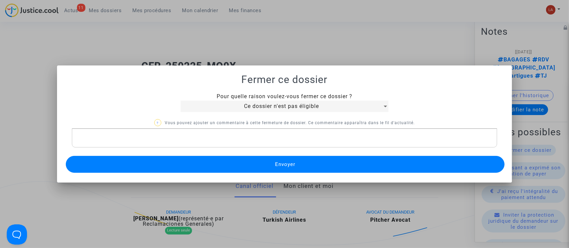
click at [208, 170] on button "Envoyer" at bounding box center [285, 164] width 439 height 17
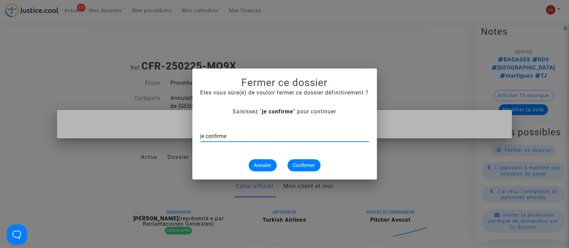
type input "je confirme"
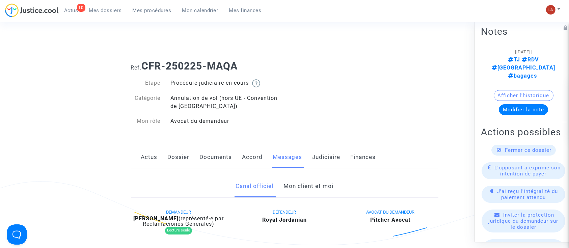
click at [492, 145] on div "Fermer ce dossier" at bounding box center [524, 150] width 64 height 11
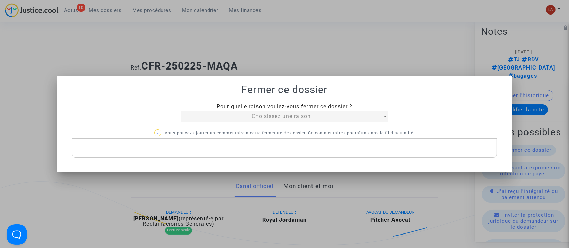
click at [254, 112] on div "Choisissez une raison" at bounding box center [282, 116] width 202 height 8
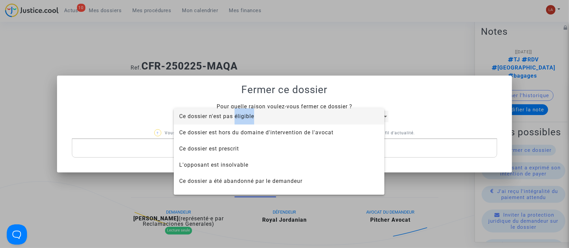
click at [254, 112] on span "Ce dossier n'est pas éligible" at bounding box center [279, 116] width 200 height 16
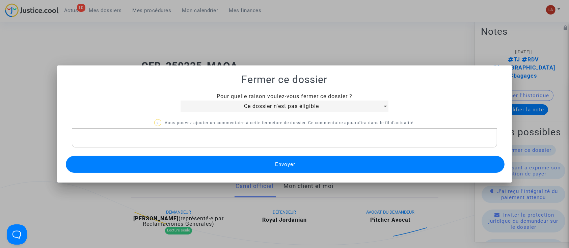
click at [225, 163] on button "Envoyer" at bounding box center [285, 164] width 439 height 17
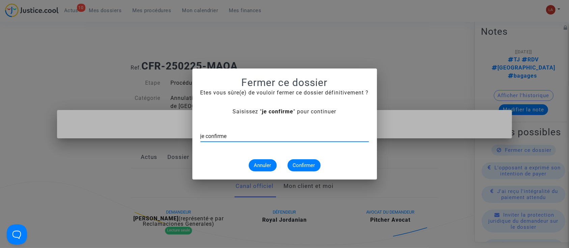
type input "je confirme"
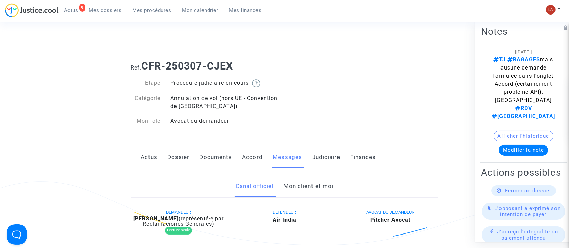
click at [311, 181] on link "Mon client et moi" at bounding box center [309, 186] width 50 height 22
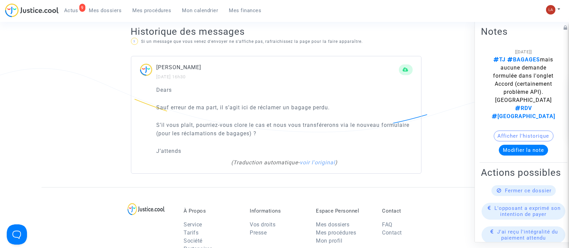
scroll to position [430, 0]
click at [512, 194] on span "Fermer ce dossier" at bounding box center [528, 191] width 47 height 6
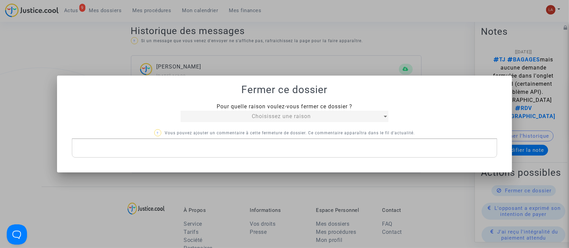
click at [235, 115] on div "Choisissez une raison" at bounding box center [282, 116] width 202 height 8
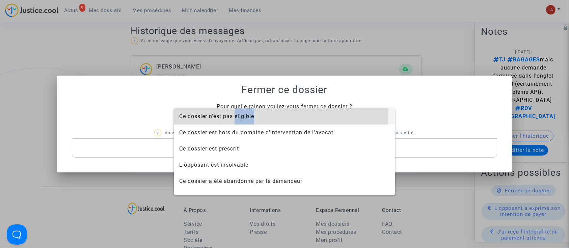
click at [235, 115] on span "Ce dossier n'est pas éligible" at bounding box center [216, 116] width 75 height 6
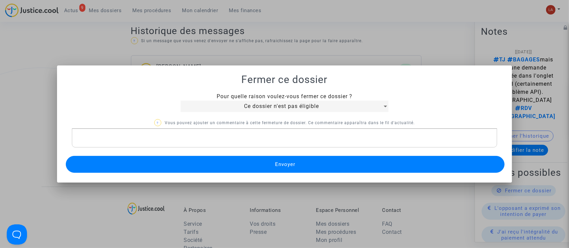
click at [221, 161] on button "Envoyer" at bounding box center [285, 164] width 439 height 17
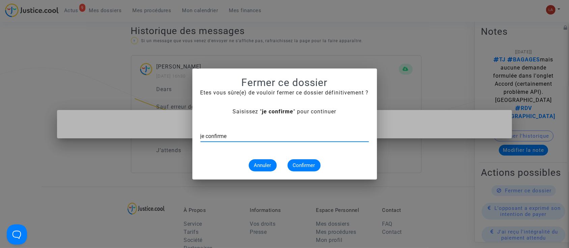
type input "je confirme"
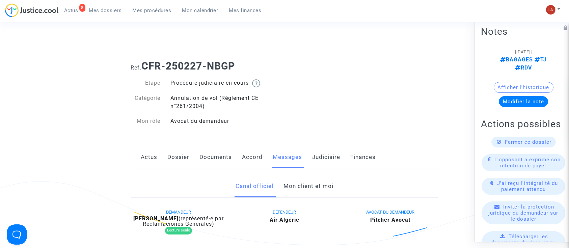
click at [492, 148] on div "Fermer ce dossier" at bounding box center [524, 142] width 64 height 11
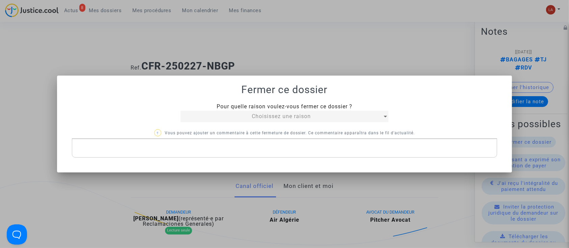
click at [261, 122] on mat-select "Choisissez une raison" at bounding box center [285, 116] width 208 height 11
click at [256, 117] on span "Choisissez une raison" at bounding box center [281, 116] width 59 height 6
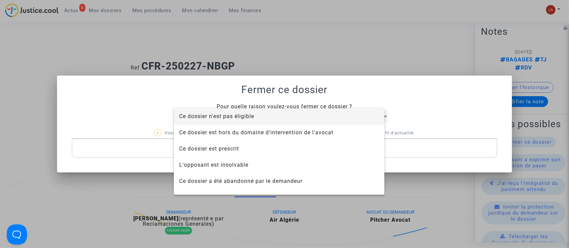
click at [256, 117] on span "Ce dossier n'est pas éligible" at bounding box center [279, 116] width 200 height 16
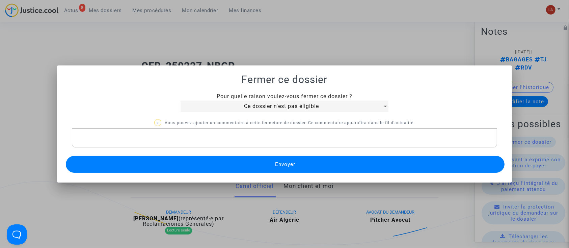
click at [235, 172] on button "Envoyer" at bounding box center [285, 164] width 439 height 17
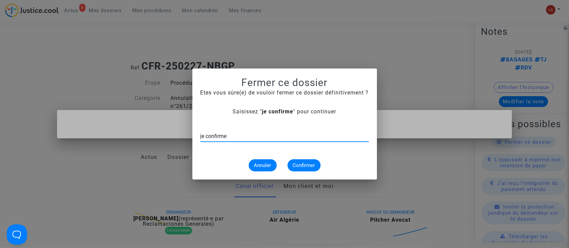
type input "je confirme"
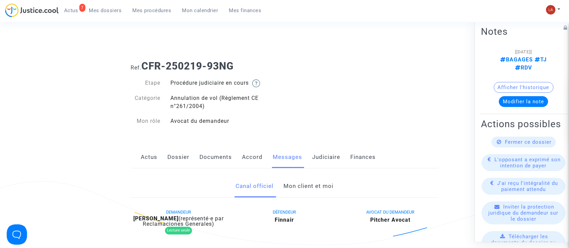
click at [528, 145] on span "Fermer ce dossier" at bounding box center [528, 142] width 47 height 6
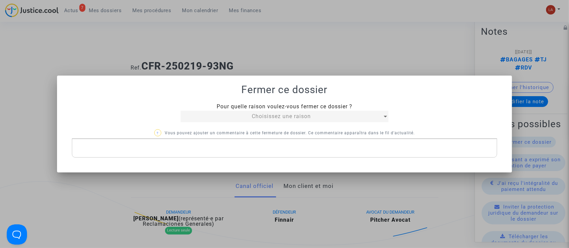
click at [276, 118] on span "Choisissez une raison" at bounding box center [281, 116] width 59 height 6
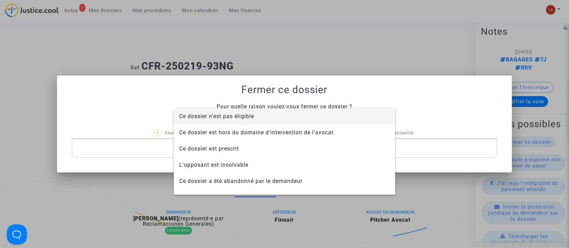
click at [276, 118] on span "Ce dossier n'est pas éligible" at bounding box center [284, 116] width 211 height 16
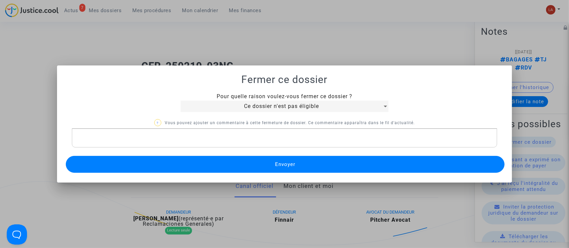
click at [269, 159] on button "Envoyer" at bounding box center [285, 164] width 439 height 17
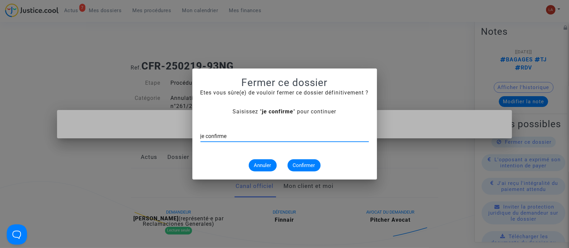
type input "je confirme"
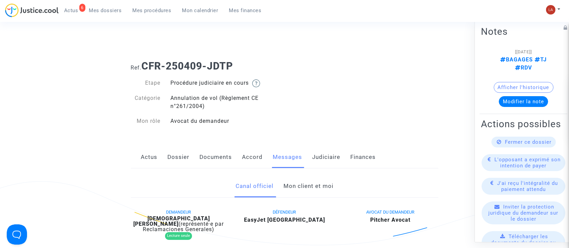
click at [536, 145] on span "Fermer ce dossier" at bounding box center [528, 142] width 47 height 6
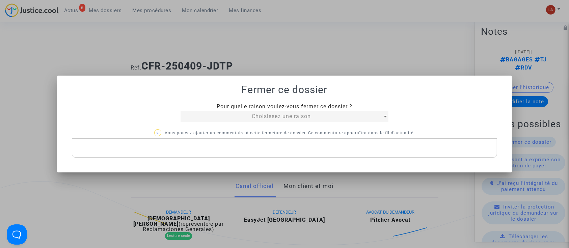
click at [208, 118] on div "Choisissez une raison" at bounding box center [282, 116] width 202 height 8
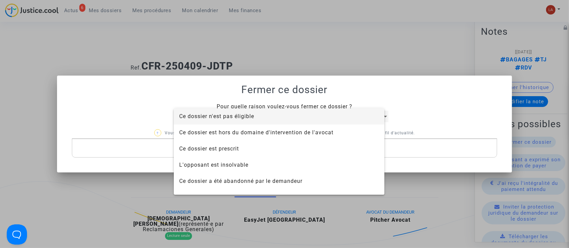
click at [208, 118] on span "Ce dossier n'est pas éligible" at bounding box center [216, 116] width 75 height 6
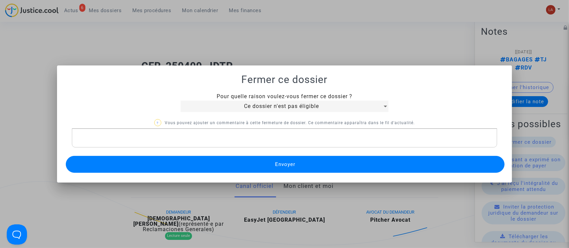
click at [211, 169] on button "Envoyer" at bounding box center [285, 164] width 439 height 17
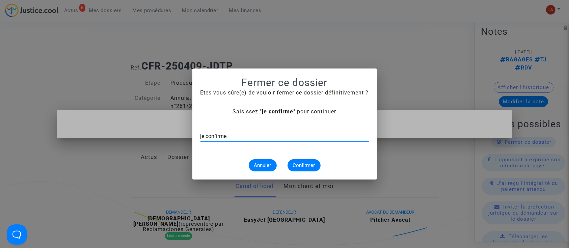
type input "je confirme"
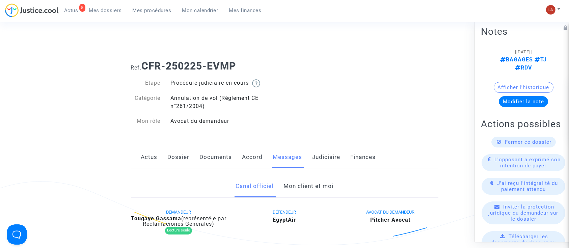
click at [298, 186] on link "Mon client et moi" at bounding box center [309, 186] width 50 height 22
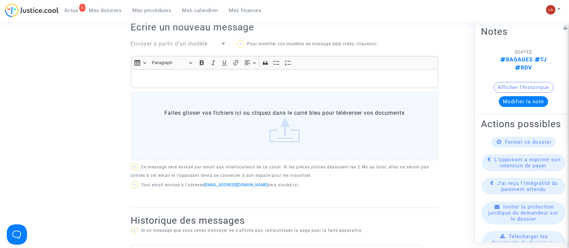
scroll to position [242, 0]
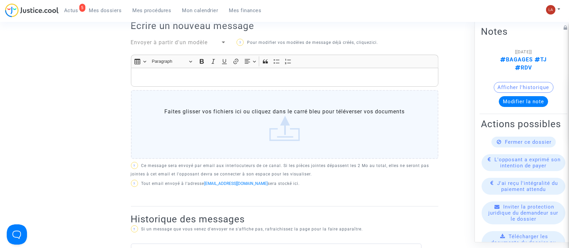
click at [518, 145] on span "Fermer ce dossier" at bounding box center [528, 142] width 47 height 6
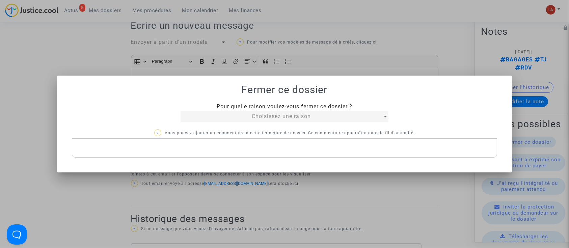
scroll to position [0, 0]
click at [284, 119] on span "Choisissez une raison" at bounding box center [281, 116] width 59 height 6
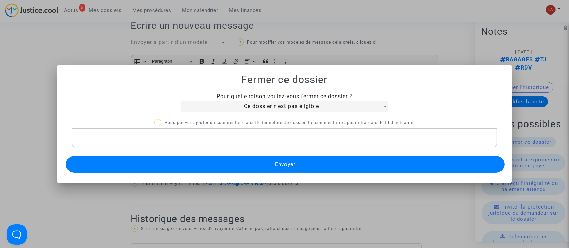
click at [233, 166] on button "Envoyer" at bounding box center [285, 164] width 439 height 17
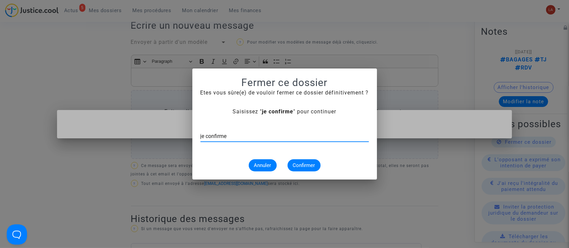
type input "je confirme"
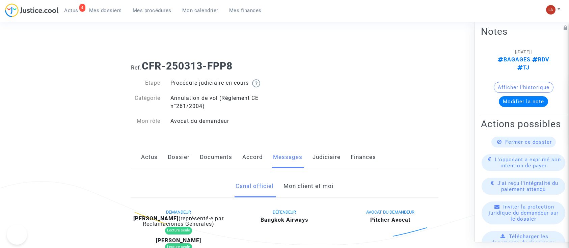
click at [534, 145] on span "Fermer ce dossier" at bounding box center [528, 142] width 47 height 6
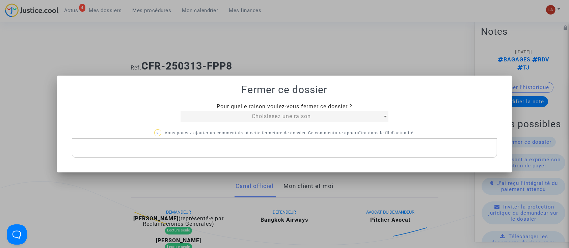
click at [213, 121] on mat-select "Choisissez une raison" at bounding box center [285, 116] width 208 height 11
click at [210, 120] on div "Choisissez une raison" at bounding box center [282, 116] width 202 height 8
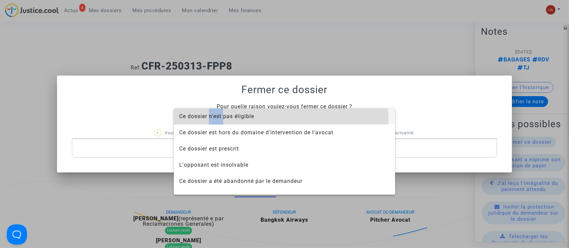
click at [210, 120] on span "Ce dossier n'est pas éligible" at bounding box center [284, 116] width 211 height 16
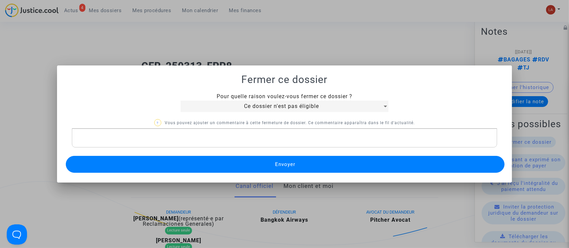
click at [232, 163] on button "Envoyer" at bounding box center [285, 164] width 439 height 17
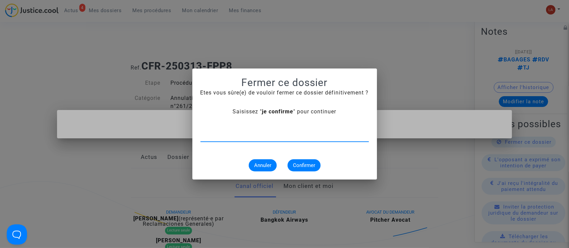
type input "e"
type input "je confirme"
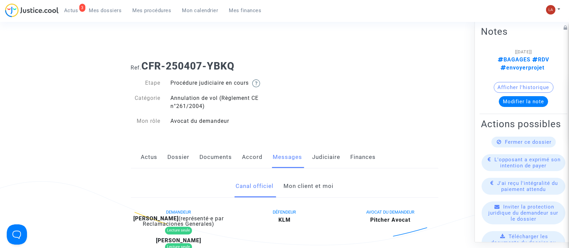
click at [516, 142] on span "Fermer ce dossier" at bounding box center [528, 142] width 47 height 6
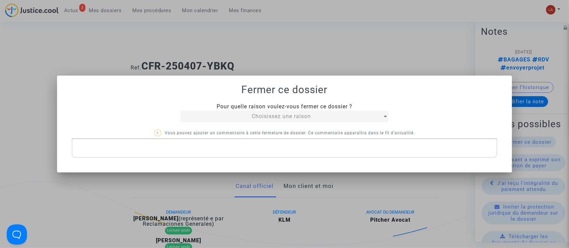
click at [252, 118] on span "Choisissez une raison" at bounding box center [281, 116] width 59 height 6
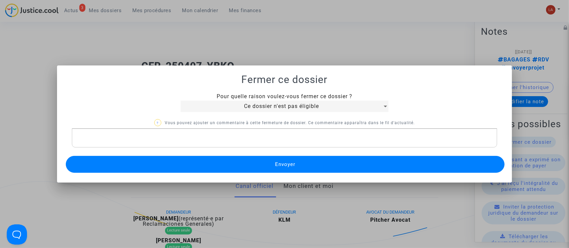
click at [230, 158] on button "Envoyer" at bounding box center [285, 164] width 439 height 17
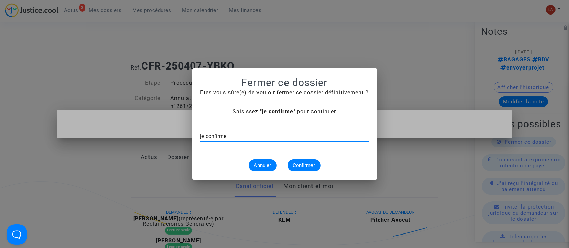
type input "je confirme"
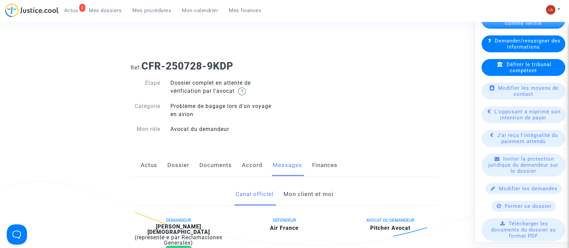
scroll to position [118, 0]
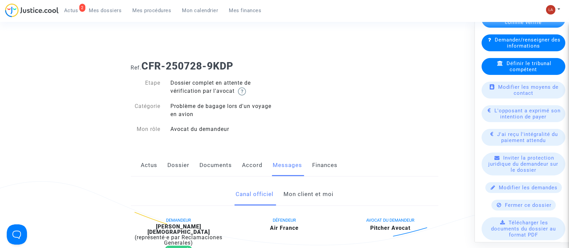
click at [500, 211] on div "Fermer ce dossier" at bounding box center [524, 205] width 64 height 11
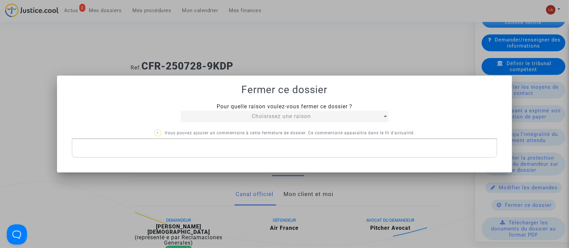
click at [242, 112] on mat-select "Choisissez une raison" at bounding box center [285, 116] width 208 height 11
click at [267, 112] on mat-select "Choisissez une raison" at bounding box center [285, 116] width 208 height 11
click at [269, 114] on span "Choisissez une raison" at bounding box center [281, 116] width 59 height 6
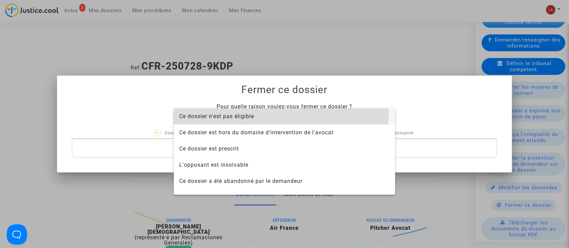
click at [269, 114] on span "Ce dossier n'est pas éligible" at bounding box center [284, 116] width 211 height 16
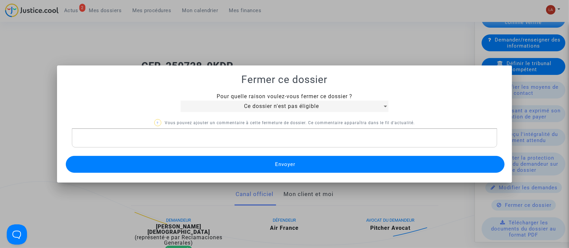
click at [243, 163] on button "Envoyer" at bounding box center [285, 164] width 439 height 17
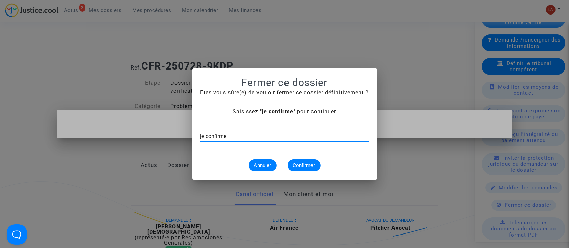
type input "je confirme"
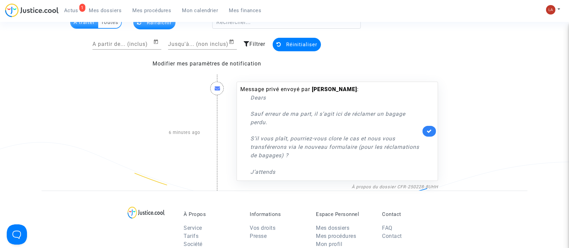
scroll to position [47, 0]
click at [393, 184] on link "À propos du dossier CFR-250228-8UHH" at bounding box center [395, 186] width 86 height 5
click at [426, 129] on link at bounding box center [430, 130] width 14 height 11
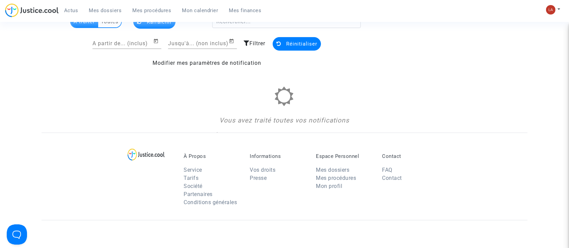
click at [105, 8] on span "Mes dossiers" at bounding box center [105, 10] width 33 height 6
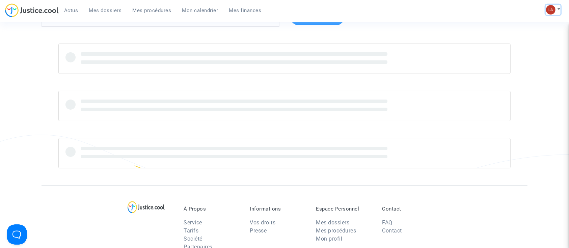
click at [552, 8] on img at bounding box center [550, 9] width 9 height 9
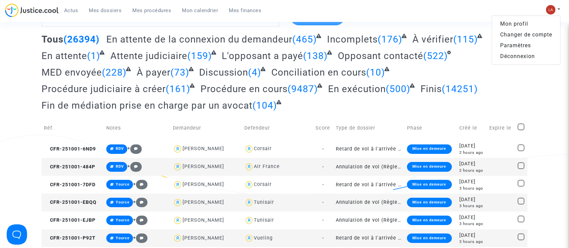
click at [519, 33] on link "Changer de compte" at bounding box center [526, 34] width 68 height 11
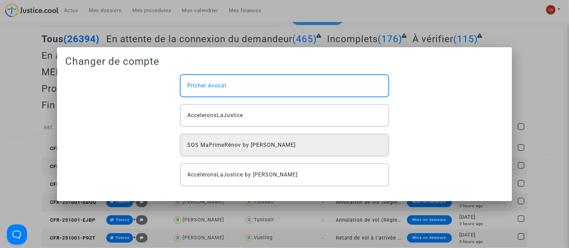
click at [267, 140] on div "SOS MaPrimeRénov by Pitcher Avocat" at bounding box center [284, 145] width 209 height 23
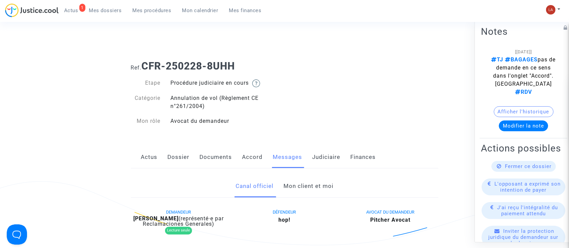
click at [512, 169] on span "Fermer ce dossier" at bounding box center [528, 166] width 47 height 6
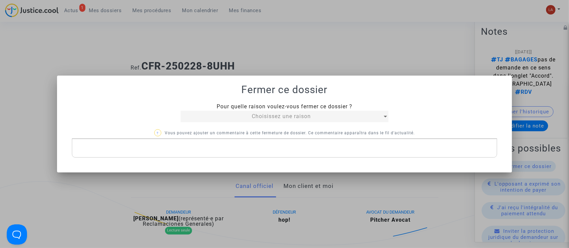
click at [266, 119] on span "Choisissez une raison" at bounding box center [281, 116] width 59 height 6
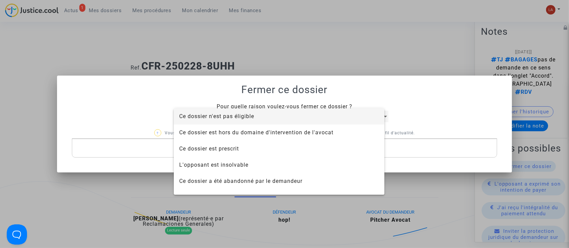
click at [266, 119] on span "Ce dossier n'est pas éligible" at bounding box center [279, 116] width 200 height 16
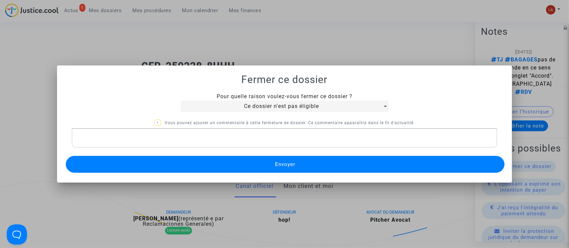
click at [267, 161] on button "Envoyer" at bounding box center [285, 164] width 439 height 17
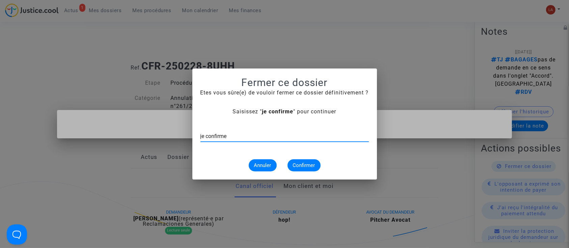
type input "je confirme"
